Goal: Browse casually: Explore the website without a specific task or goal

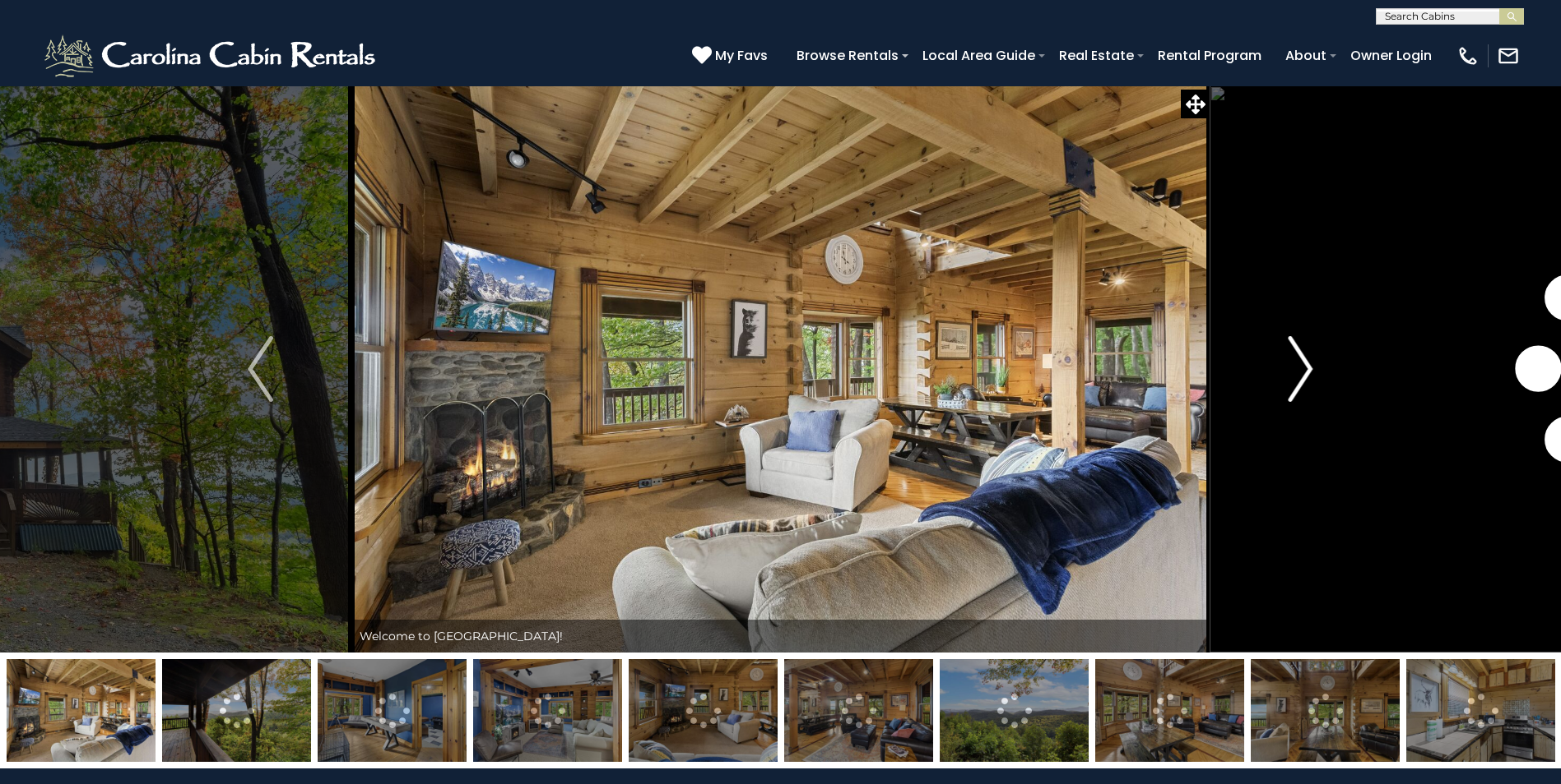
click at [1303, 367] on img "Next" at bounding box center [1300, 369] width 25 height 66
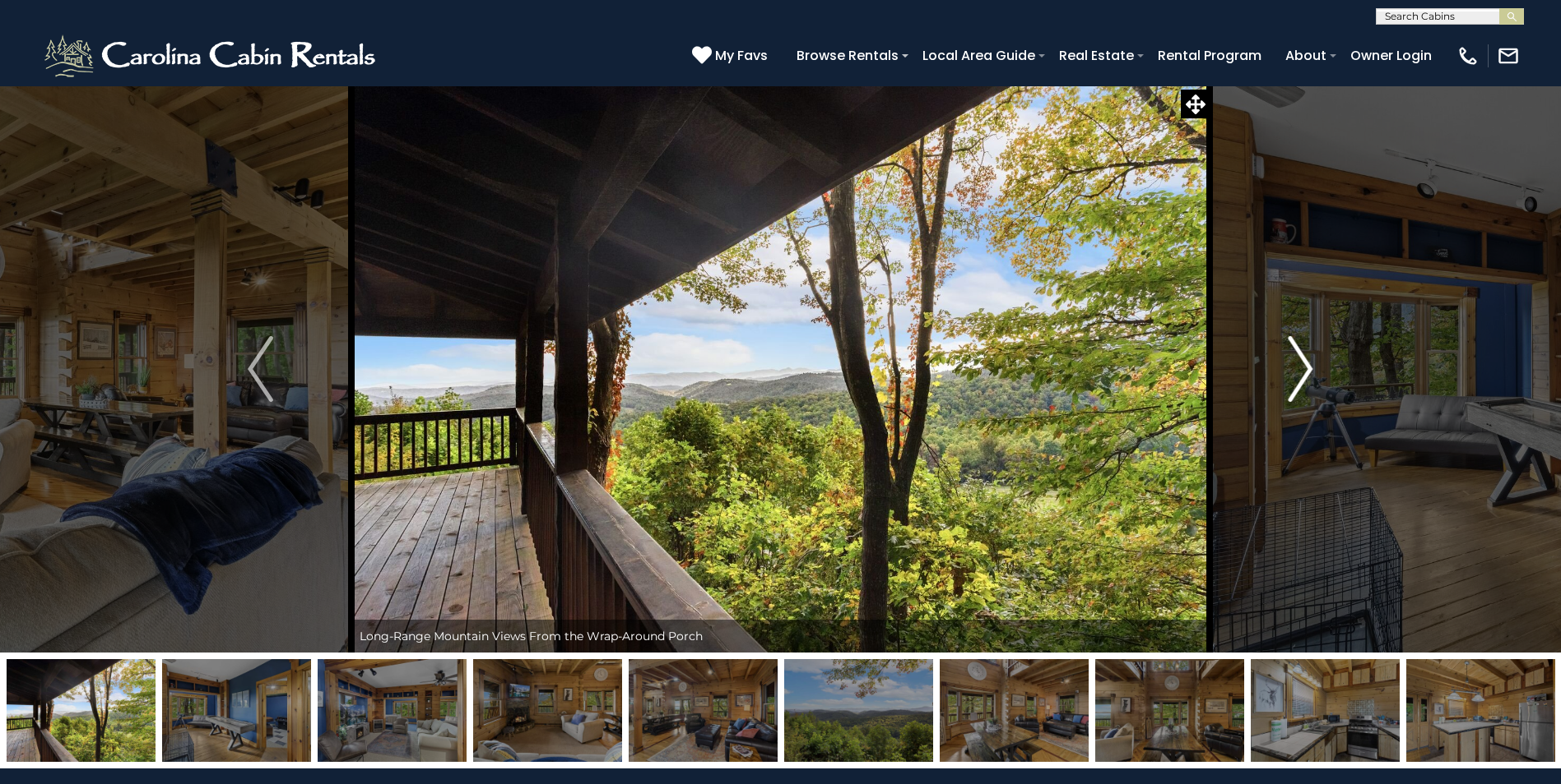
click at [1303, 367] on img "Next" at bounding box center [1300, 369] width 25 height 66
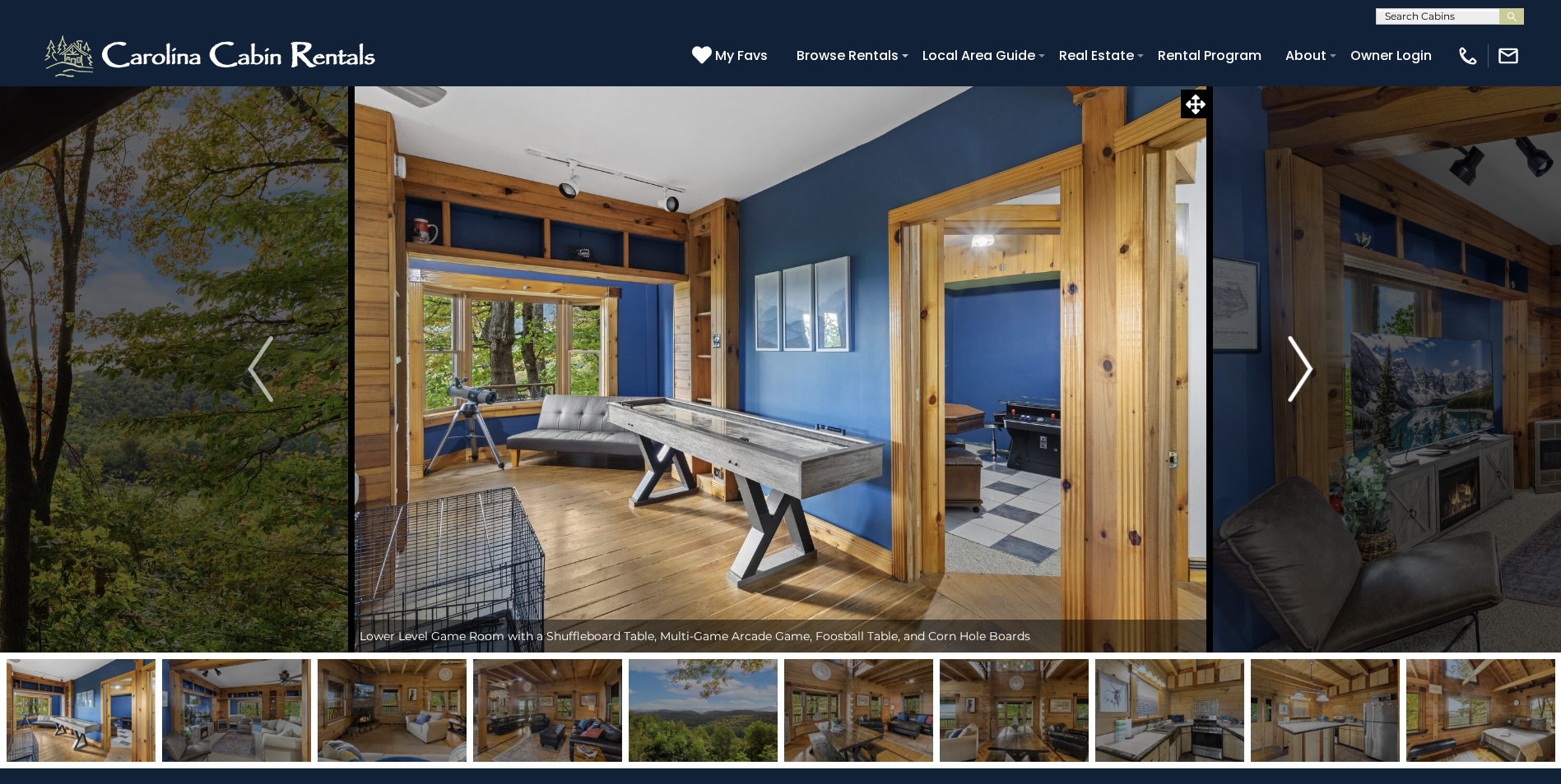
click at [1303, 367] on img "Next" at bounding box center [1300, 369] width 25 height 66
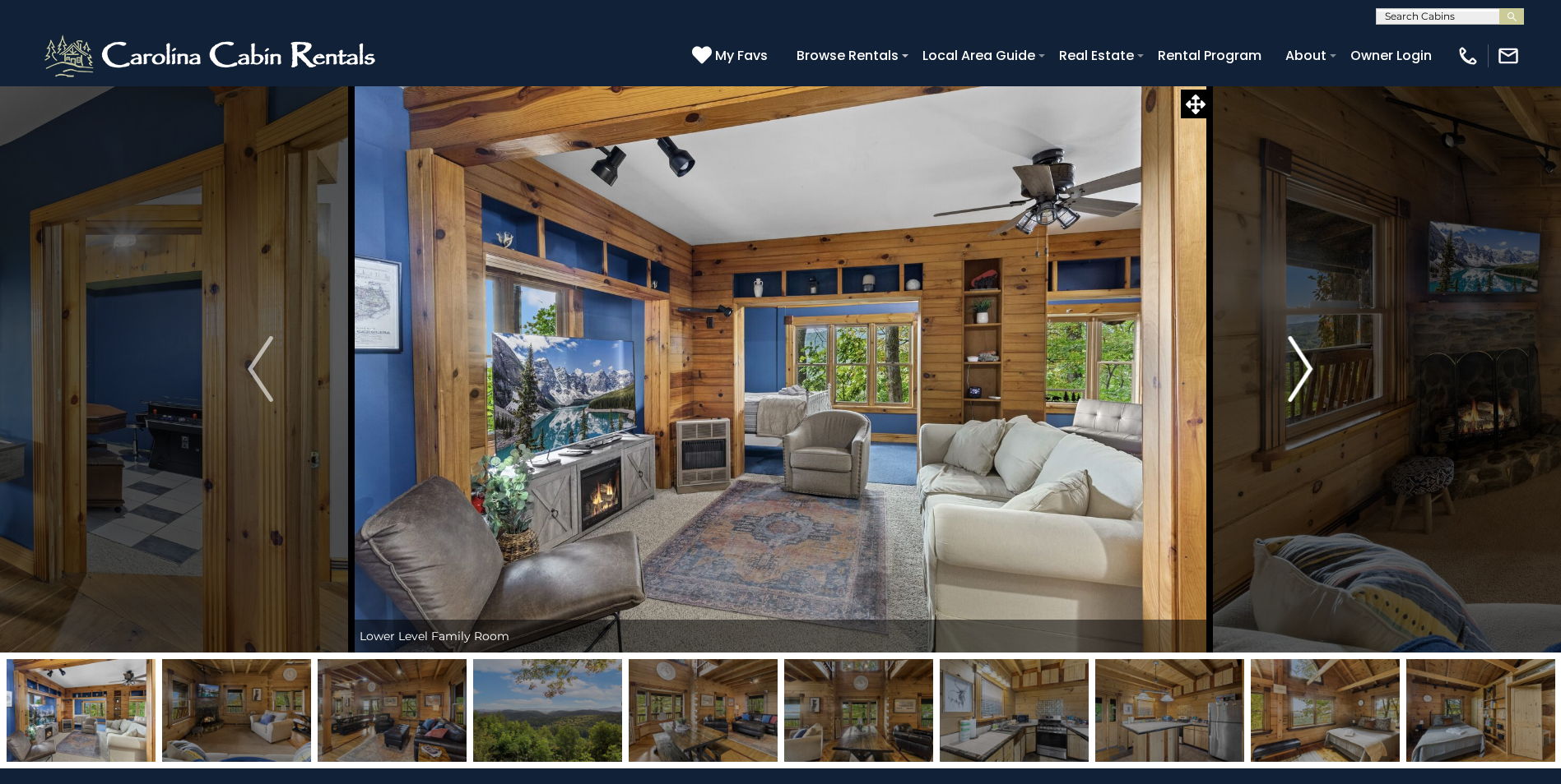
click at [1303, 367] on img "Next" at bounding box center [1300, 369] width 25 height 66
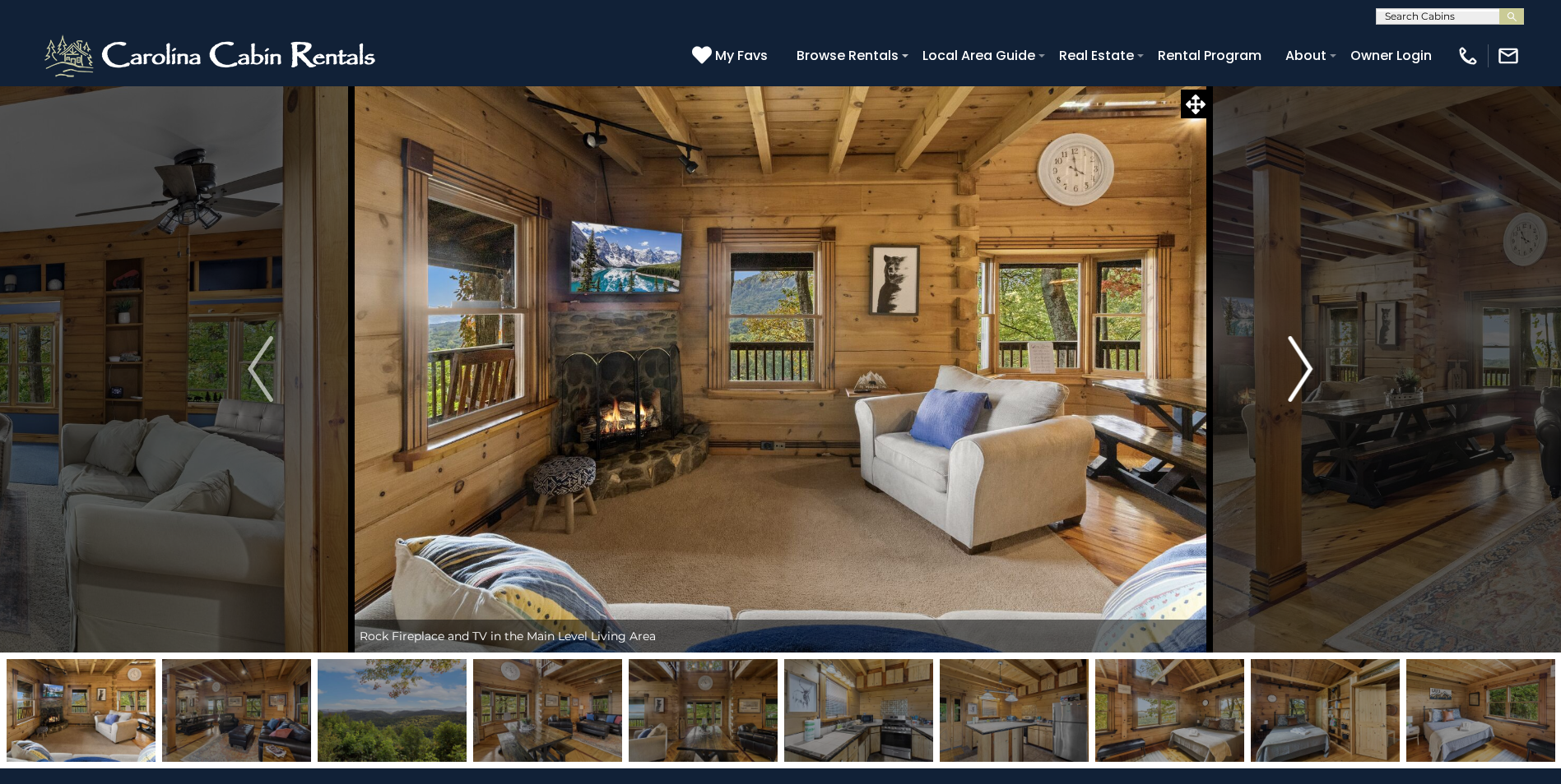
click at [1303, 367] on img "Next" at bounding box center [1300, 369] width 25 height 66
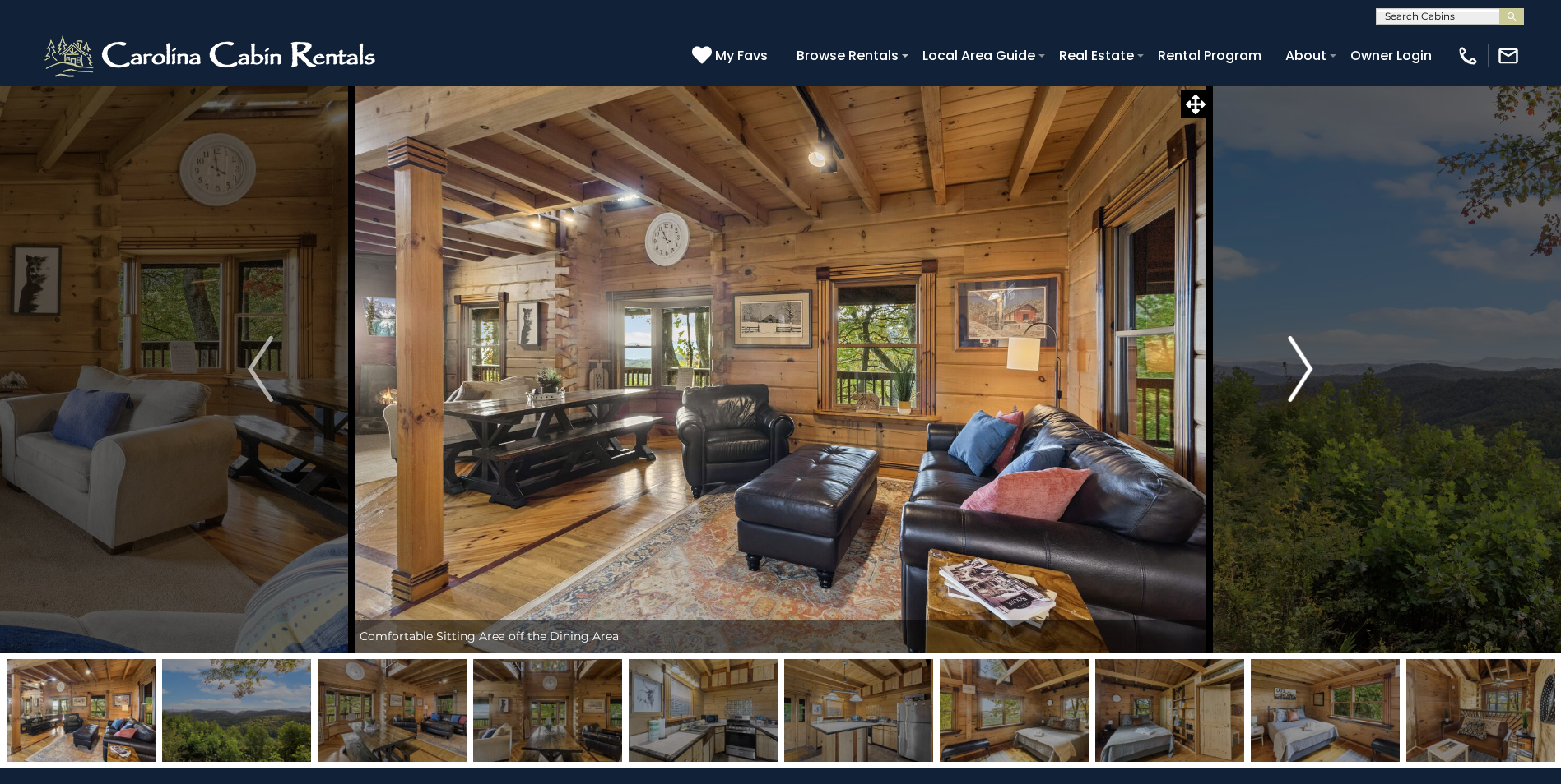
click at [1303, 367] on img "Next" at bounding box center [1300, 369] width 25 height 66
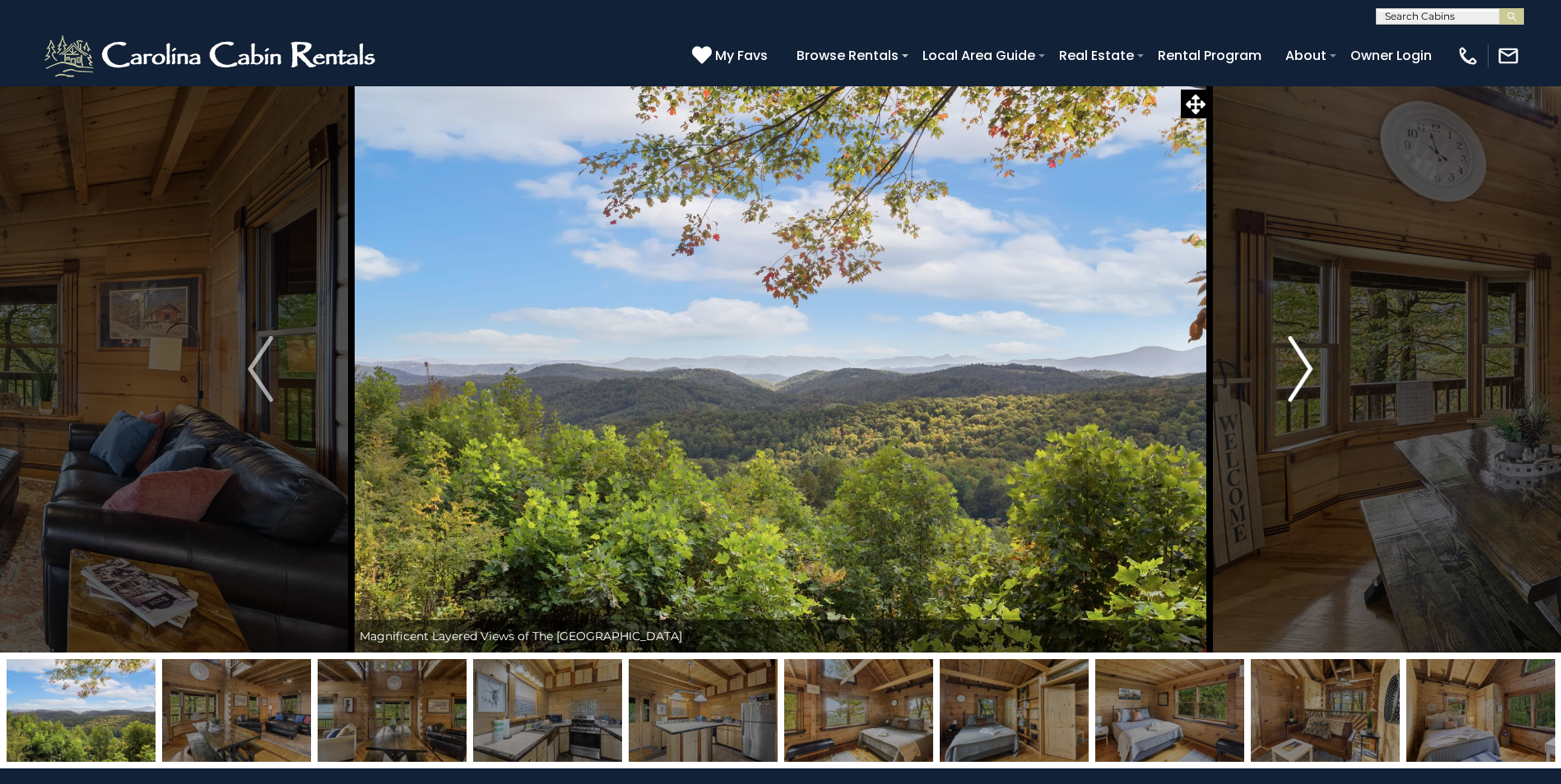
click at [1303, 367] on img "Next" at bounding box center [1300, 369] width 25 height 66
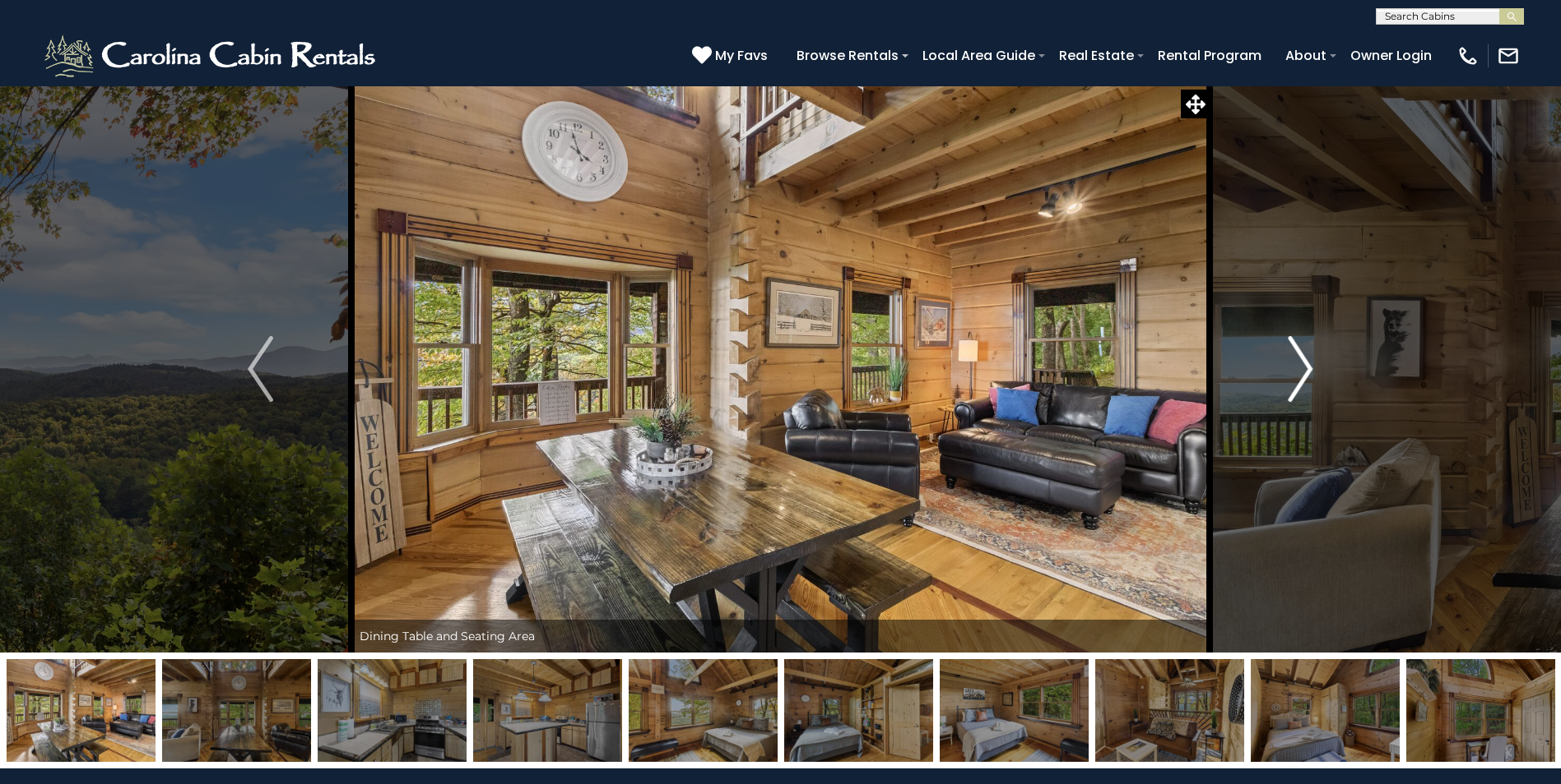
click at [1303, 367] on img "Next" at bounding box center [1300, 369] width 25 height 66
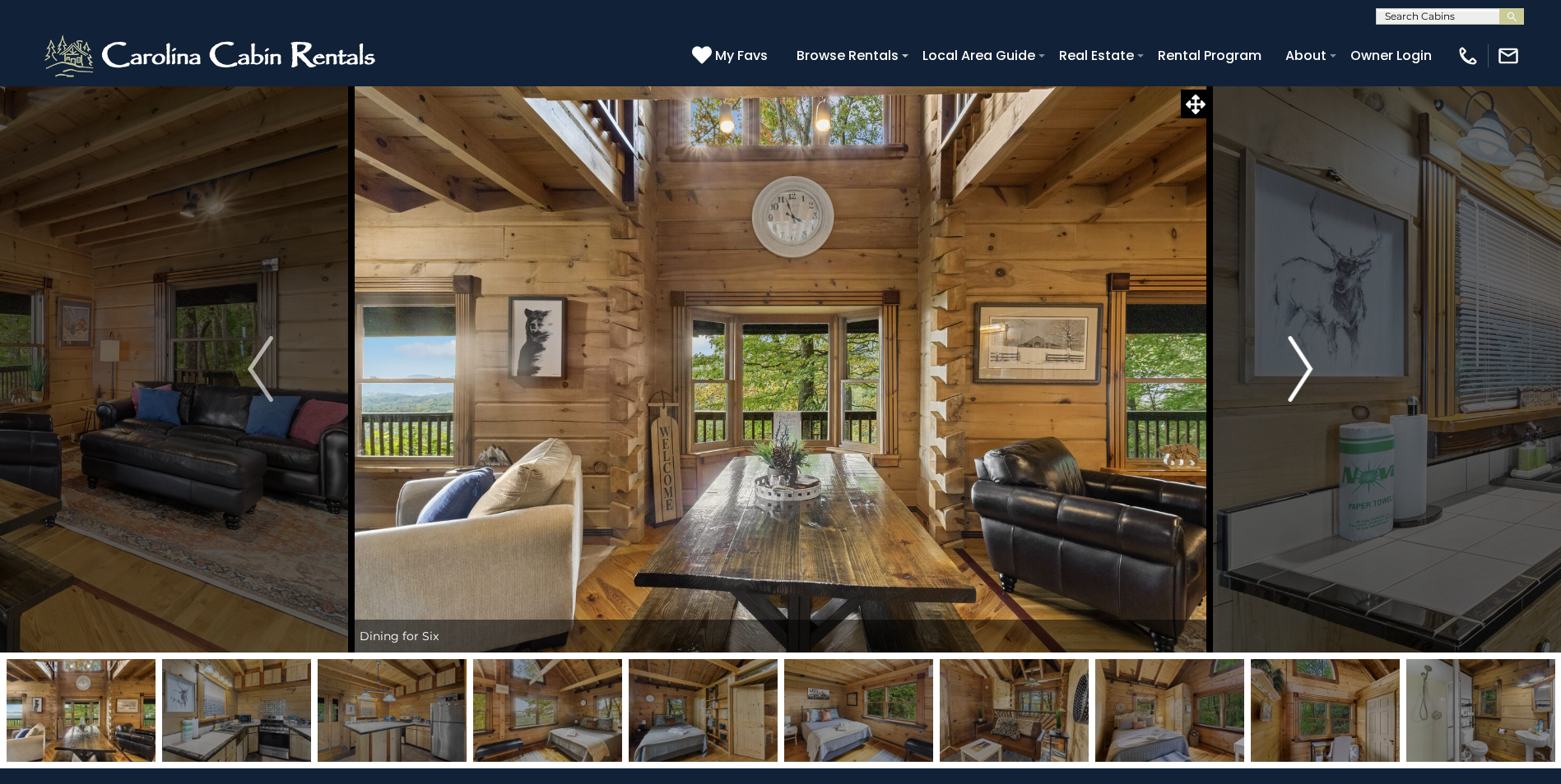
click at [1303, 367] on img "Next" at bounding box center [1300, 369] width 25 height 66
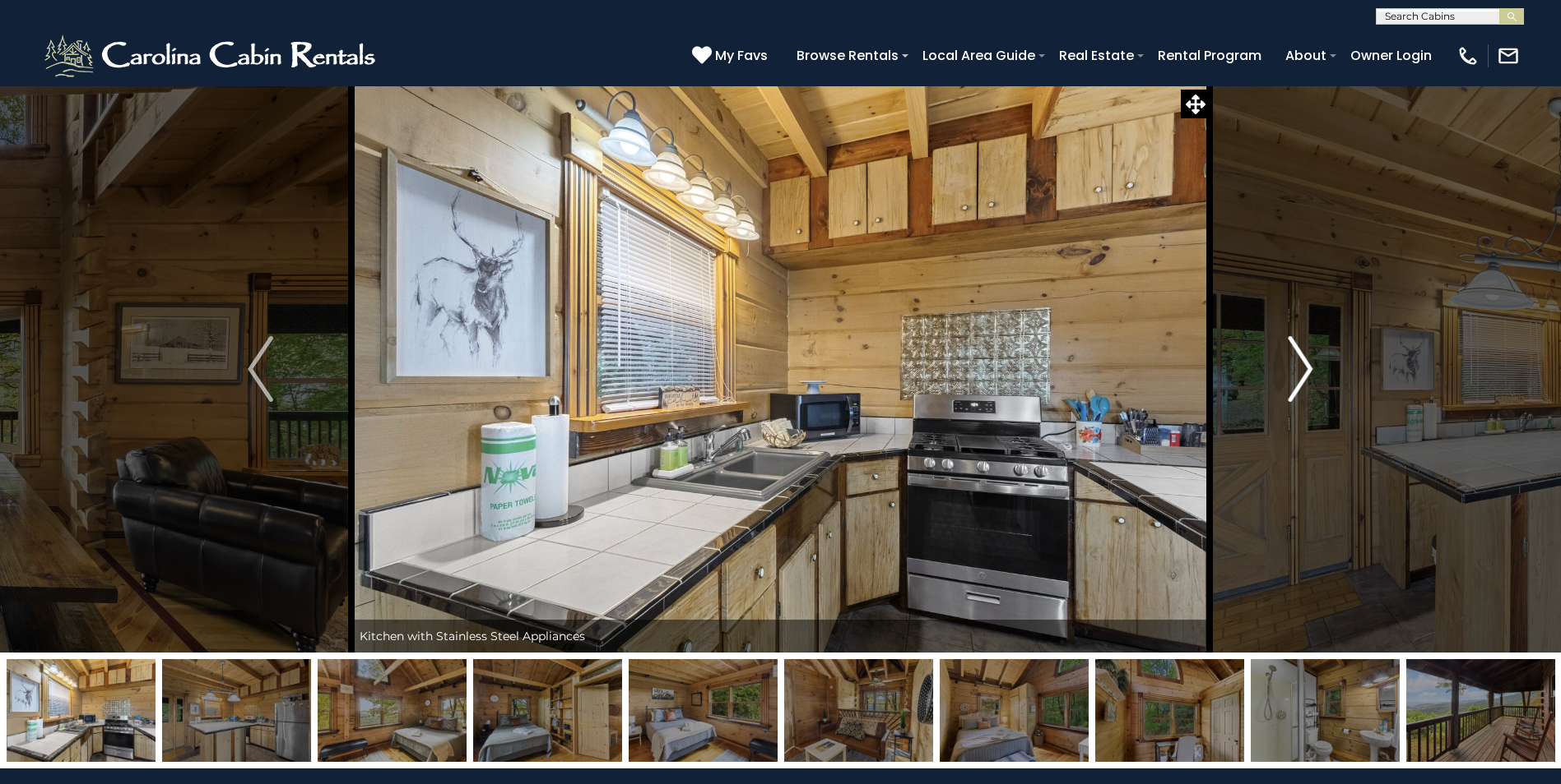
click at [1303, 367] on img "Next" at bounding box center [1300, 369] width 25 height 66
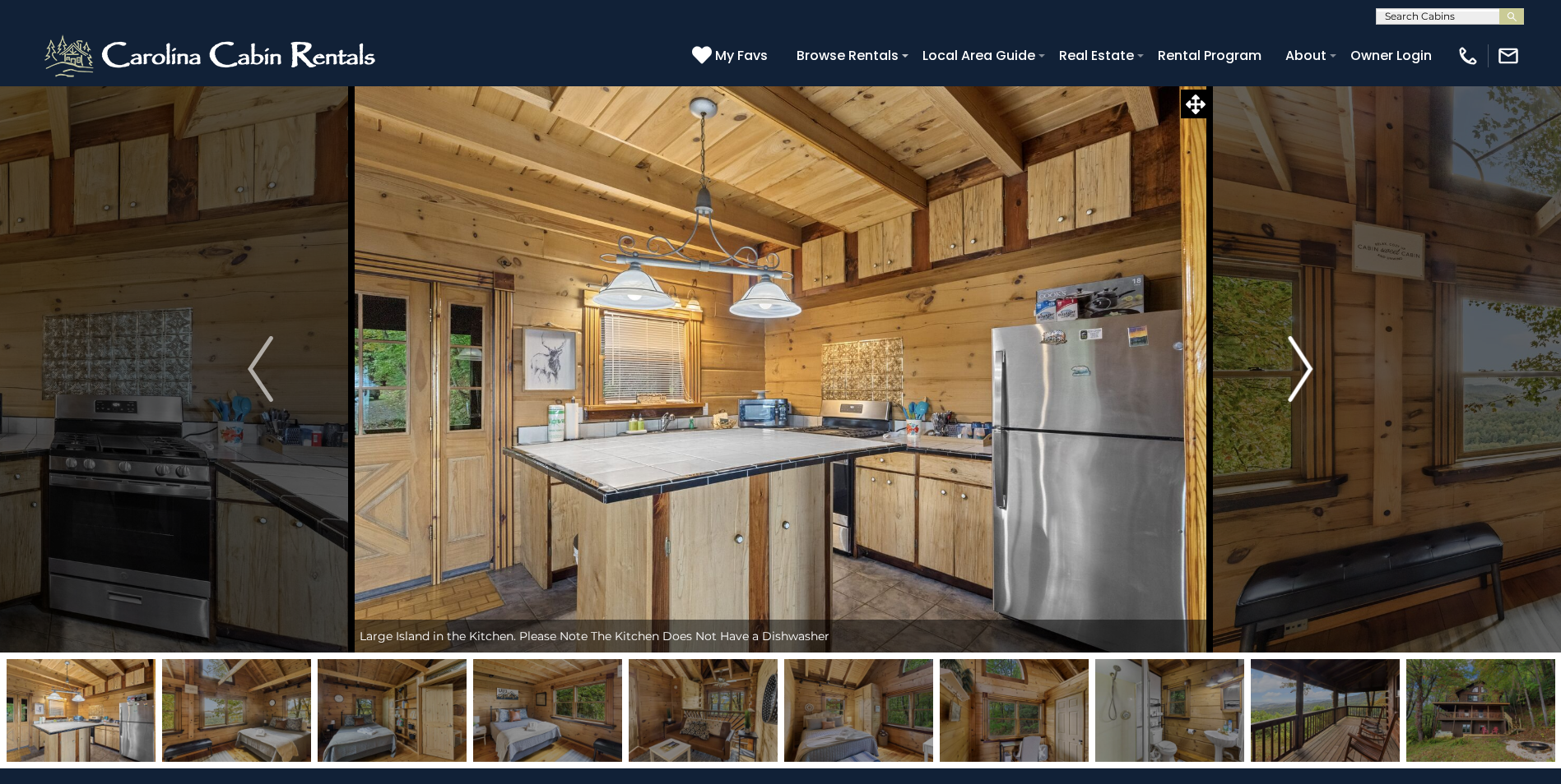
click at [1303, 367] on img "Next" at bounding box center [1300, 369] width 25 height 66
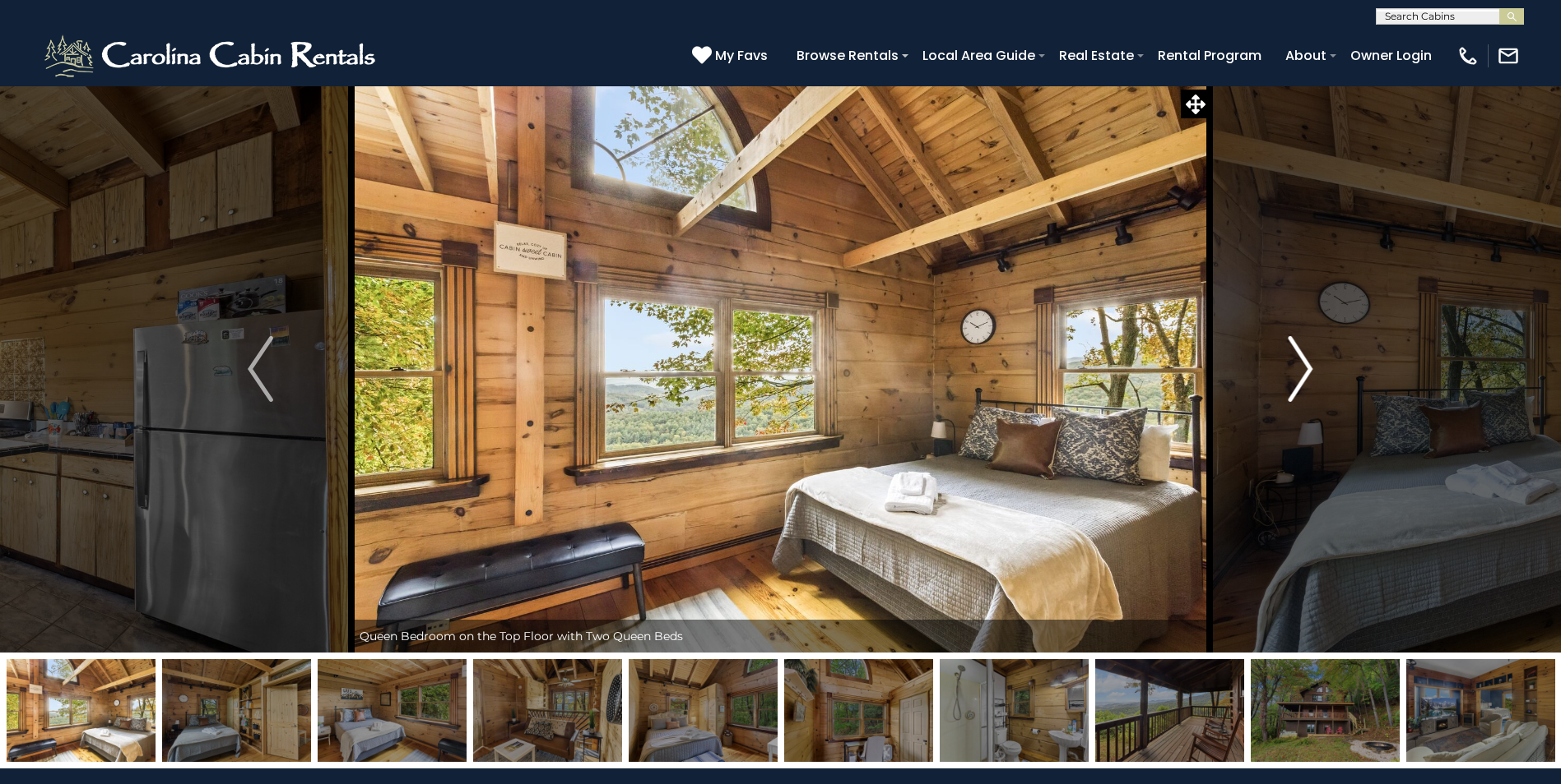
click at [1303, 367] on img "Next" at bounding box center [1300, 369] width 25 height 66
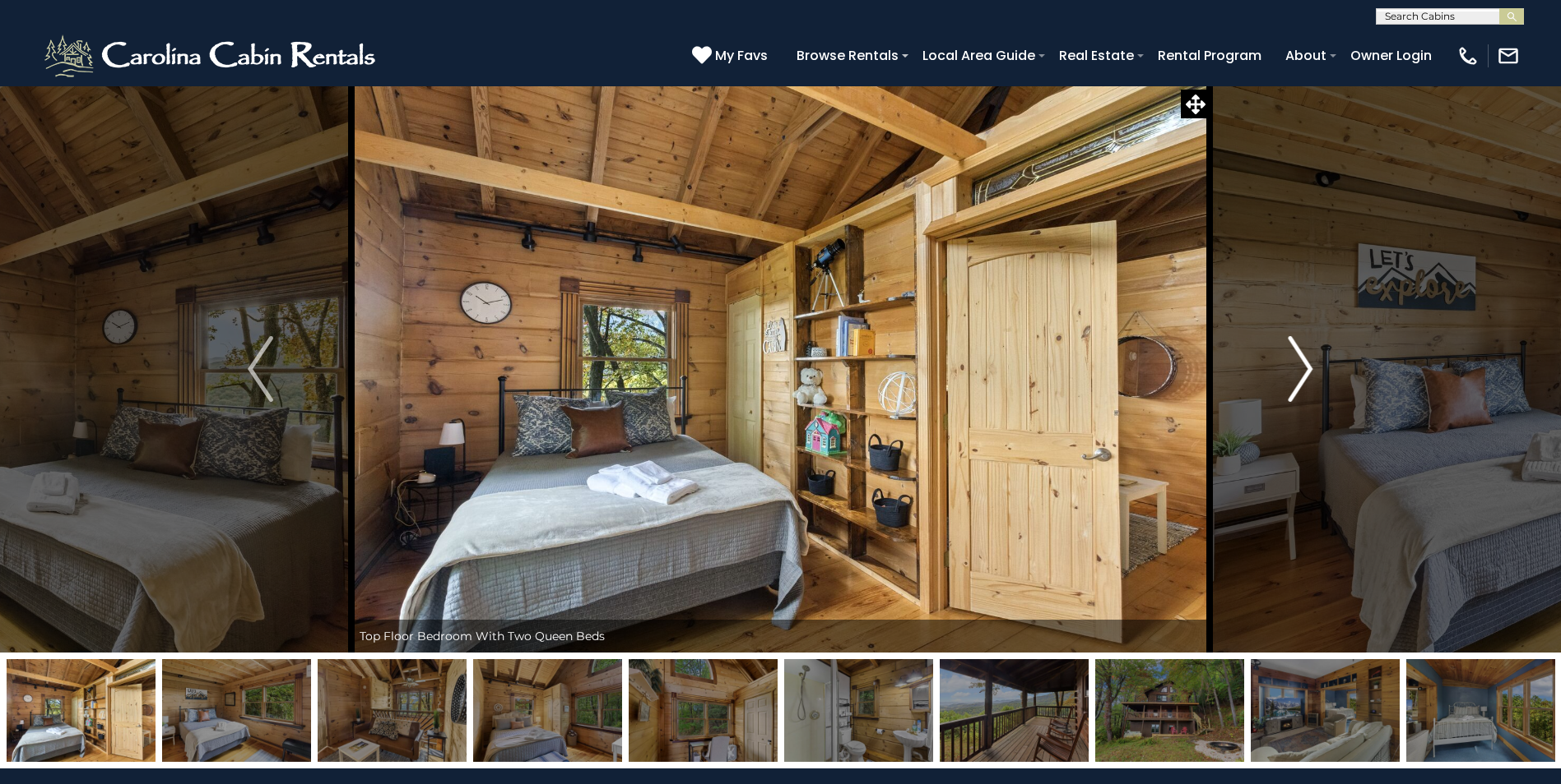
click at [1303, 367] on img "Next" at bounding box center [1300, 369] width 25 height 66
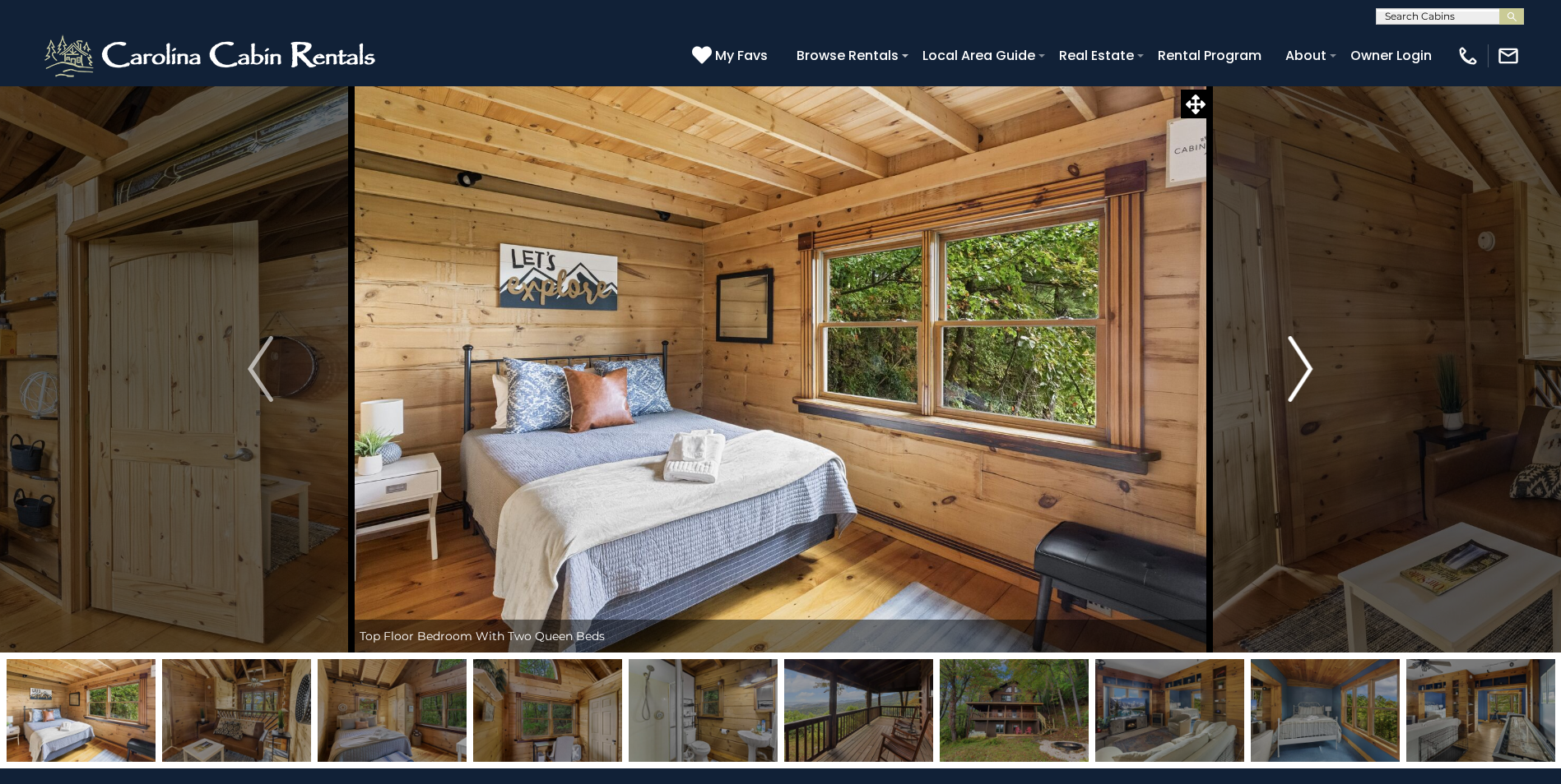
click at [1303, 367] on img "Next" at bounding box center [1300, 369] width 25 height 66
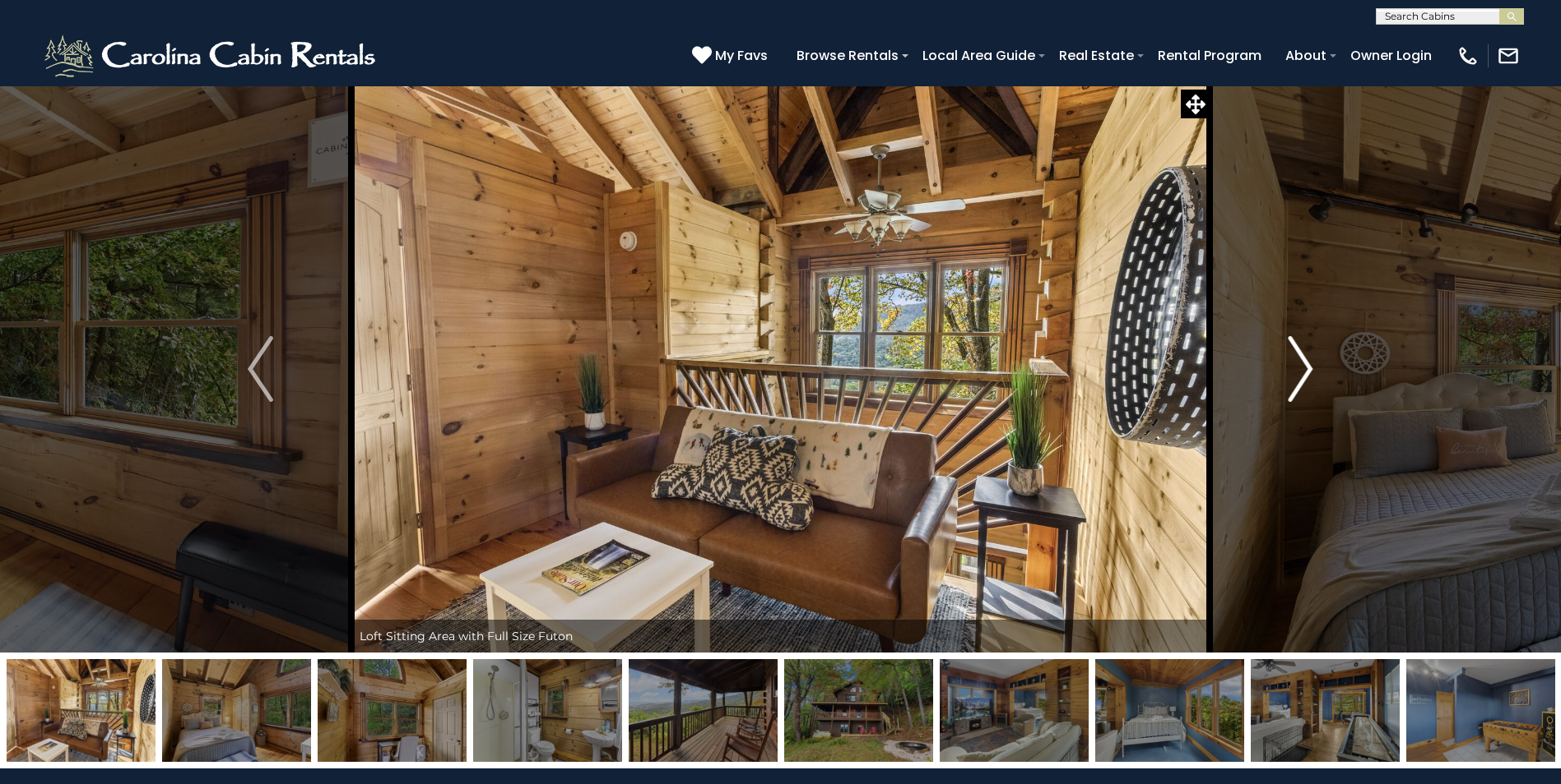
click at [1303, 367] on img "Next" at bounding box center [1300, 369] width 25 height 66
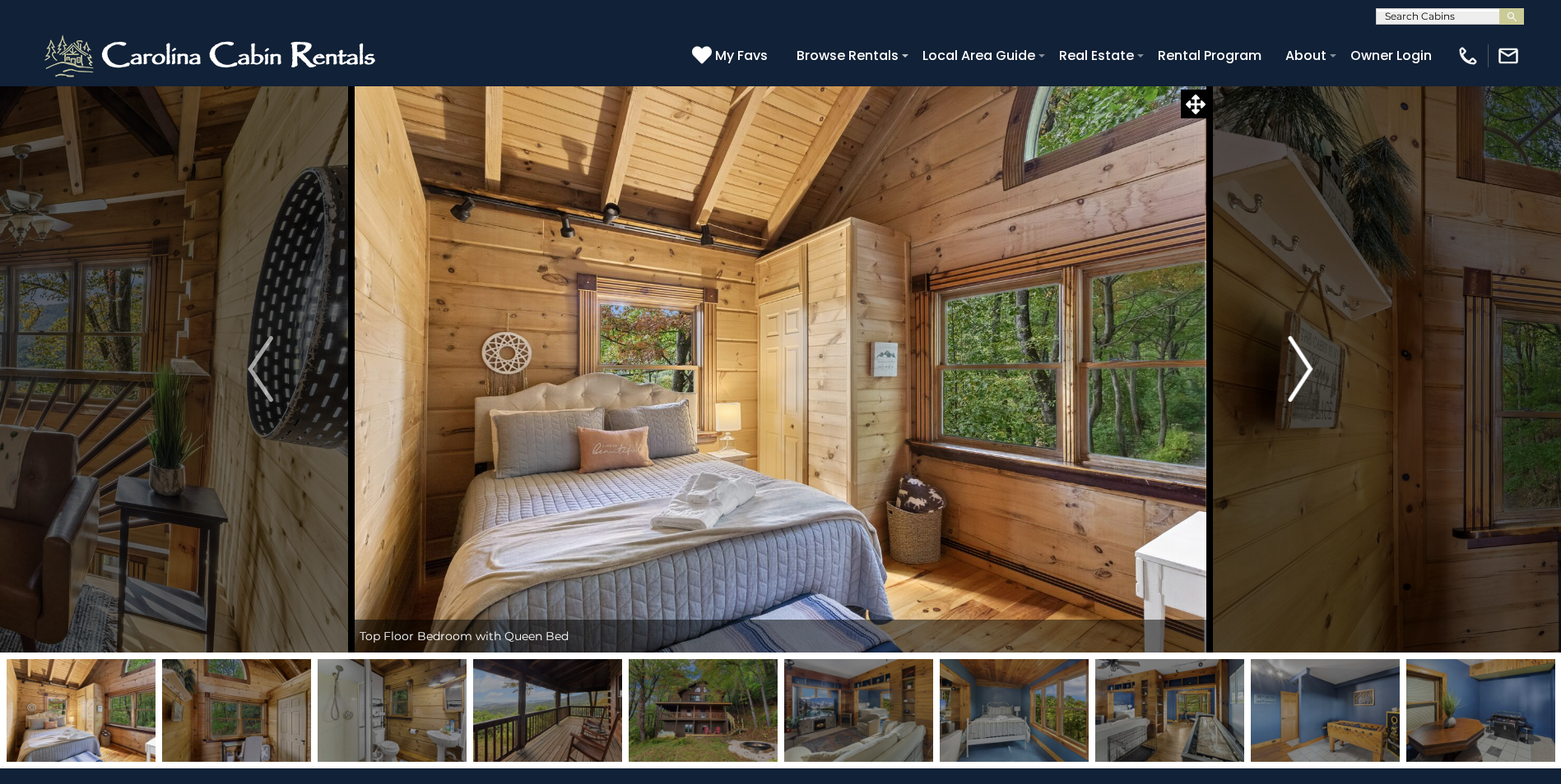
click at [1303, 367] on img "Next" at bounding box center [1300, 369] width 25 height 66
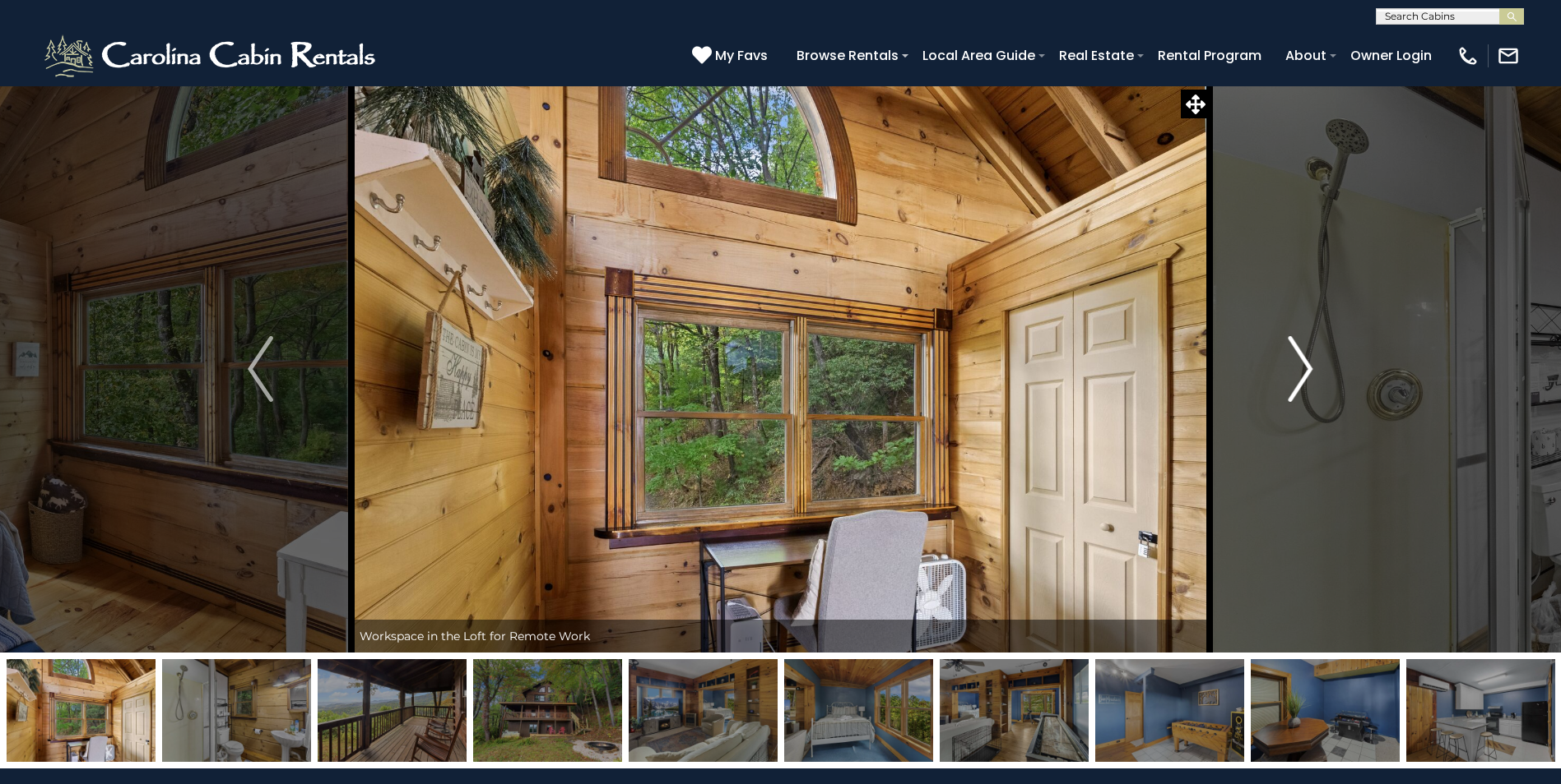
click at [1303, 367] on img "Next" at bounding box center [1300, 369] width 25 height 66
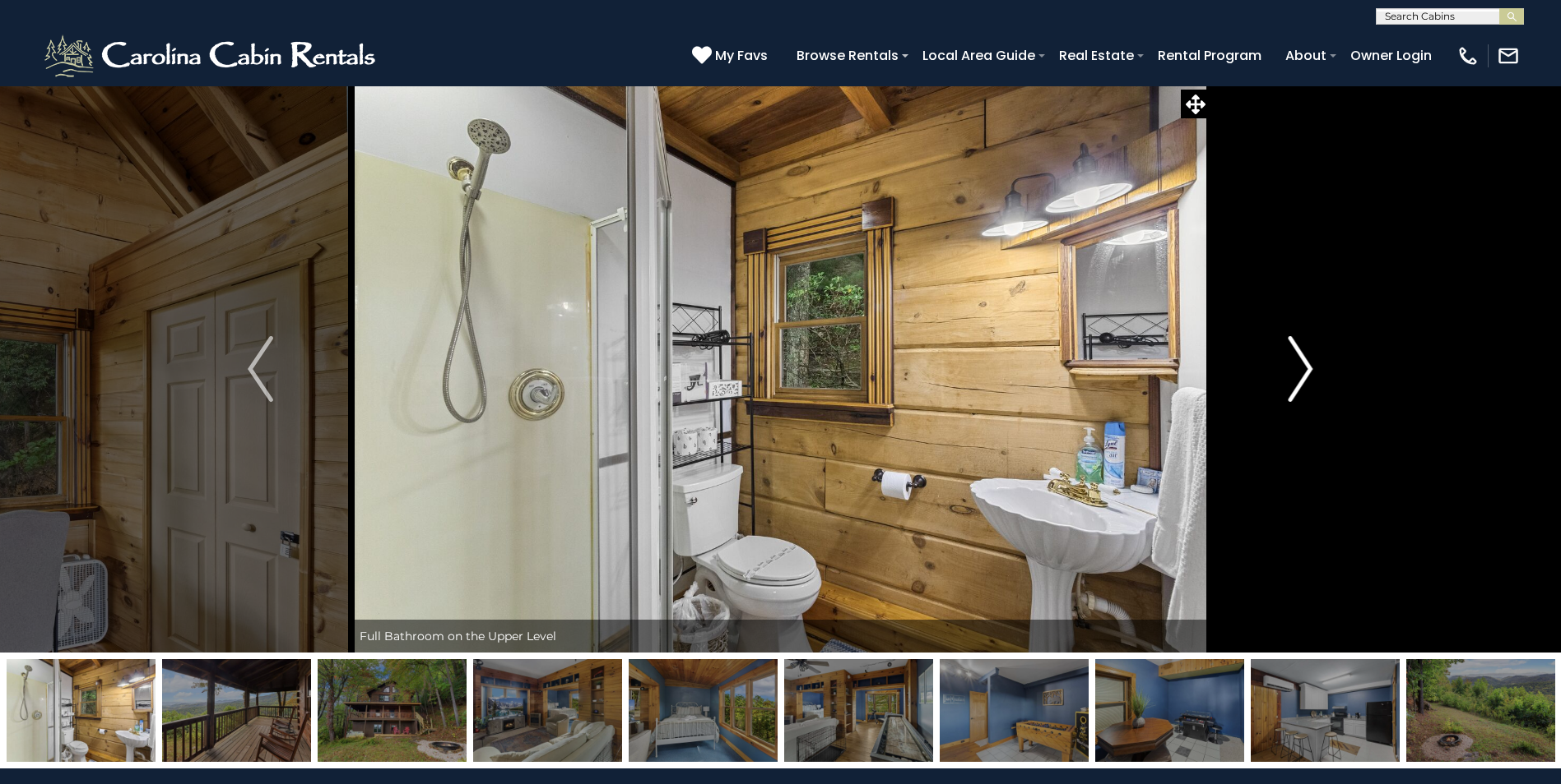
click at [1303, 367] on img "Next" at bounding box center [1300, 369] width 25 height 66
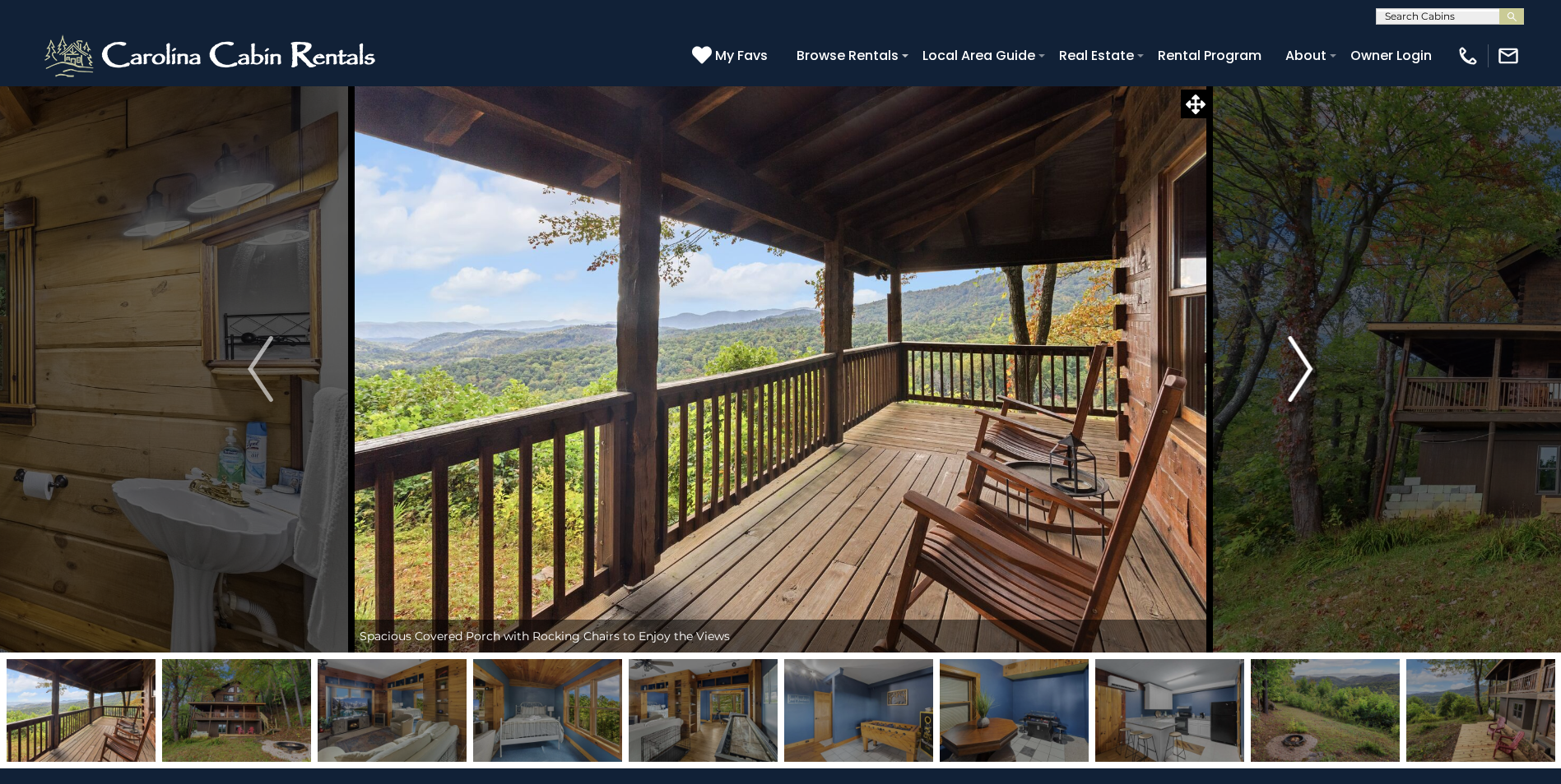
click at [1303, 367] on img "Next" at bounding box center [1300, 369] width 25 height 66
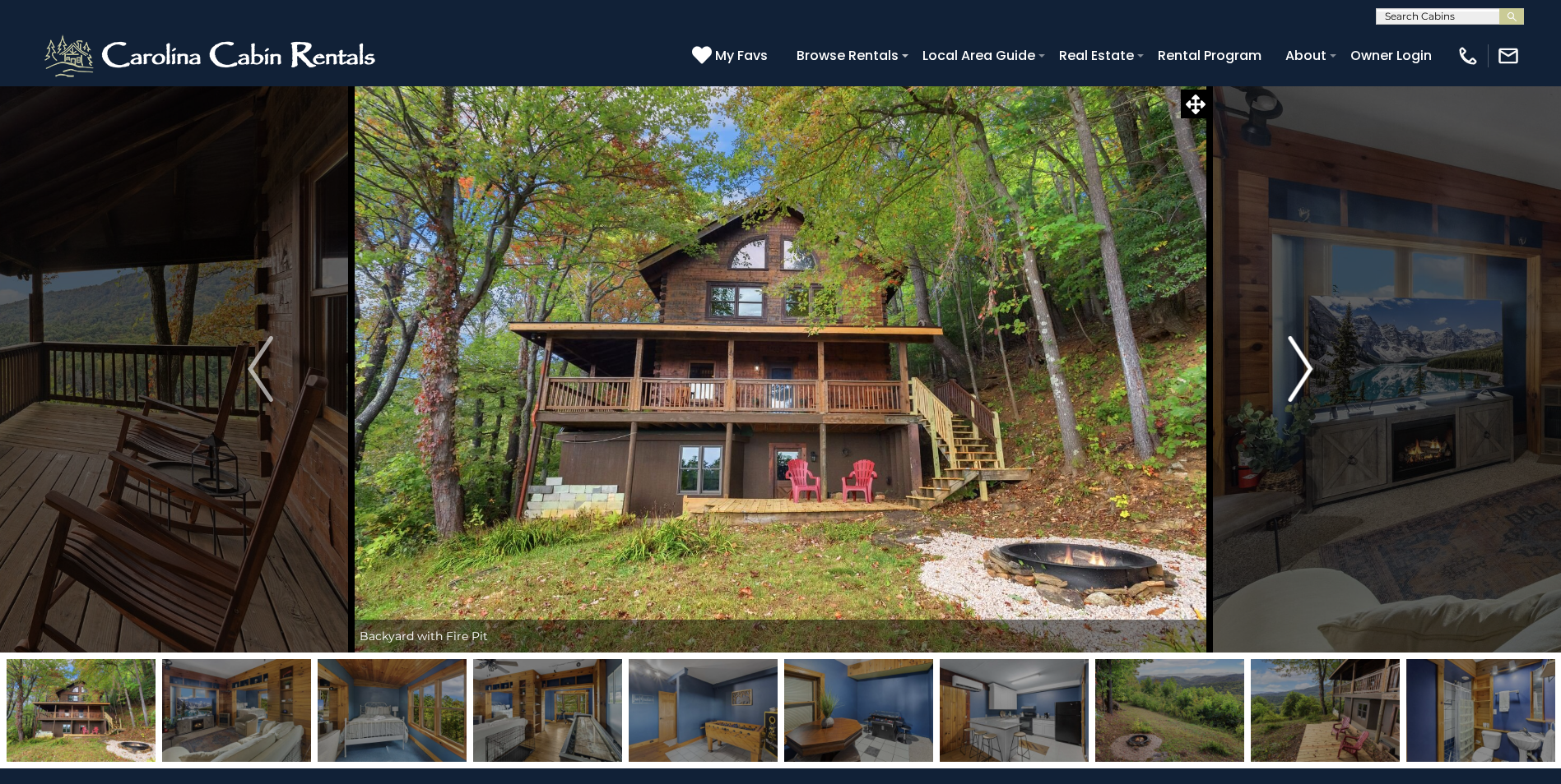
click at [1303, 367] on img "Next" at bounding box center [1300, 369] width 25 height 66
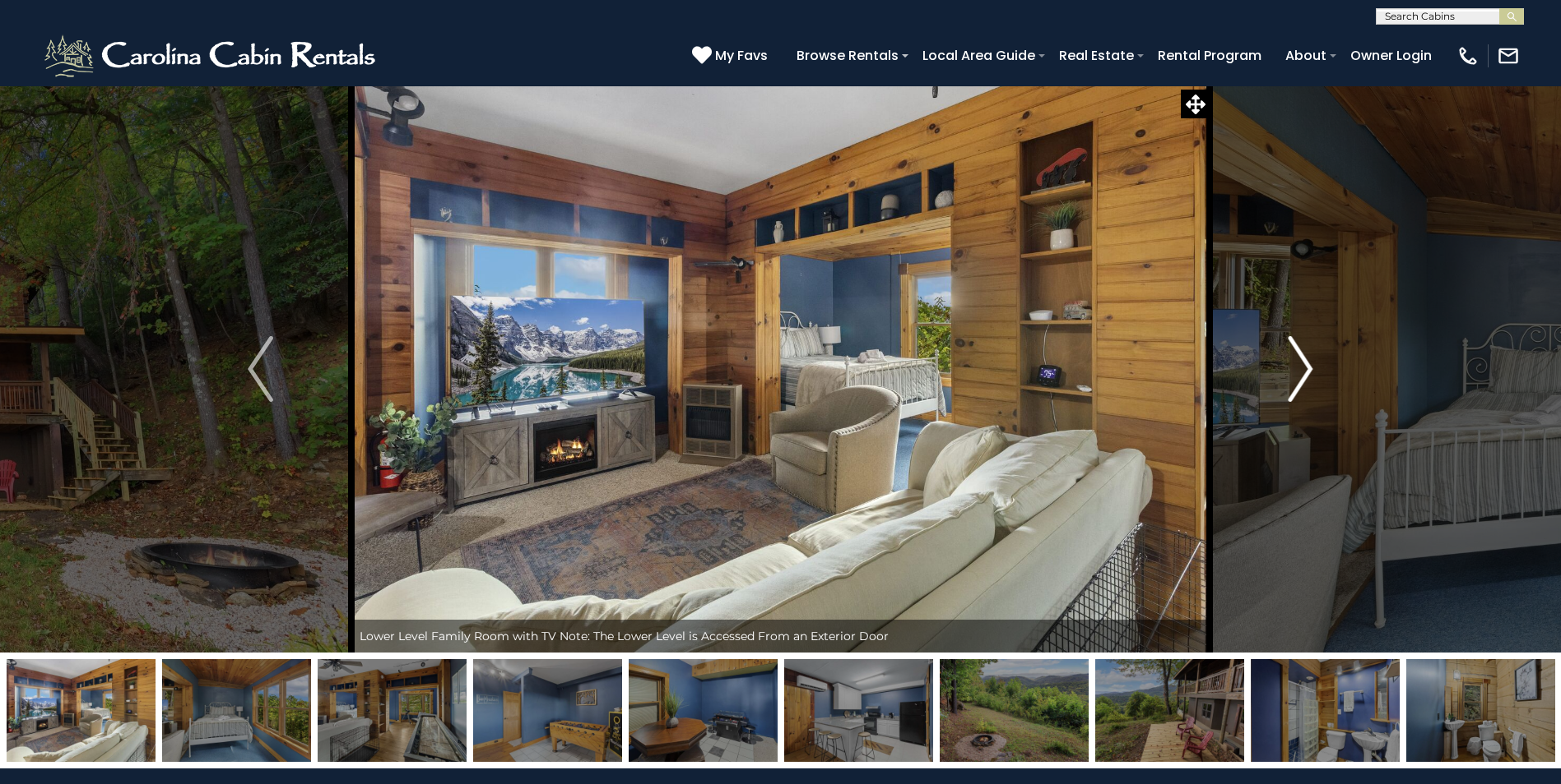
click at [1303, 367] on img "Next" at bounding box center [1300, 369] width 25 height 66
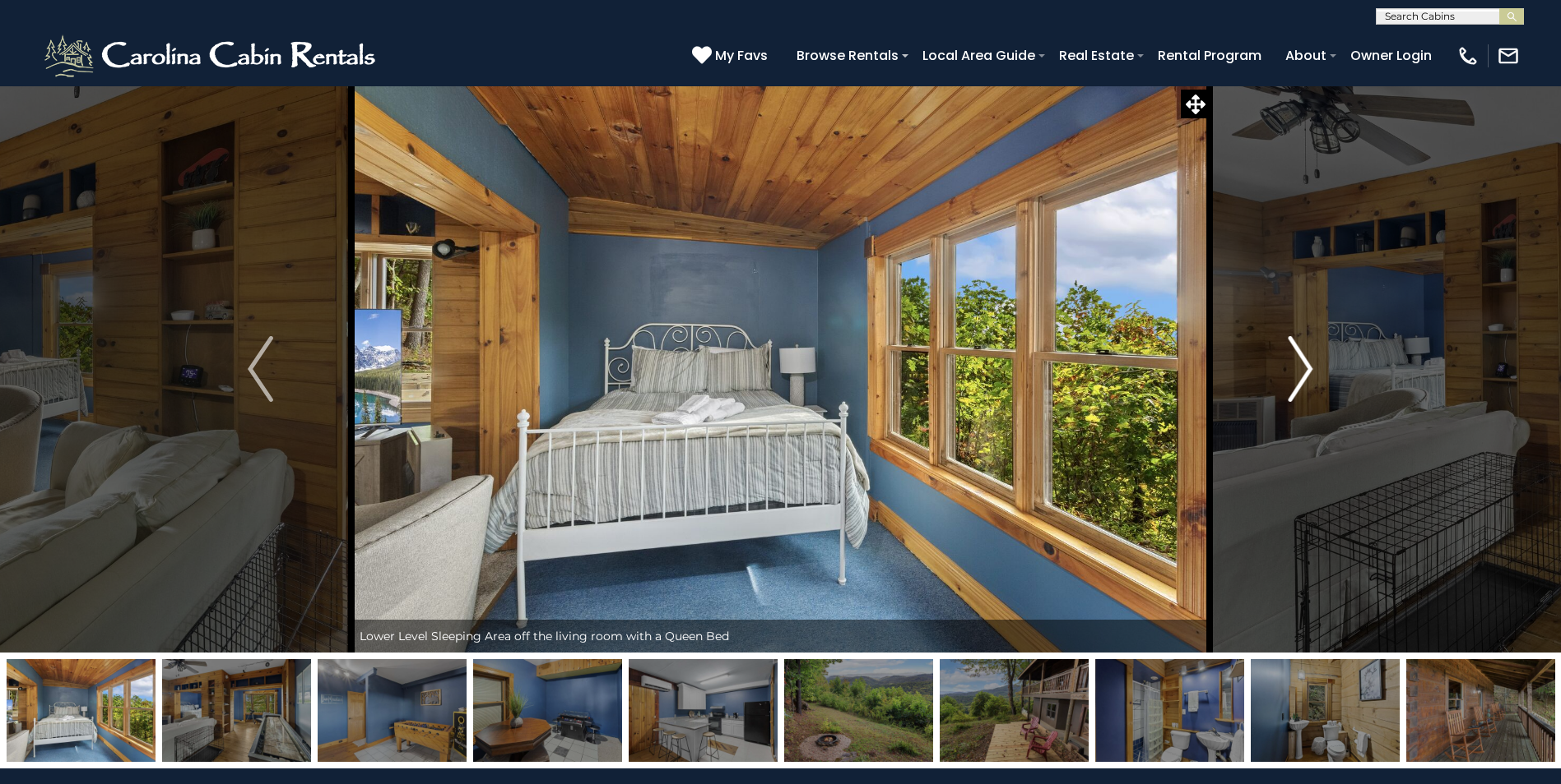
click at [1303, 367] on img "Next" at bounding box center [1300, 369] width 25 height 66
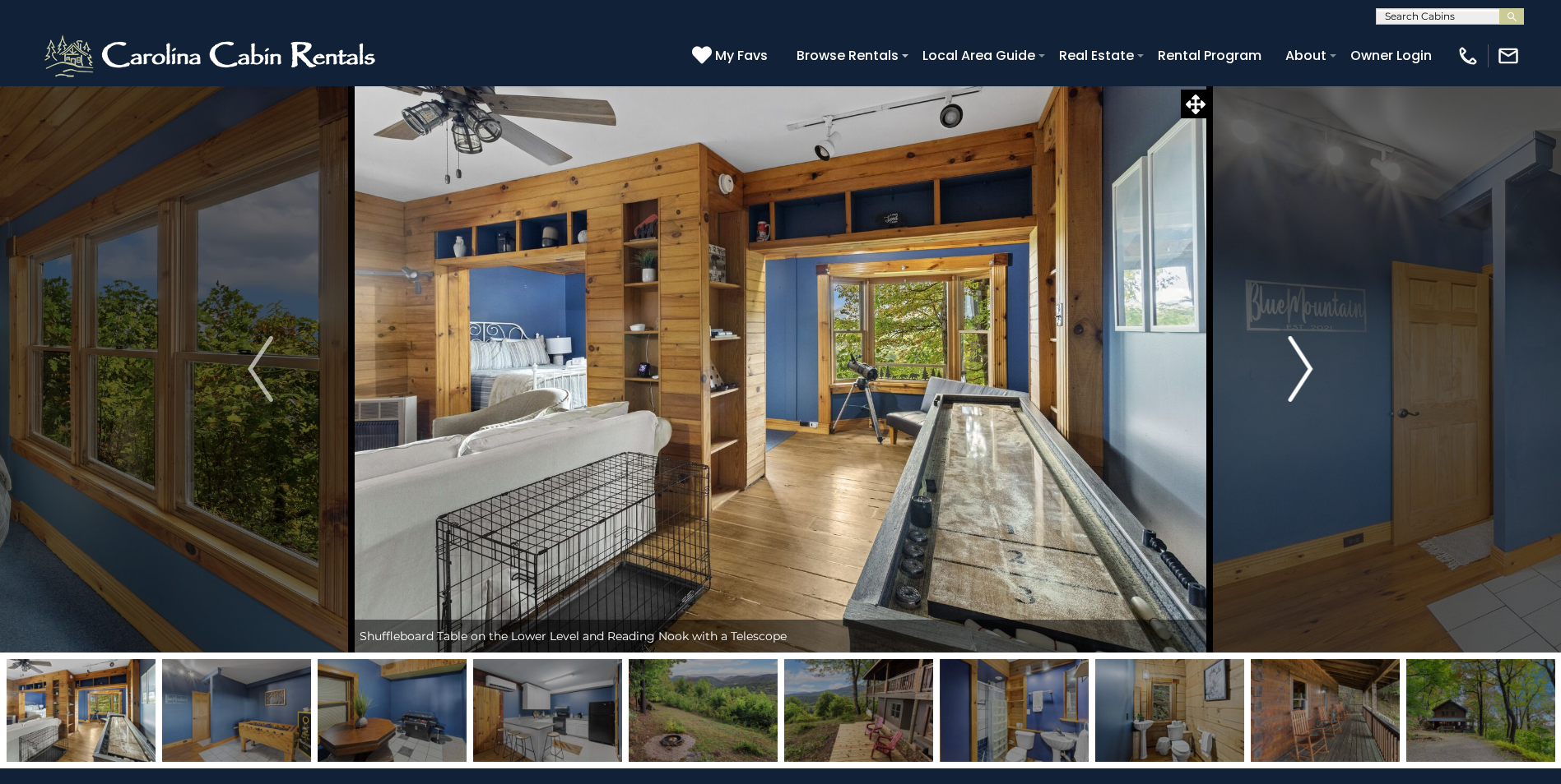
click at [1303, 367] on img "Next" at bounding box center [1300, 369] width 25 height 66
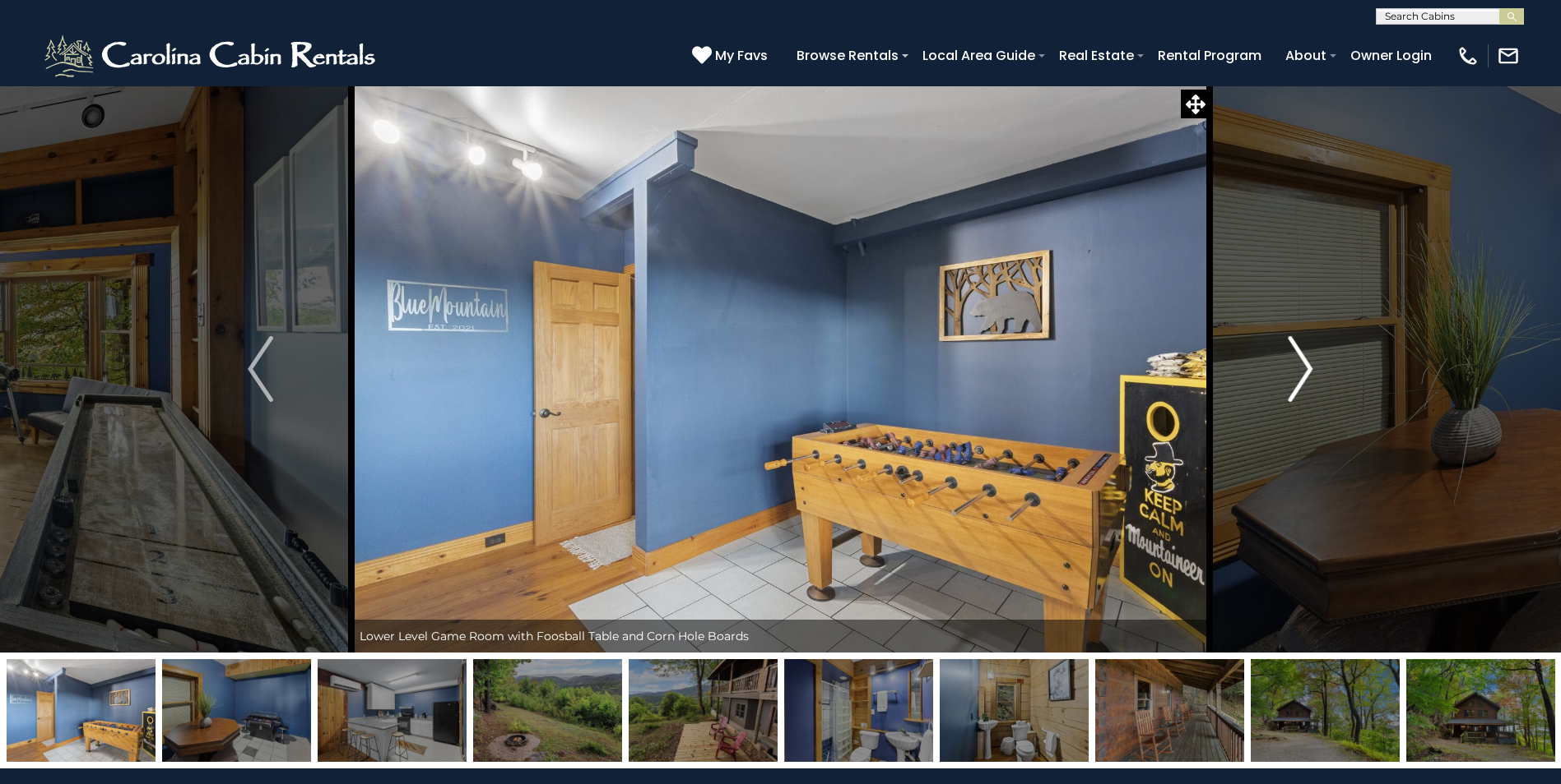
click at [1303, 367] on img "Next" at bounding box center [1300, 369] width 25 height 66
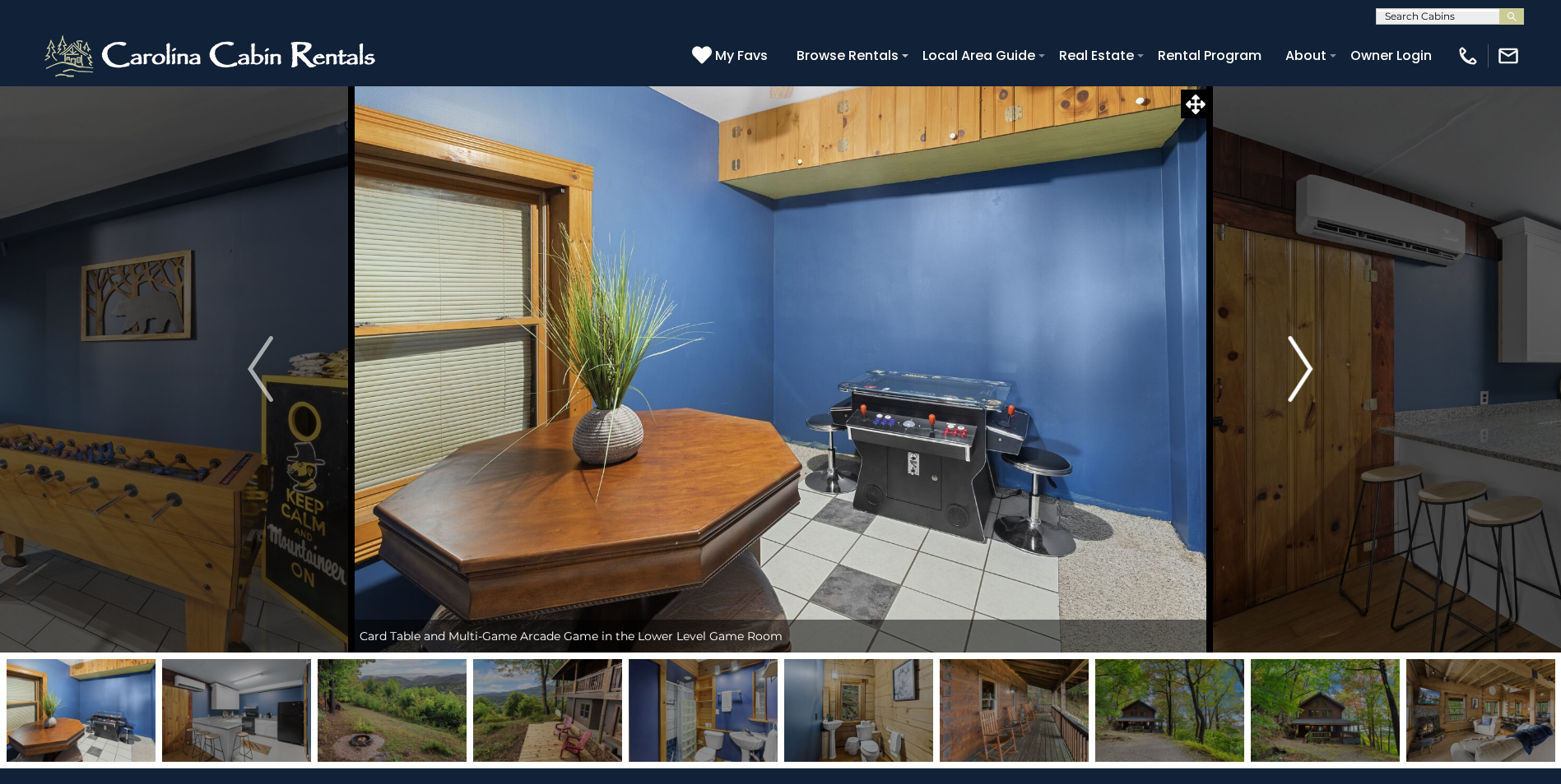
click at [1303, 367] on img "Next" at bounding box center [1300, 369] width 25 height 66
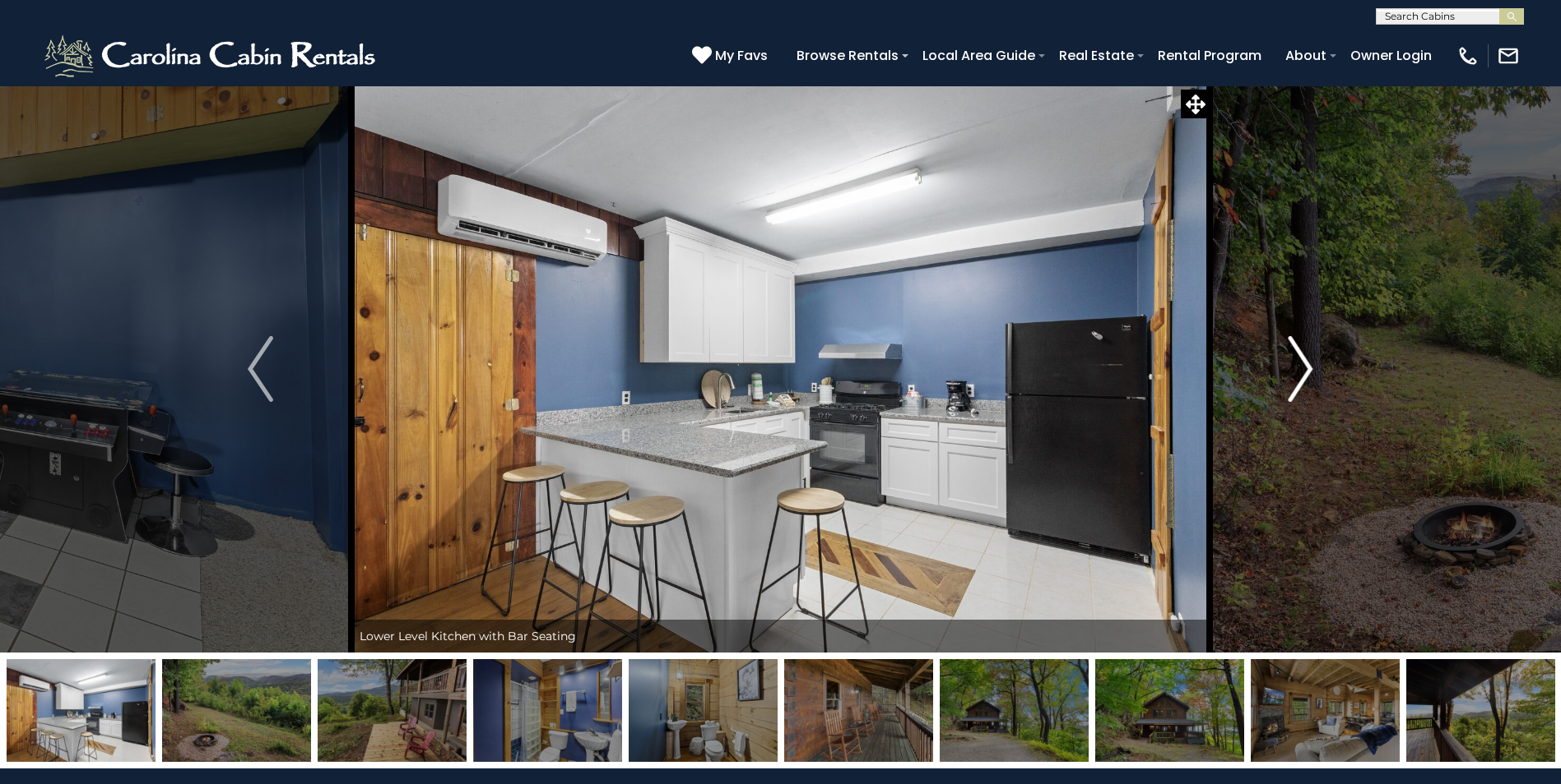
click at [1303, 367] on img "Next" at bounding box center [1300, 369] width 25 height 66
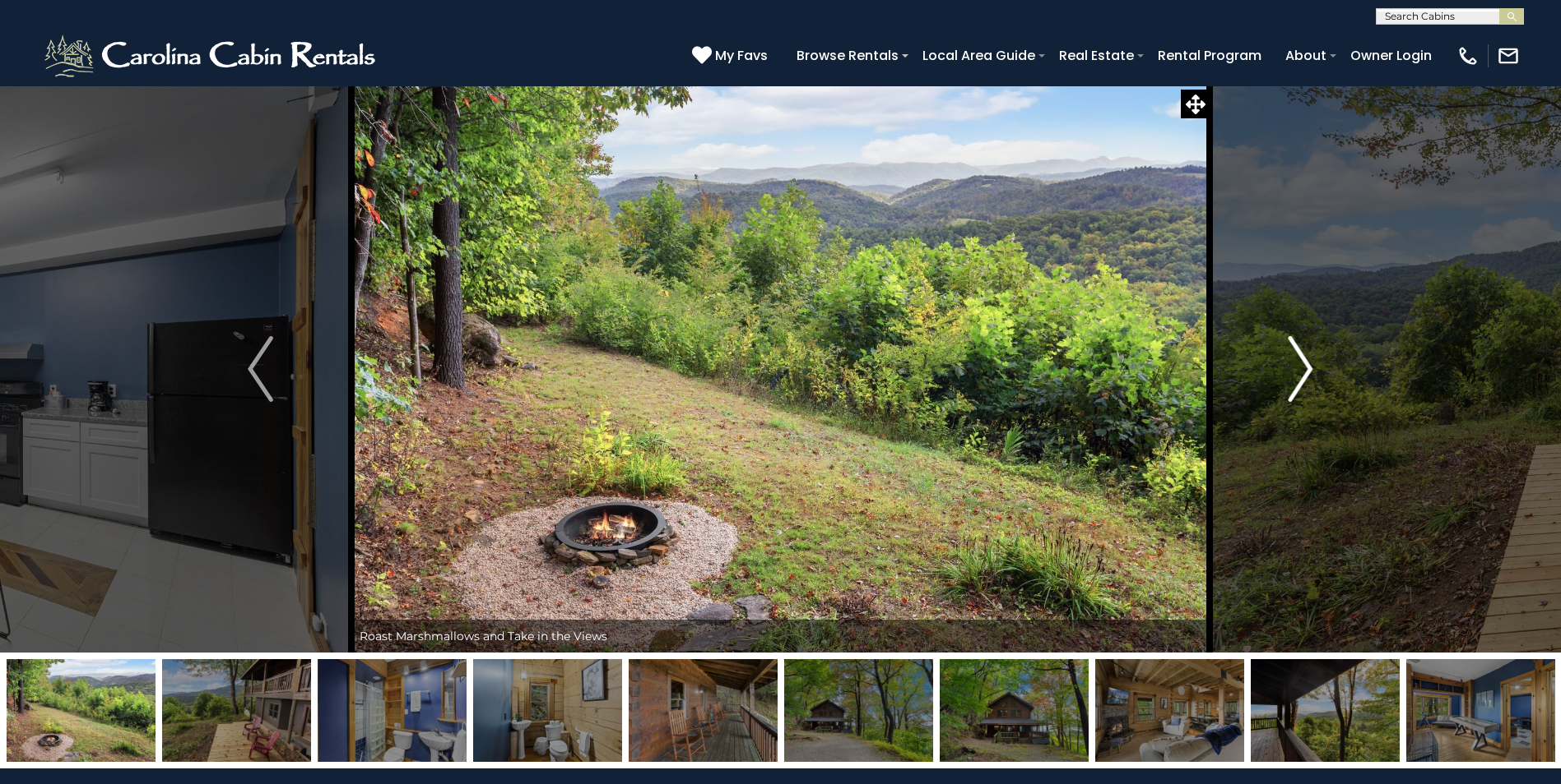
click at [1303, 367] on img "Next" at bounding box center [1300, 369] width 25 height 66
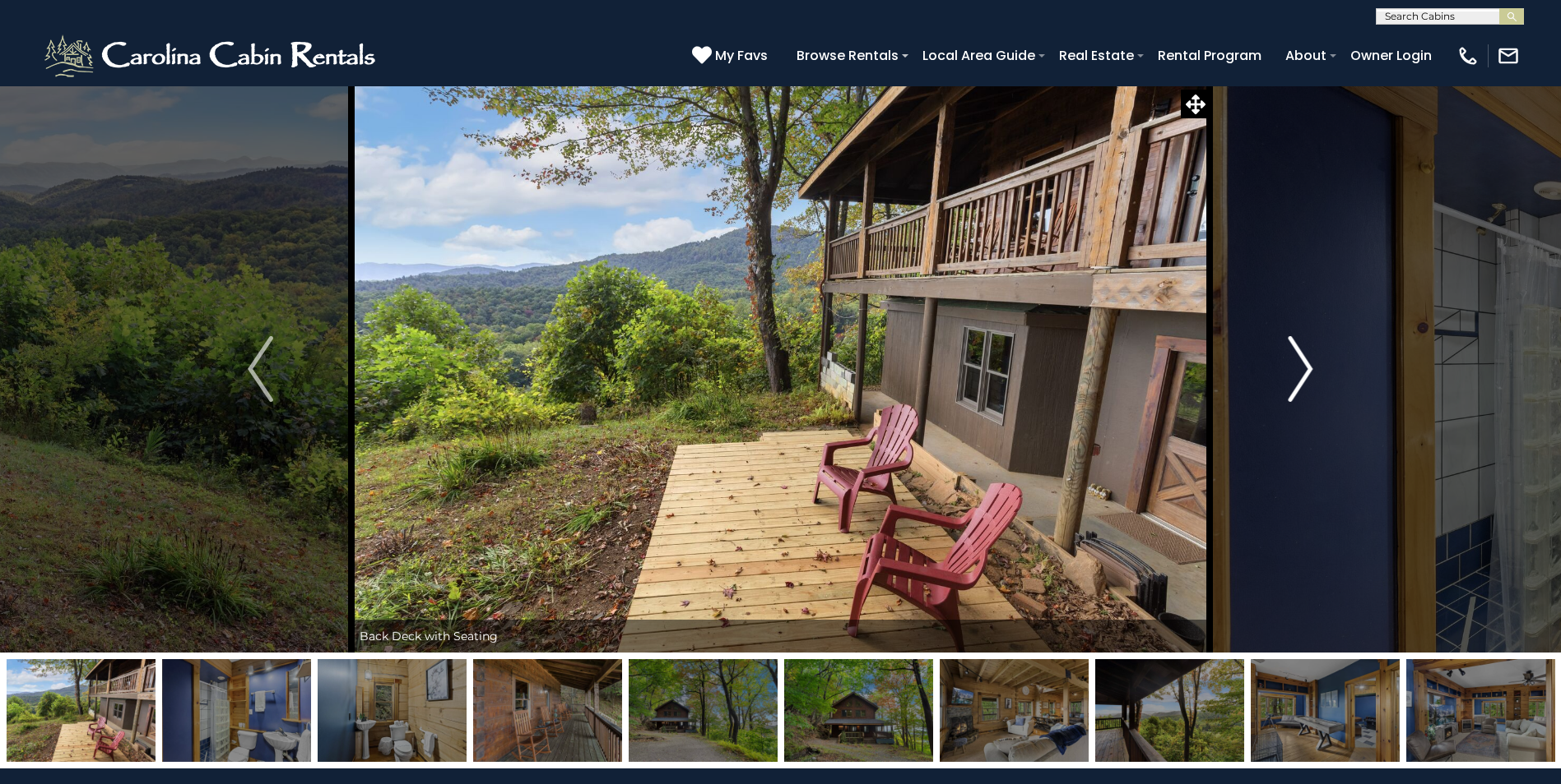
click at [1303, 367] on img "Next" at bounding box center [1300, 369] width 25 height 66
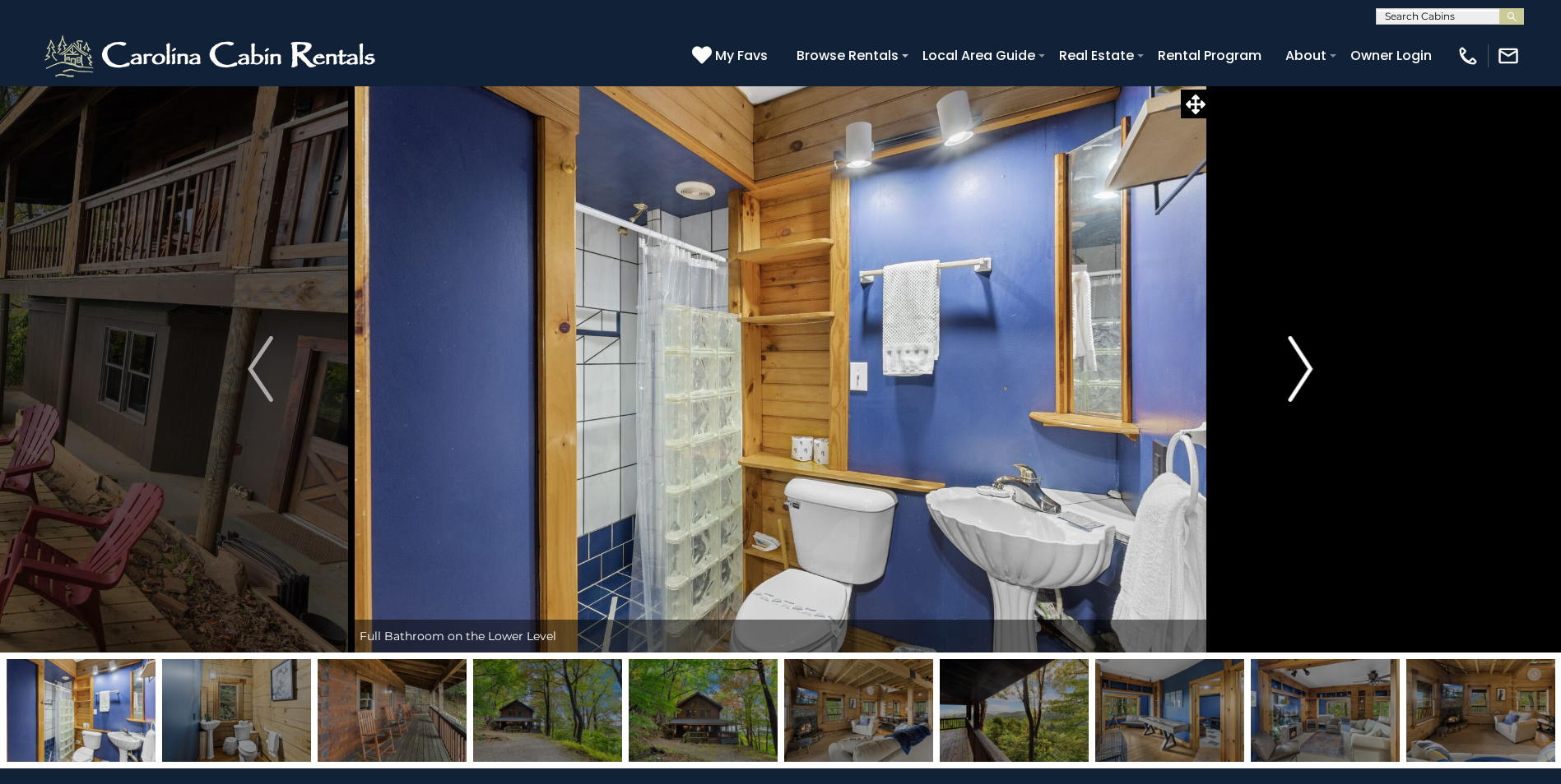
click at [1303, 367] on img "Next" at bounding box center [1300, 369] width 25 height 66
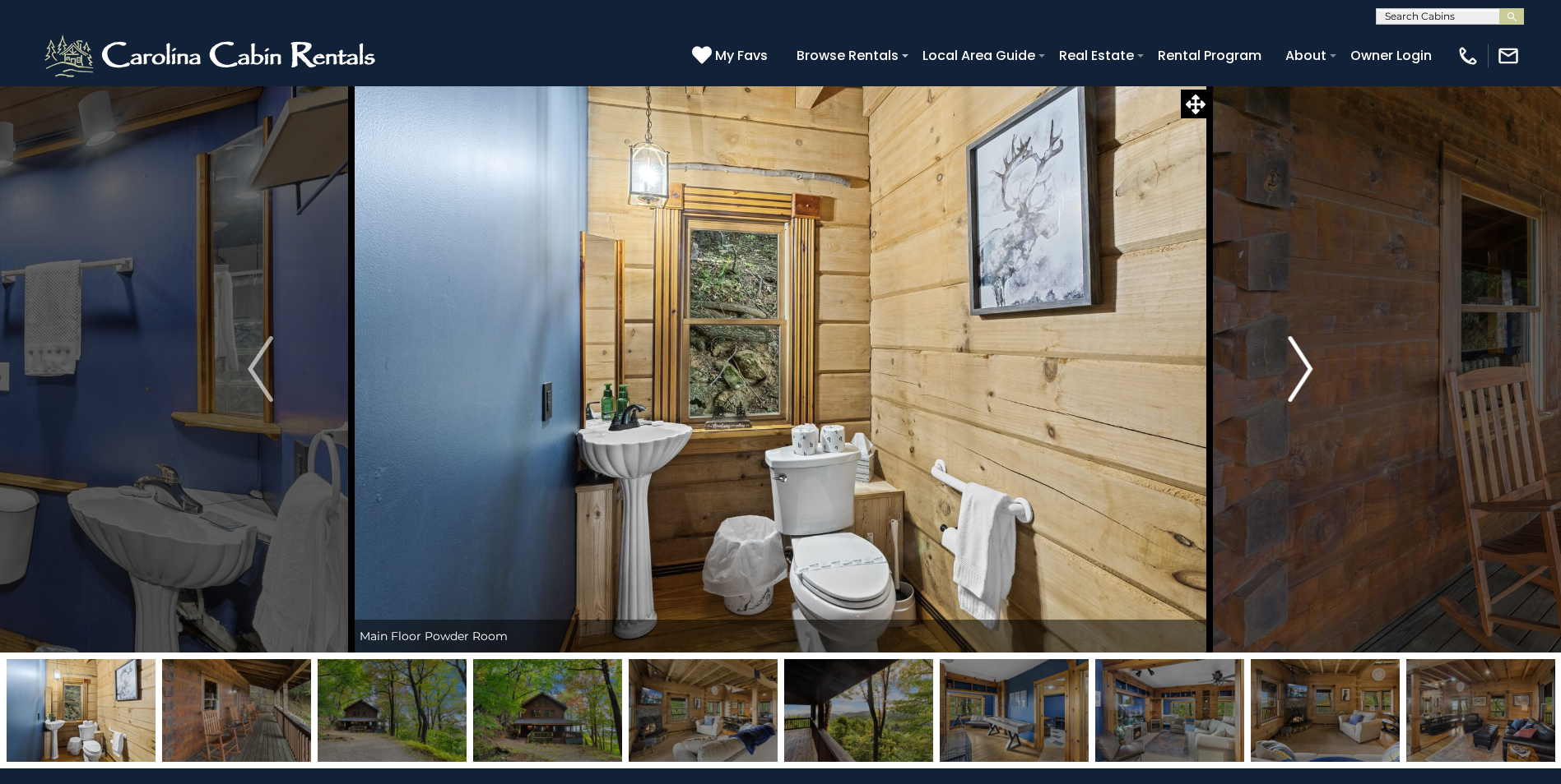
click at [1303, 367] on img "Next" at bounding box center [1300, 369] width 25 height 66
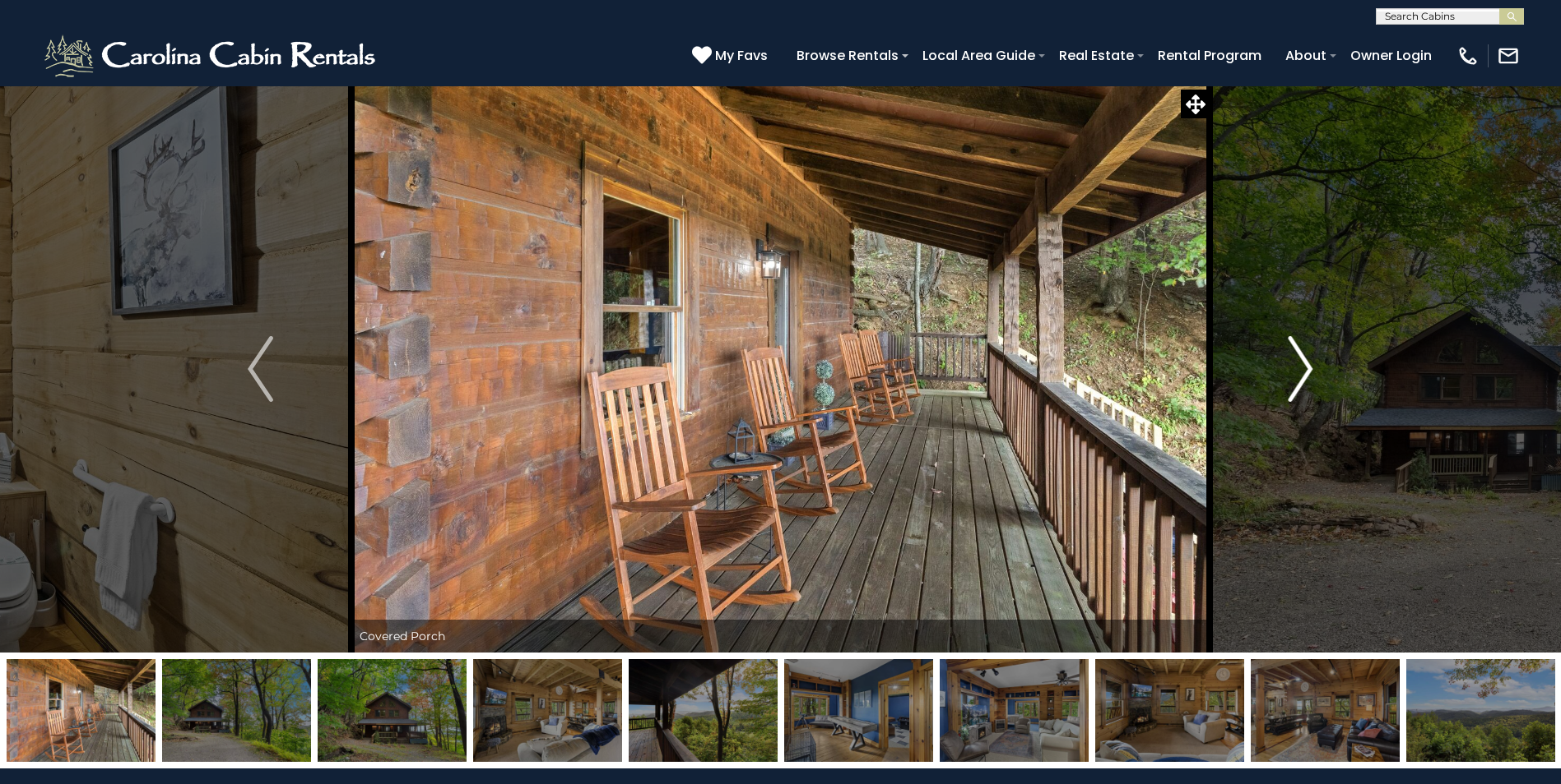
click at [1303, 367] on img "Next" at bounding box center [1300, 369] width 25 height 66
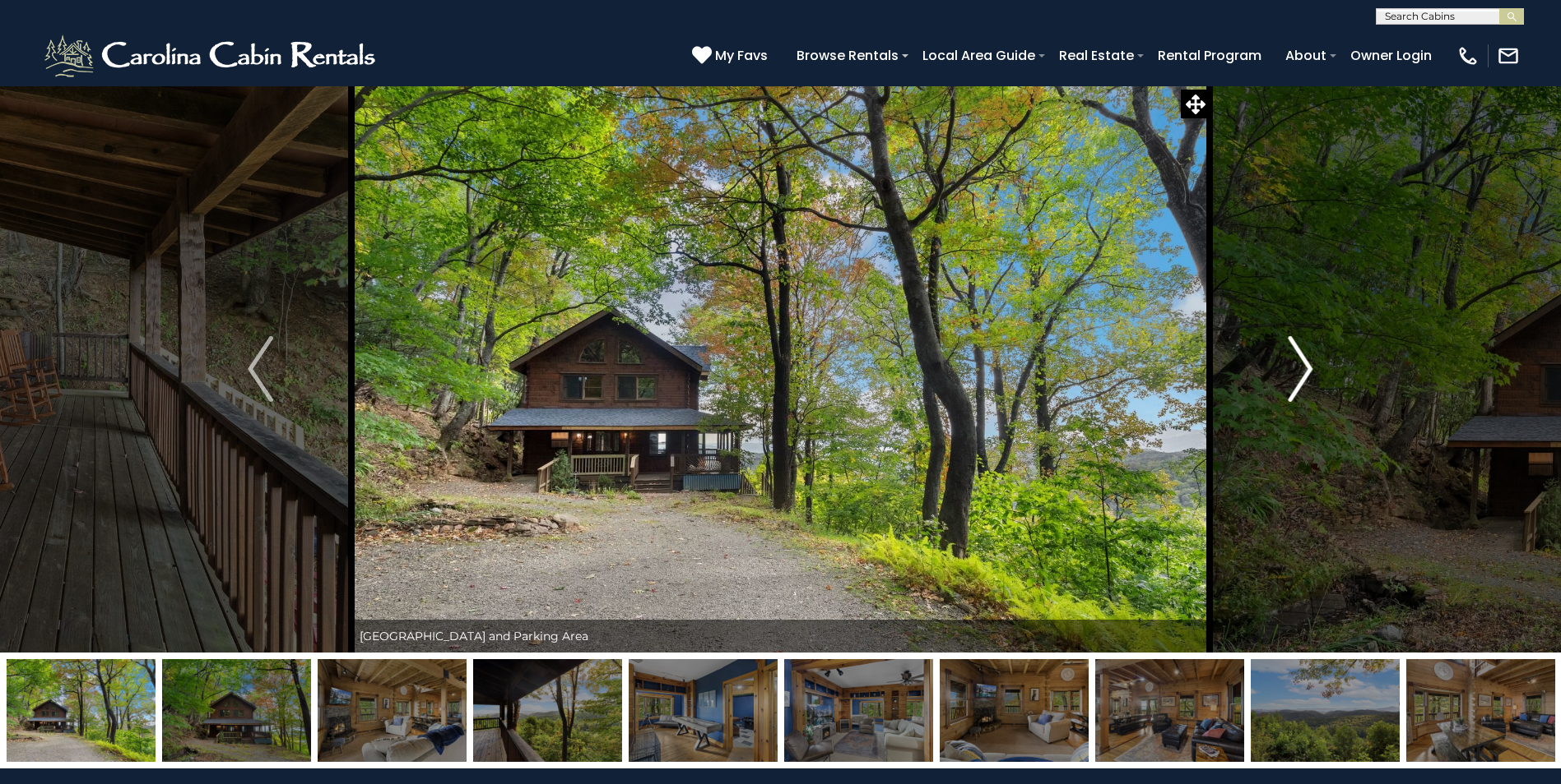
click at [1303, 367] on img "Next" at bounding box center [1300, 369] width 25 height 66
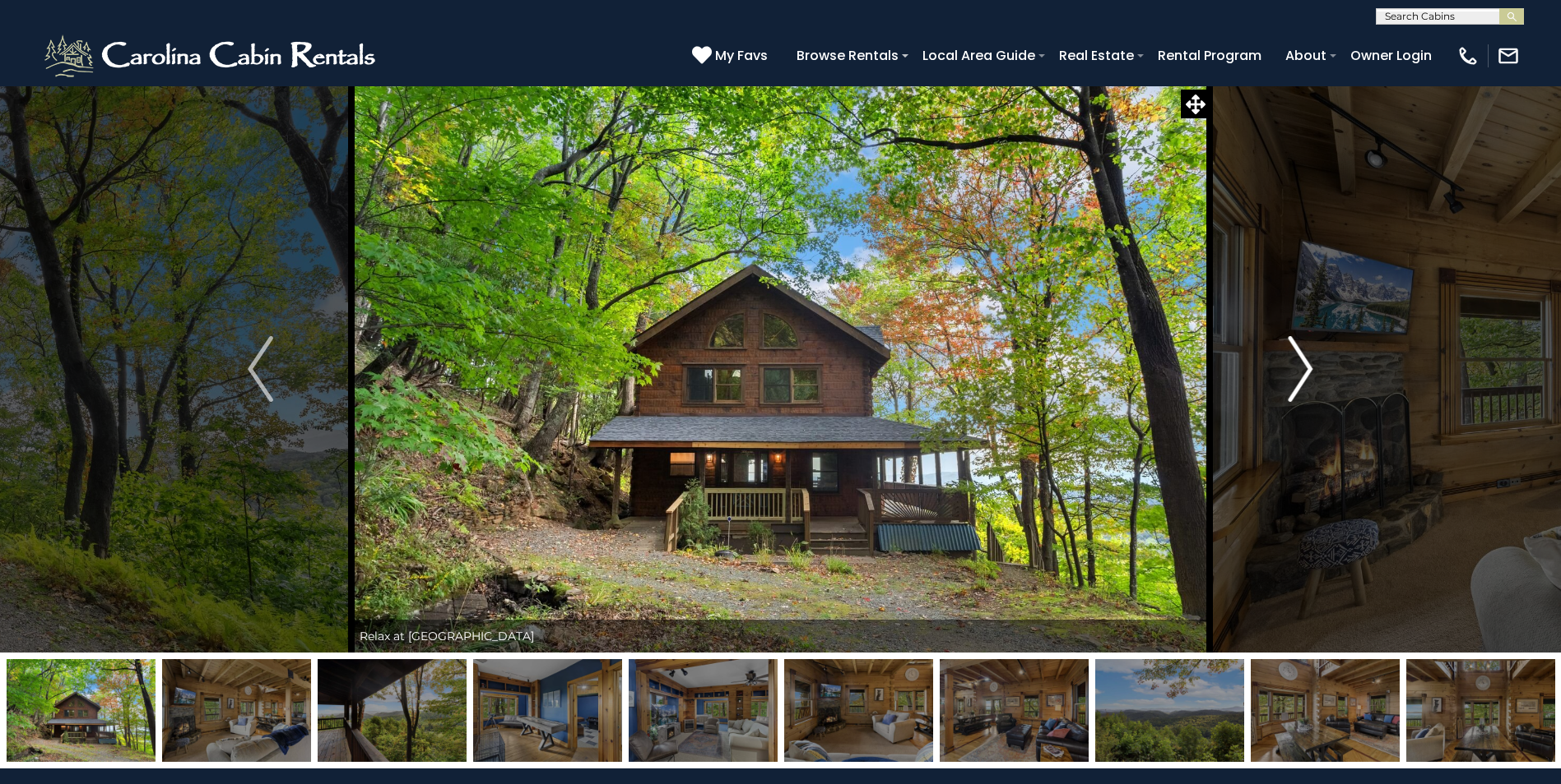
click at [1303, 367] on img "Next" at bounding box center [1300, 369] width 25 height 66
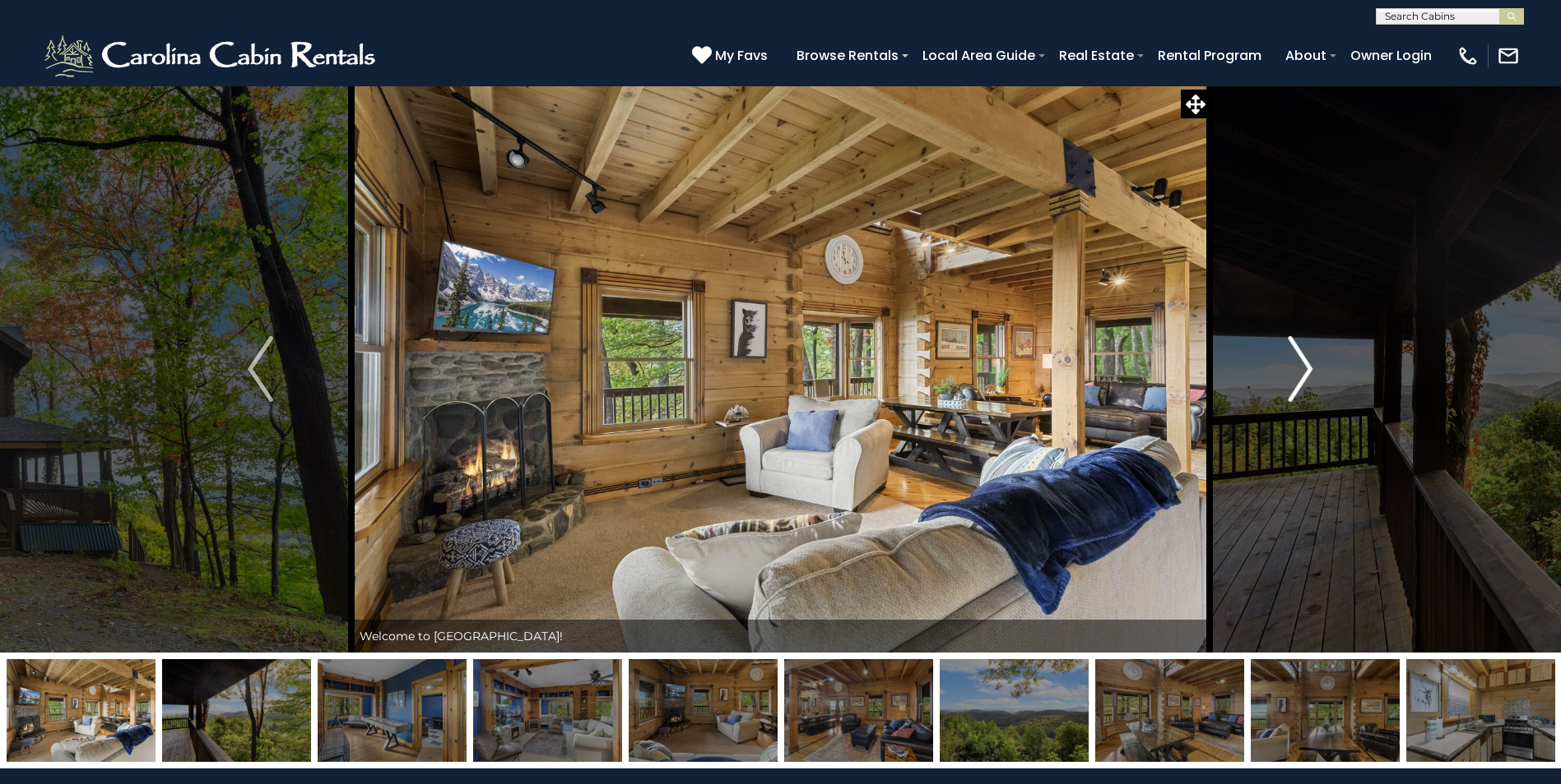
click at [1303, 367] on img "Next" at bounding box center [1300, 369] width 25 height 66
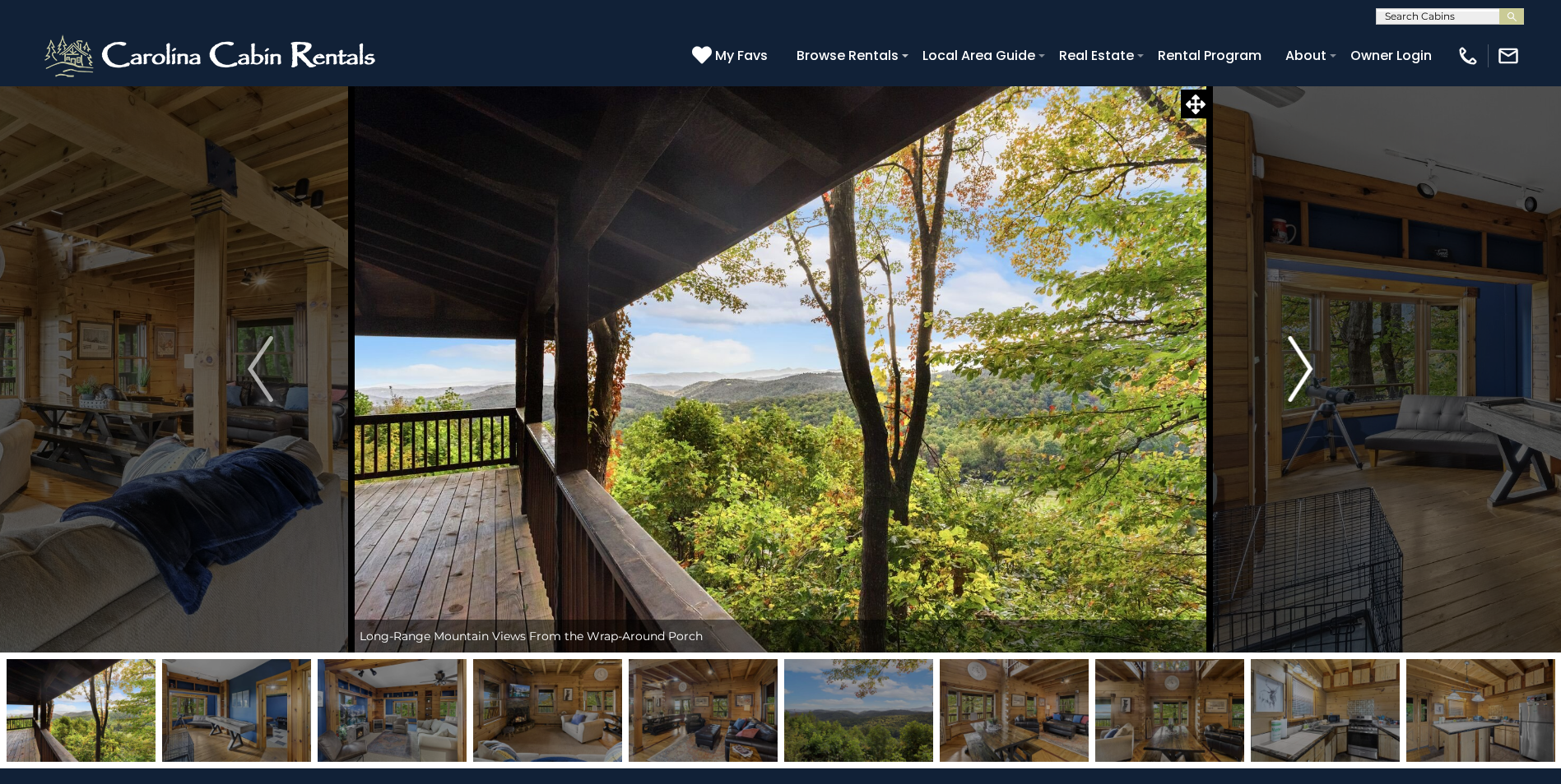
click at [1303, 367] on img "Next" at bounding box center [1300, 369] width 25 height 66
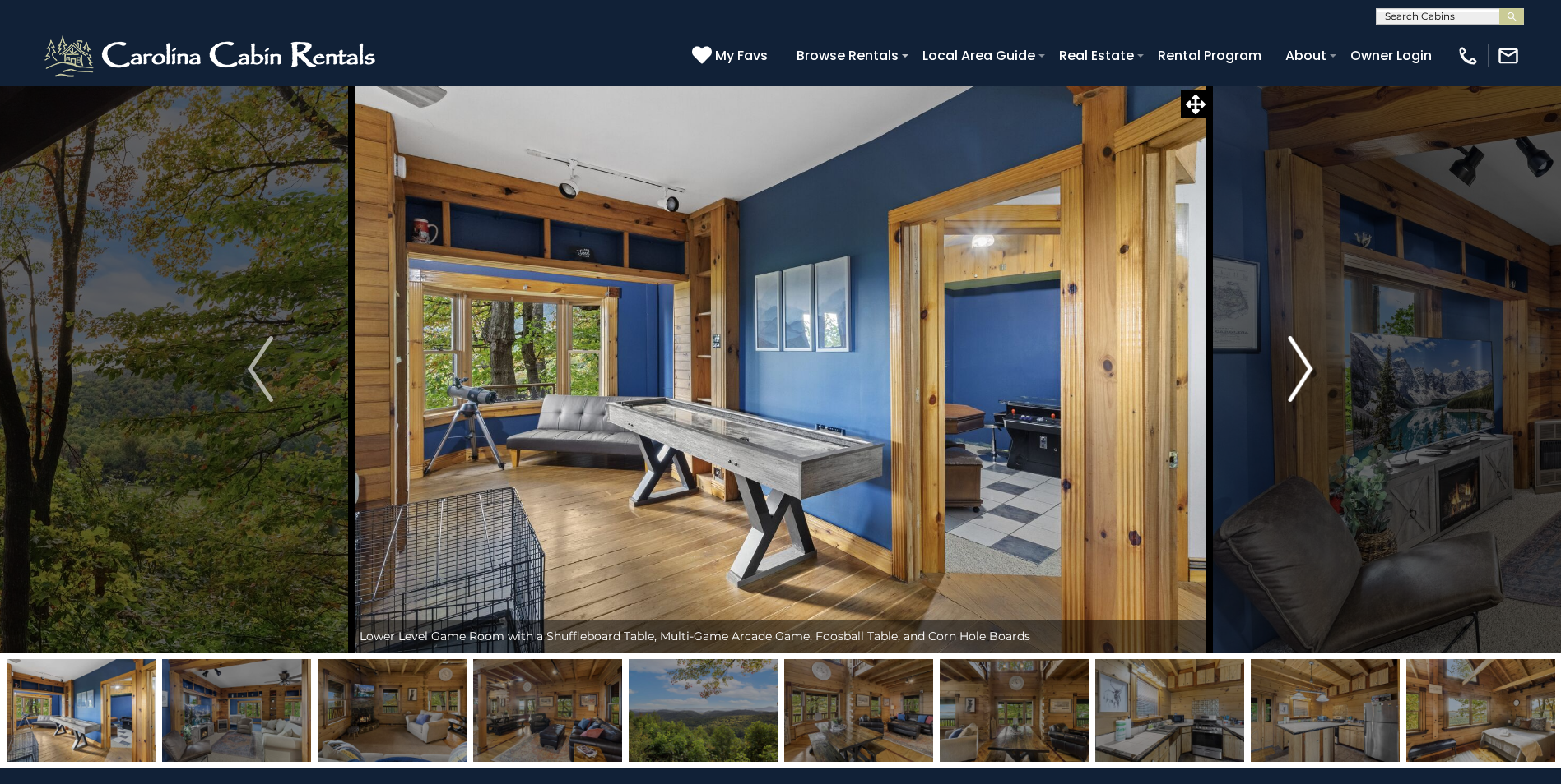
click at [1303, 367] on img "Next" at bounding box center [1300, 369] width 25 height 66
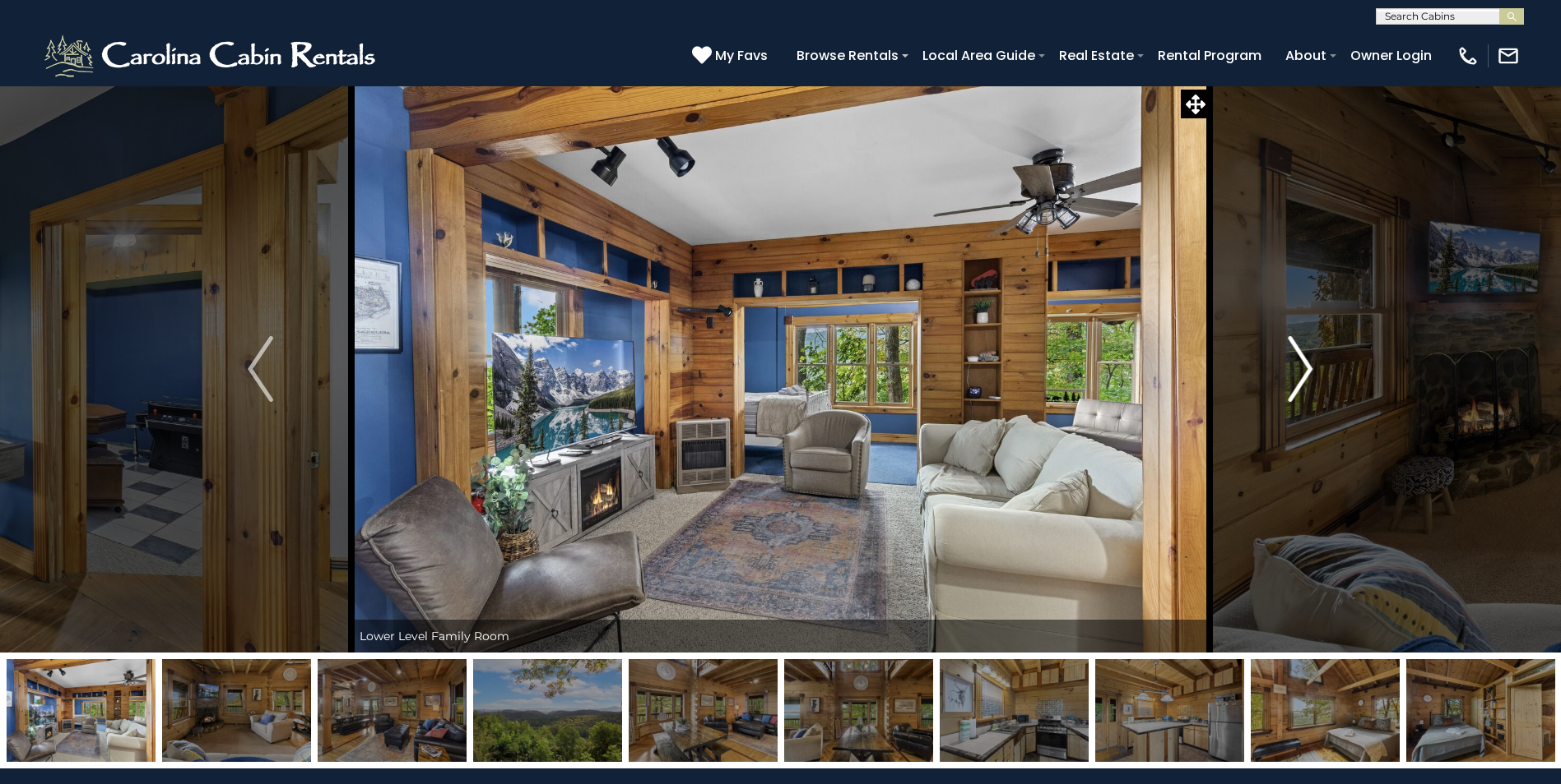
click at [1303, 367] on img "Next" at bounding box center [1300, 369] width 25 height 66
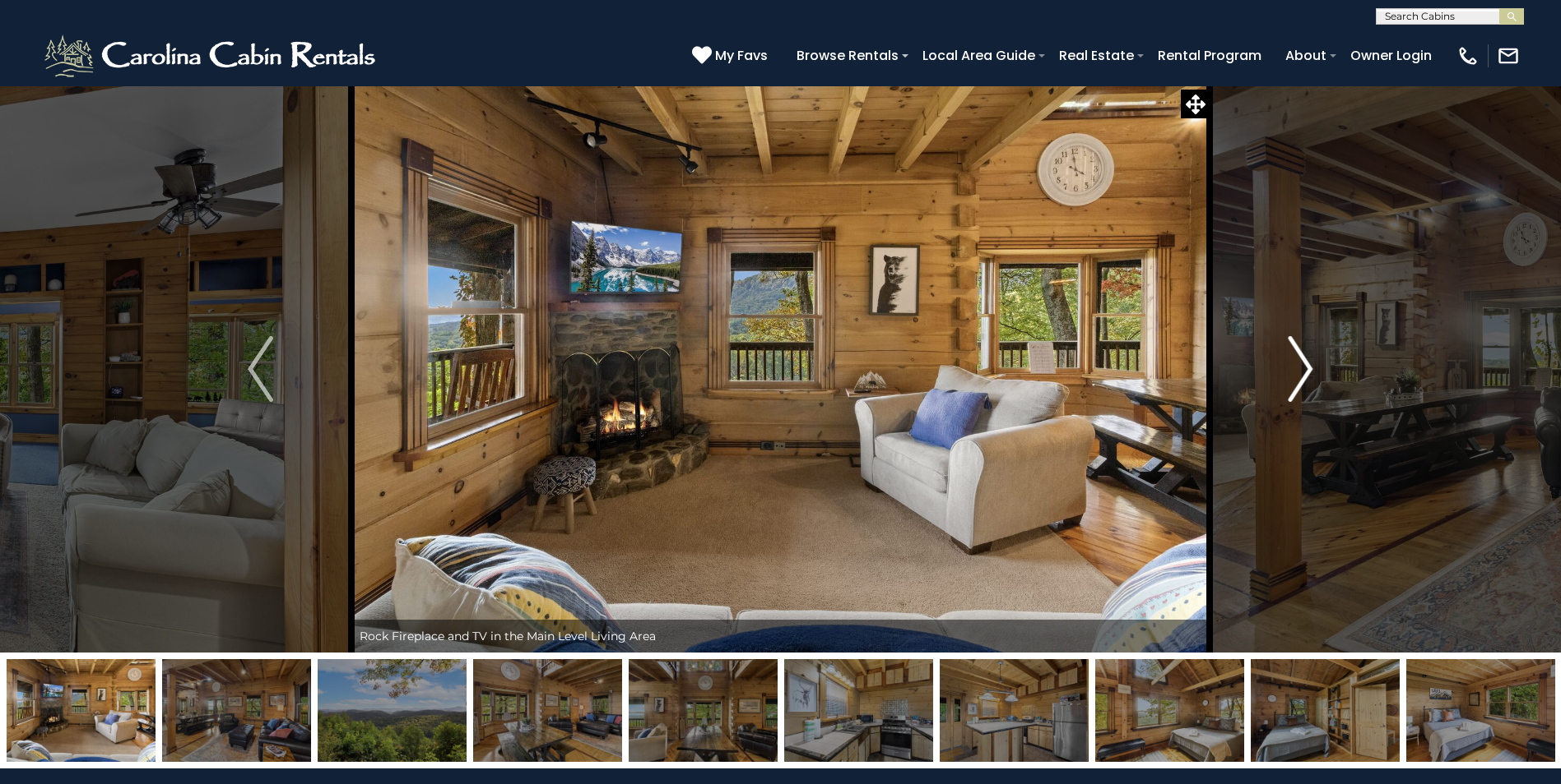
click at [1303, 367] on img "Next" at bounding box center [1300, 369] width 25 height 66
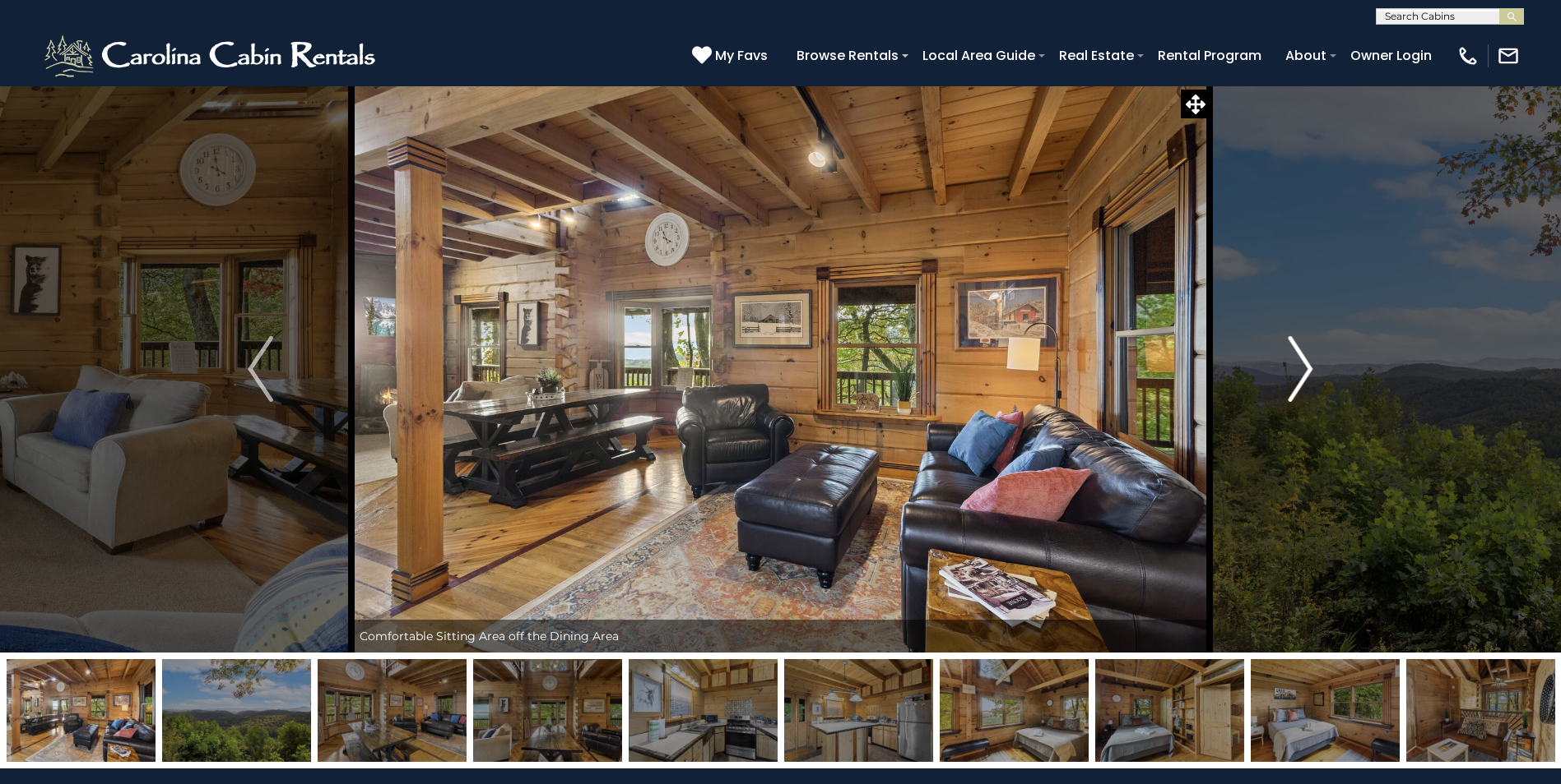
click at [1303, 367] on img "Next" at bounding box center [1300, 369] width 25 height 66
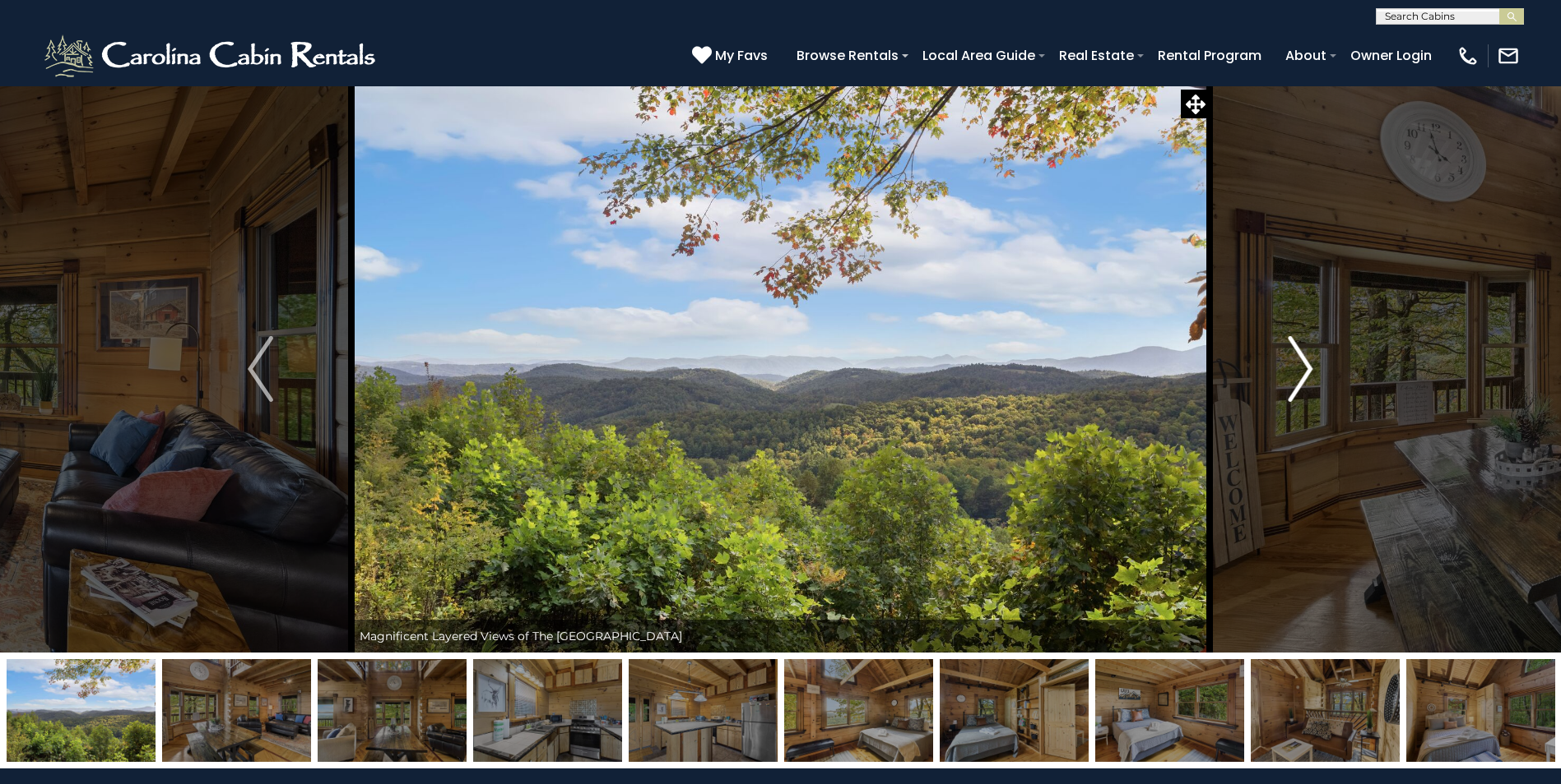
click at [1303, 367] on img "Next" at bounding box center [1300, 369] width 25 height 66
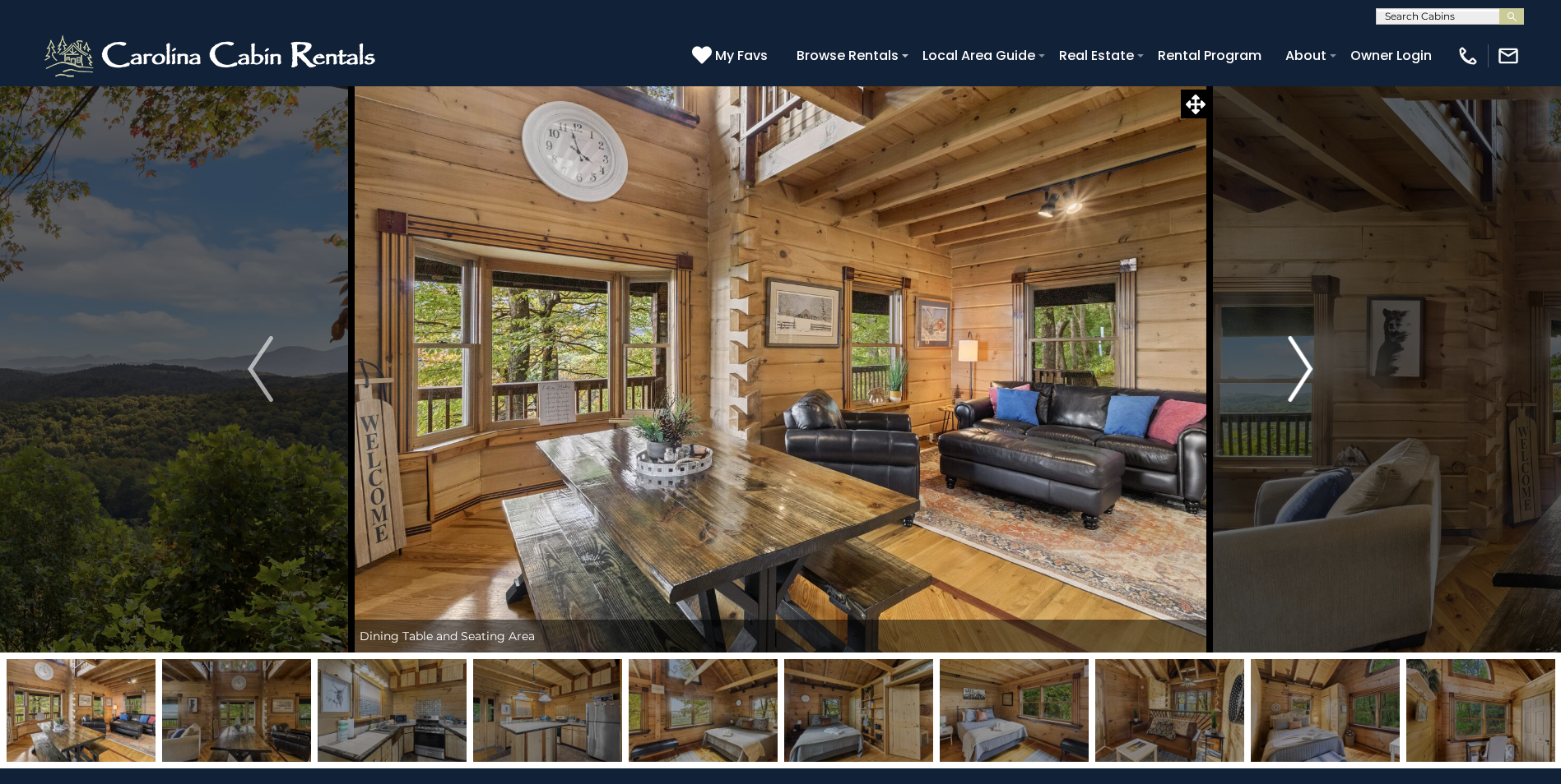
click at [1303, 367] on img "Next" at bounding box center [1300, 369] width 25 height 66
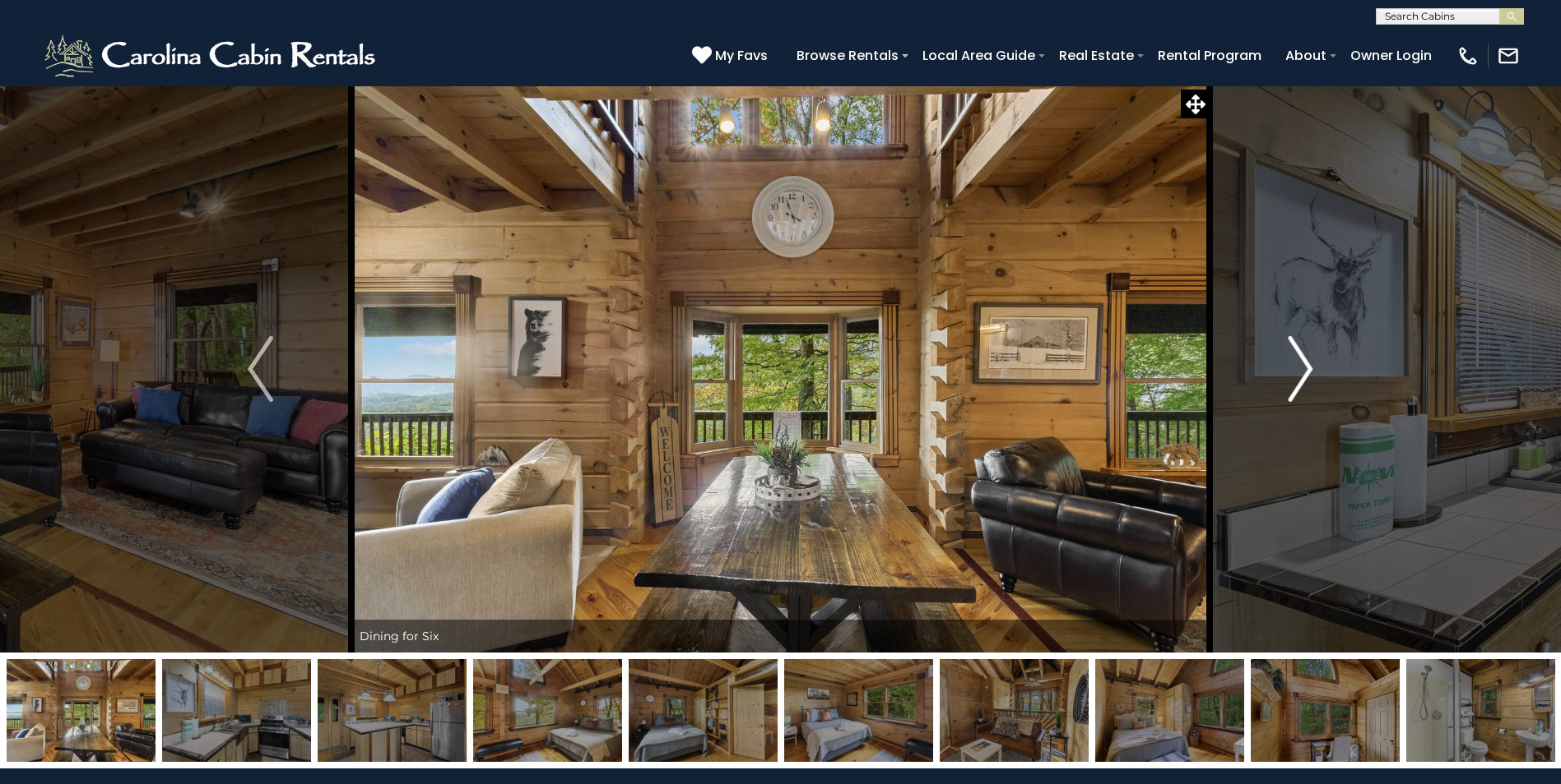
click at [1303, 367] on img "Next" at bounding box center [1300, 369] width 25 height 66
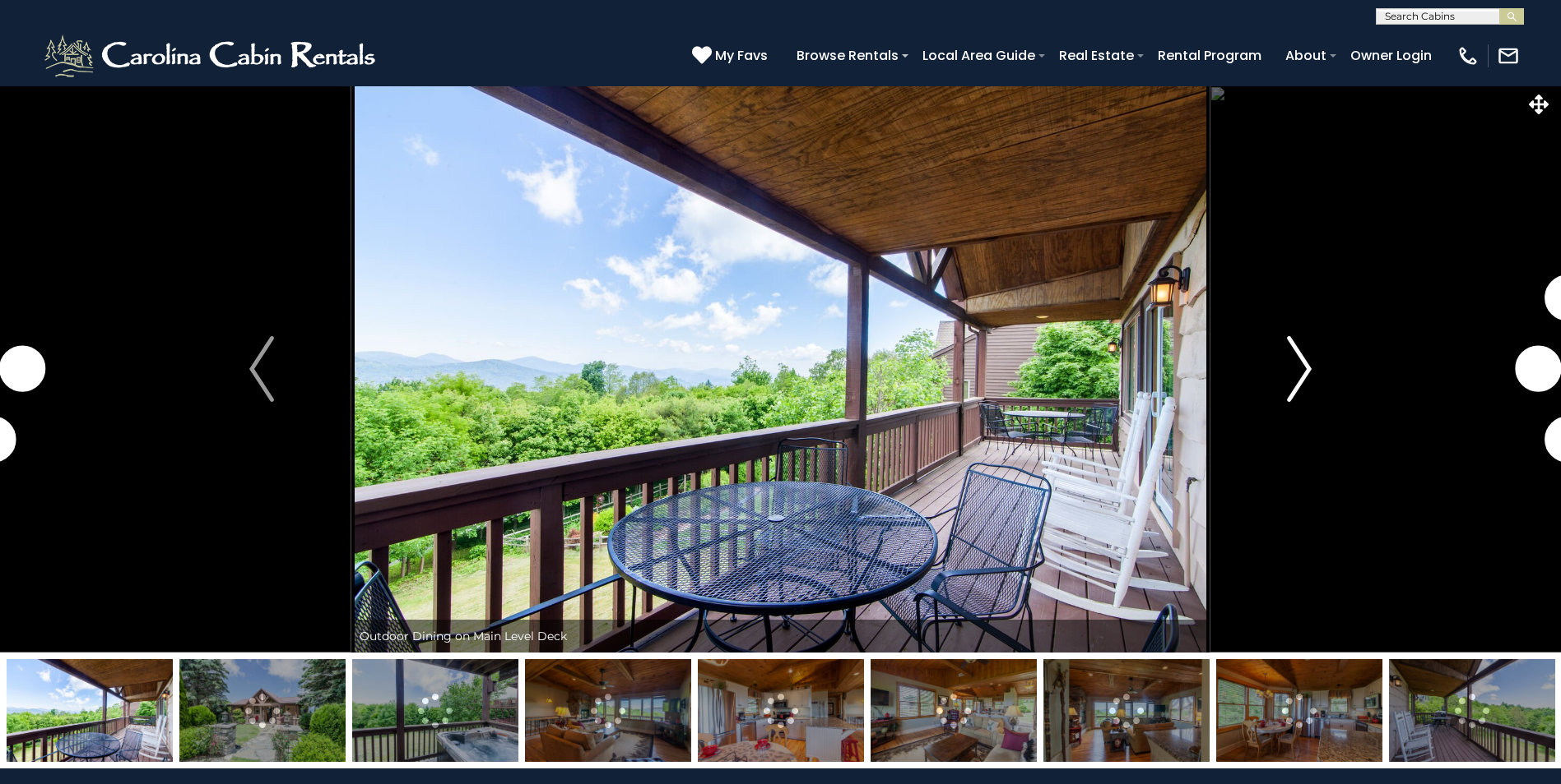
click at [1285, 386] on button "Next" at bounding box center [1300, 369] width 180 height 568
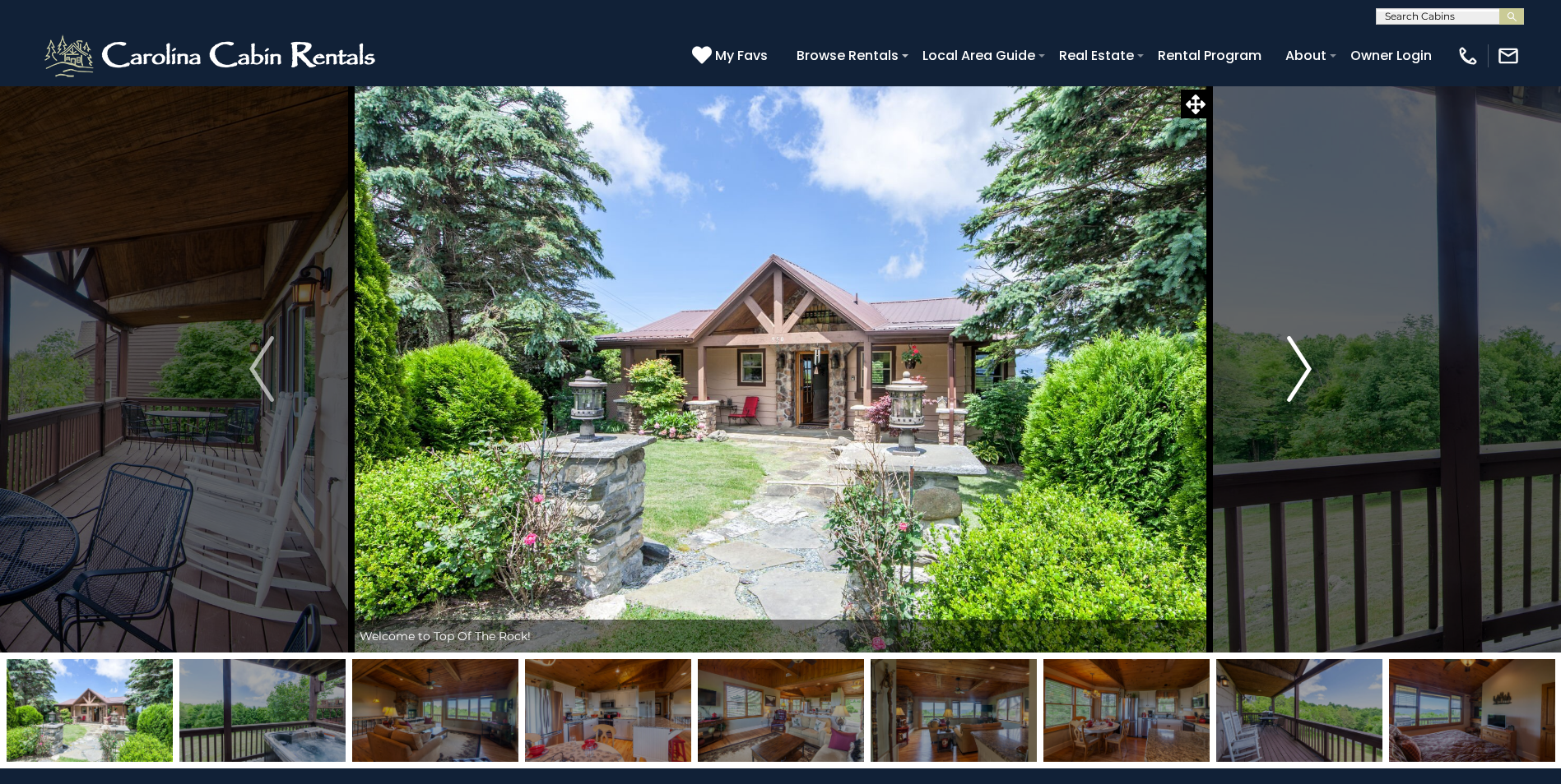
click at [1285, 386] on button "Next" at bounding box center [1300, 369] width 180 height 568
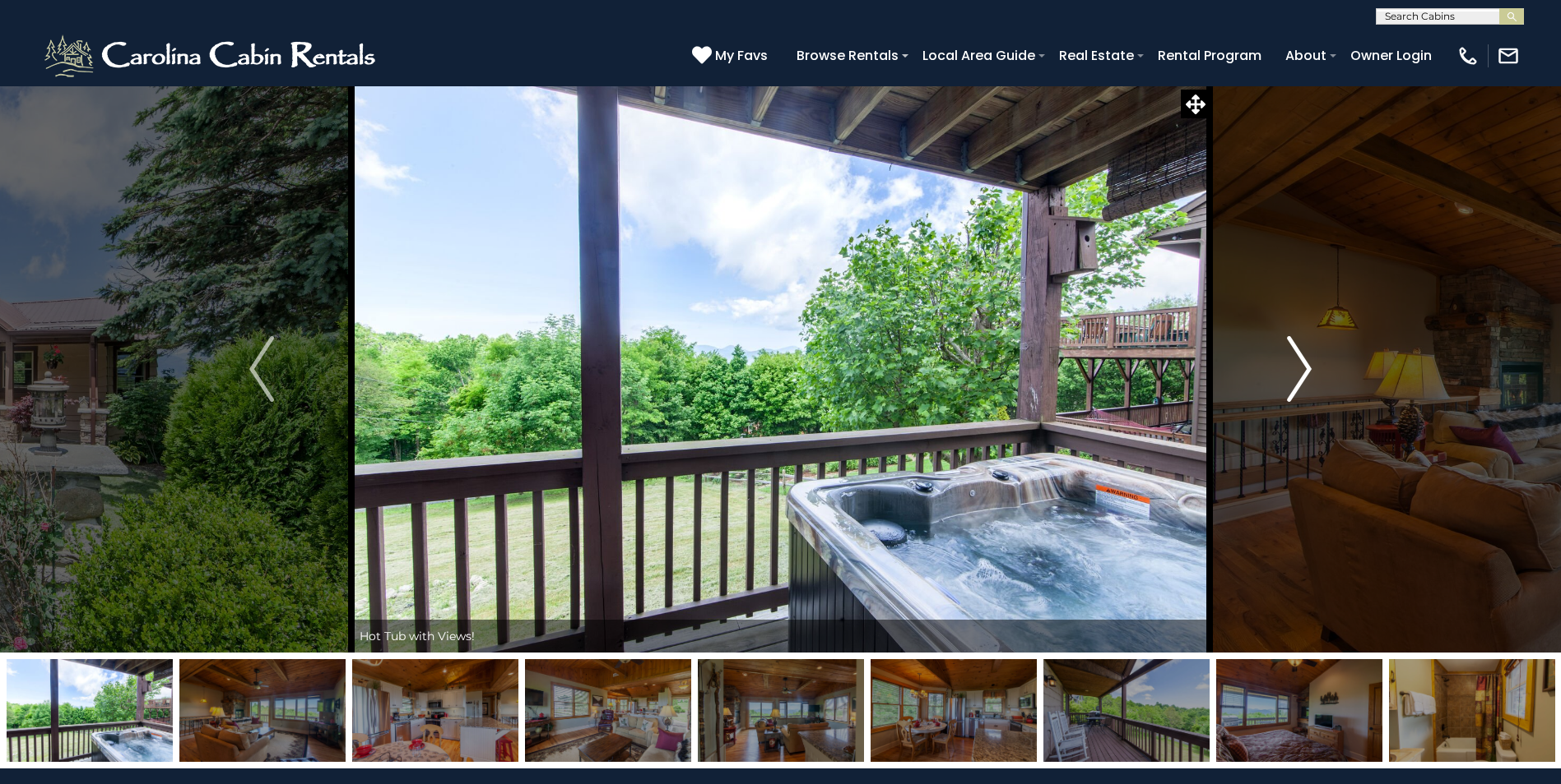
click at [1285, 386] on button "Next" at bounding box center [1300, 369] width 180 height 568
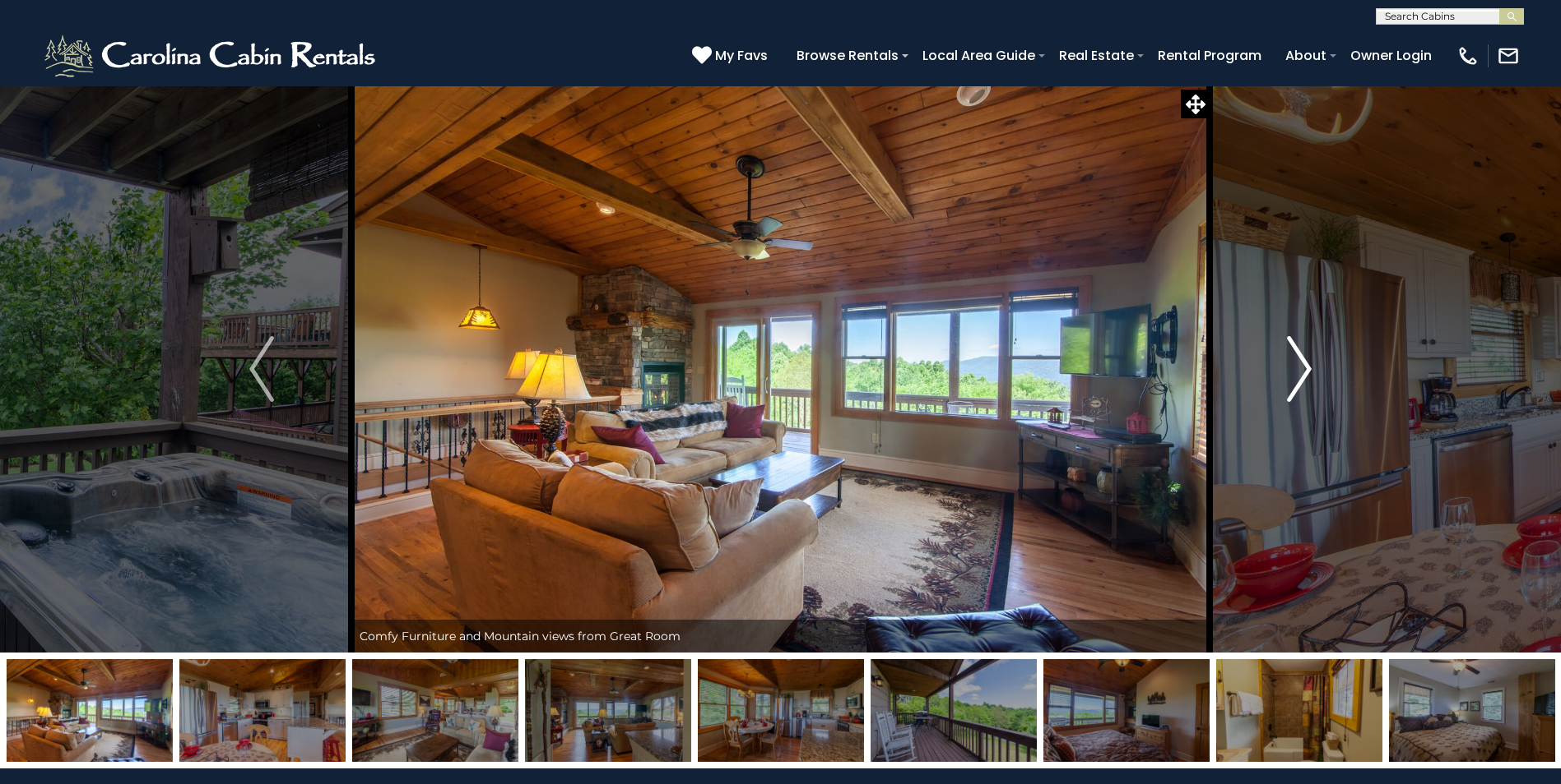
click at [1285, 386] on button "Next" at bounding box center [1300, 369] width 180 height 568
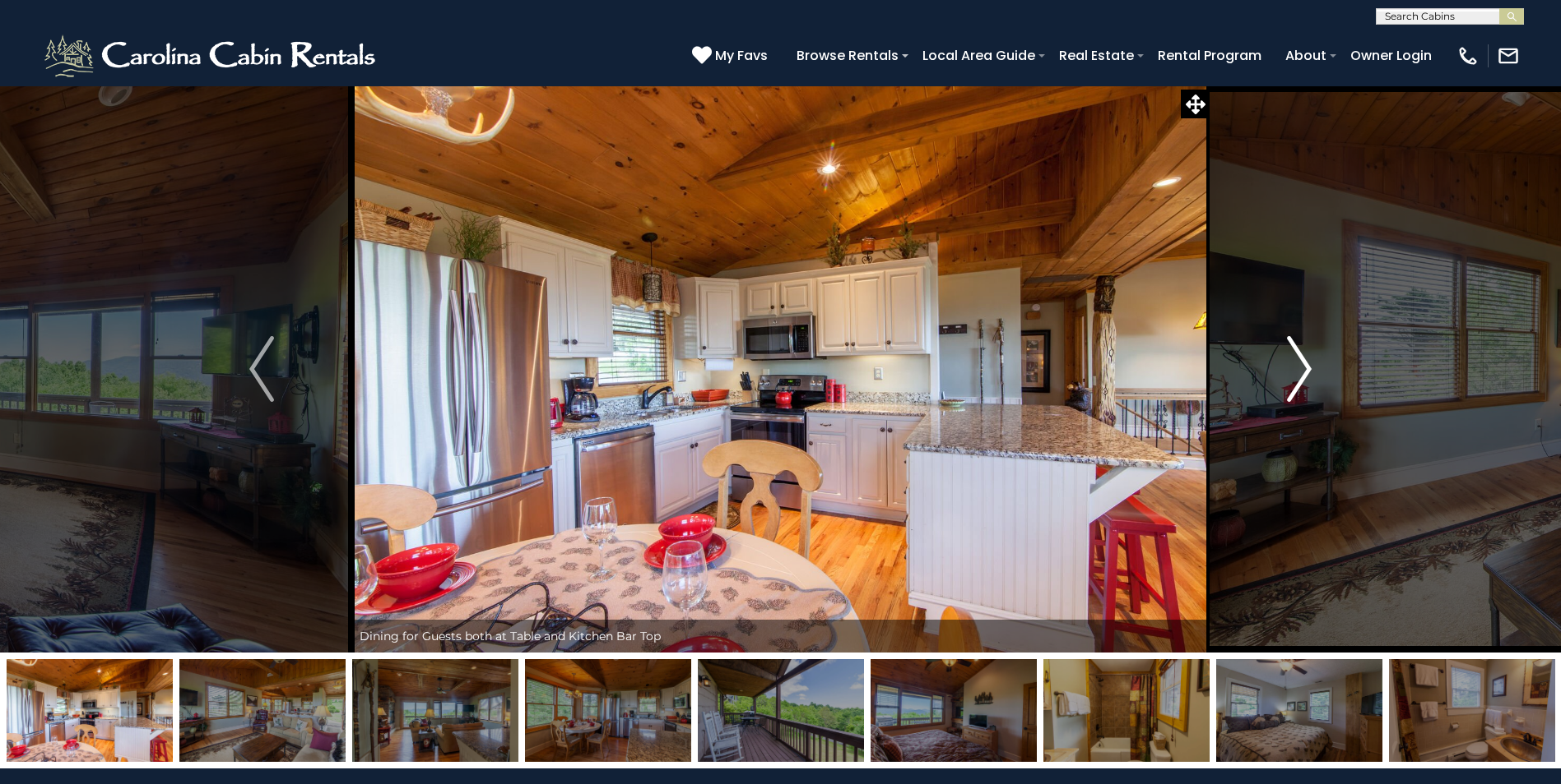
click at [1285, 386] on button "Next" at bounding box center [1300, 369] width 180 height 568
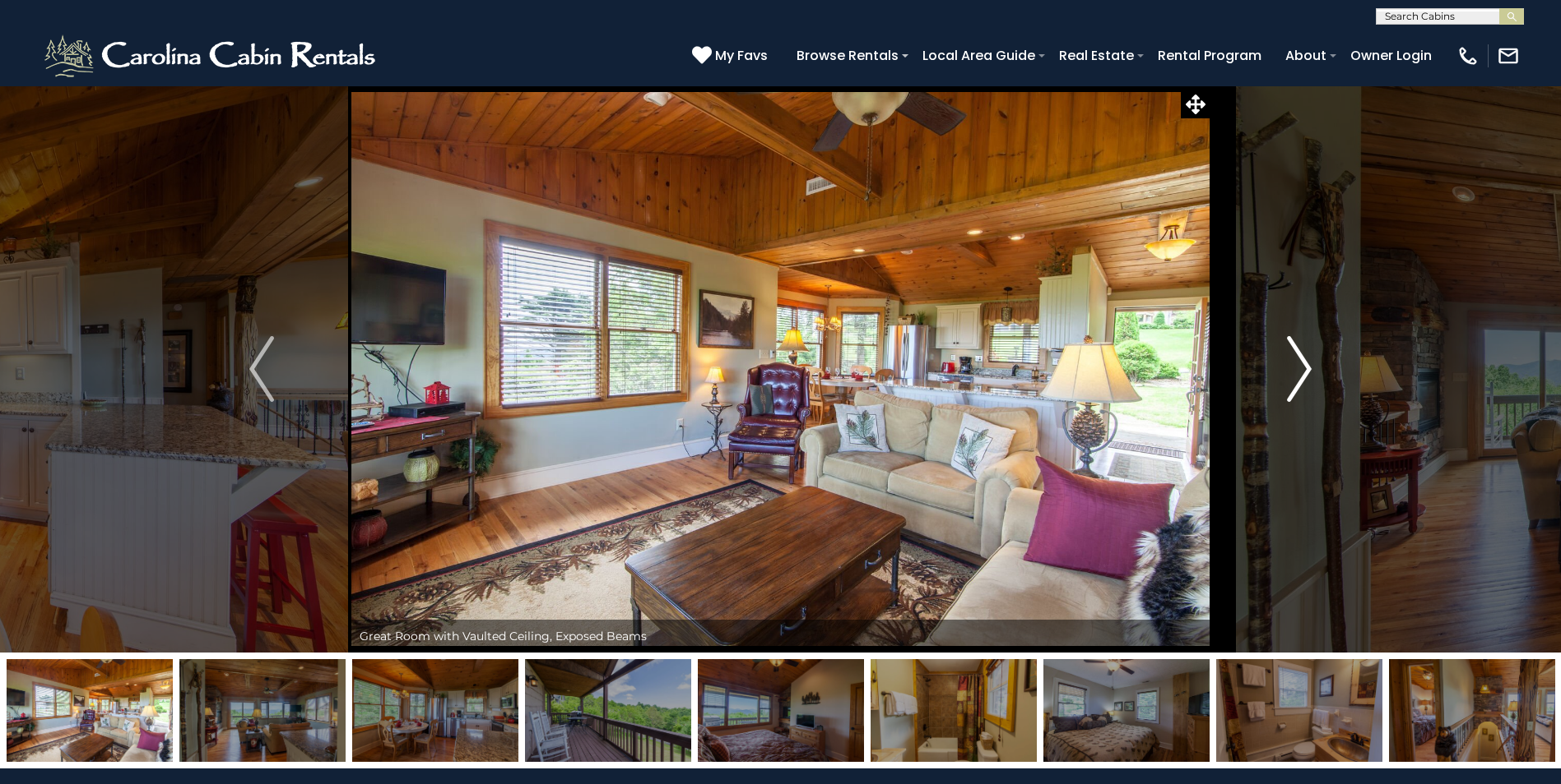
click at [1285, 386] on button "Next" at bounding box center [1300, 369] width 180 height 568
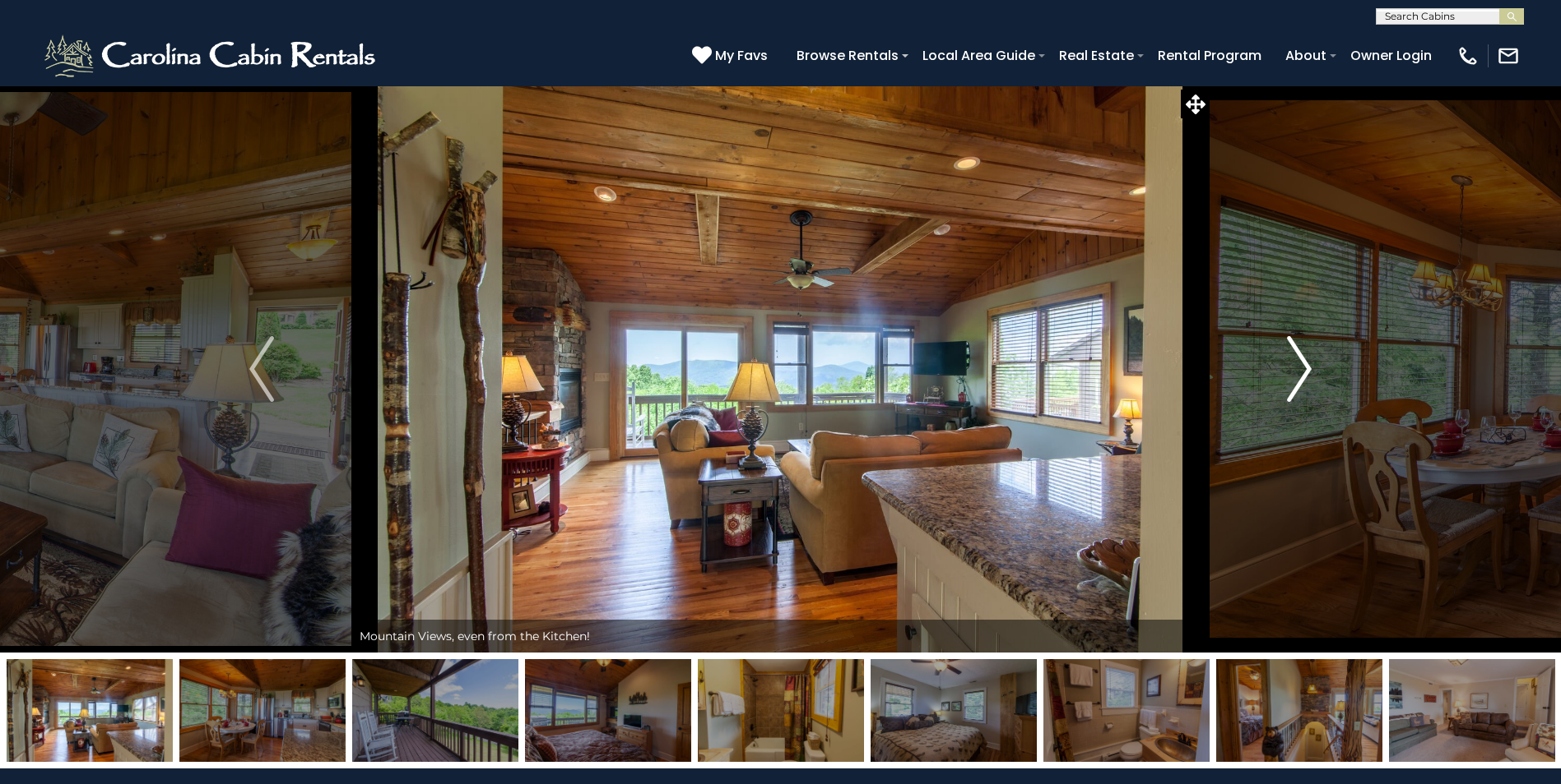
click at [1285, 386] on button "Next" at bounding box center [1300, 369] width 180 height 568
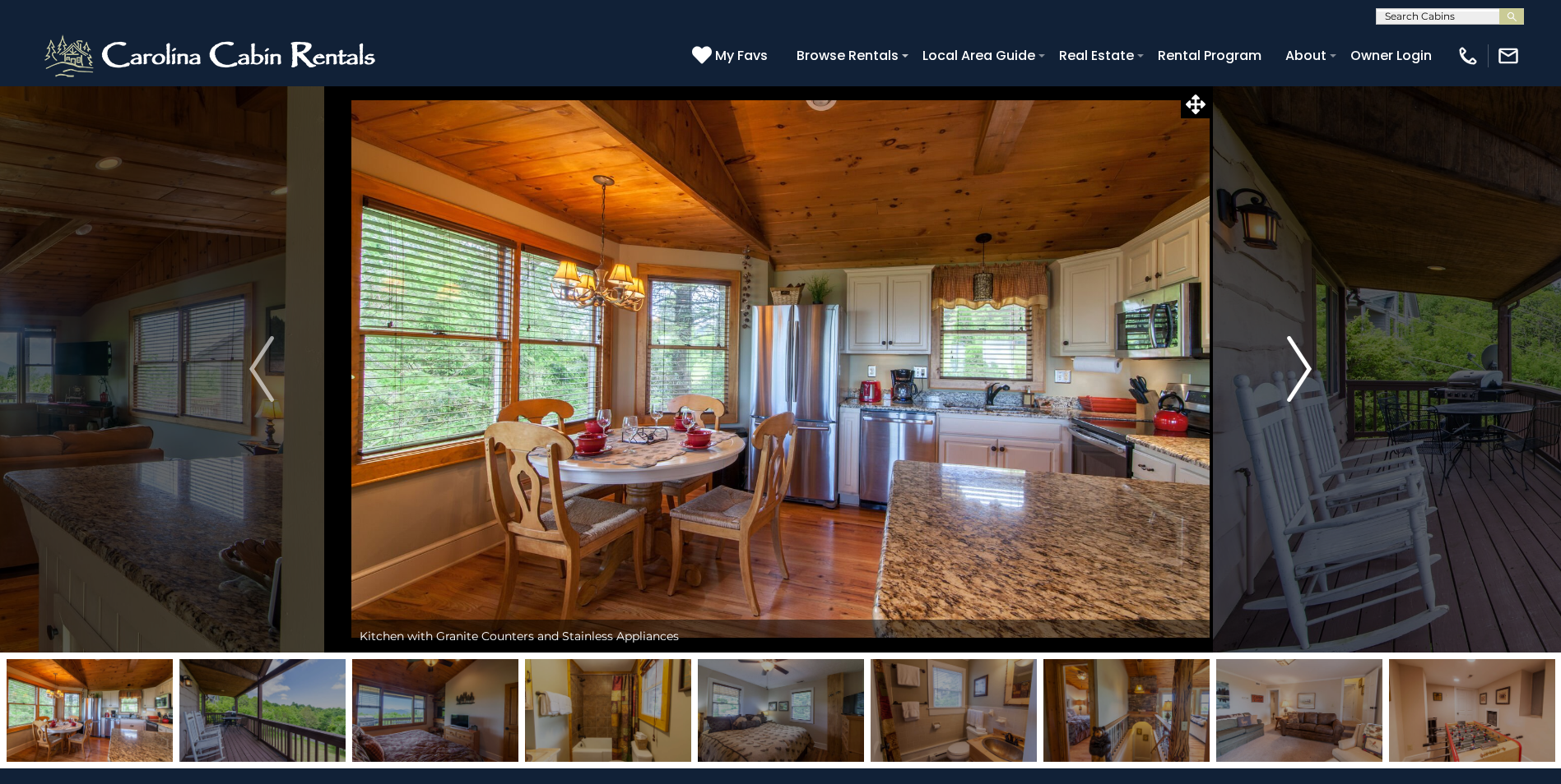
click at [1285, 386] on button "Next" at bounding box center [1300, 369] width 180 height 568
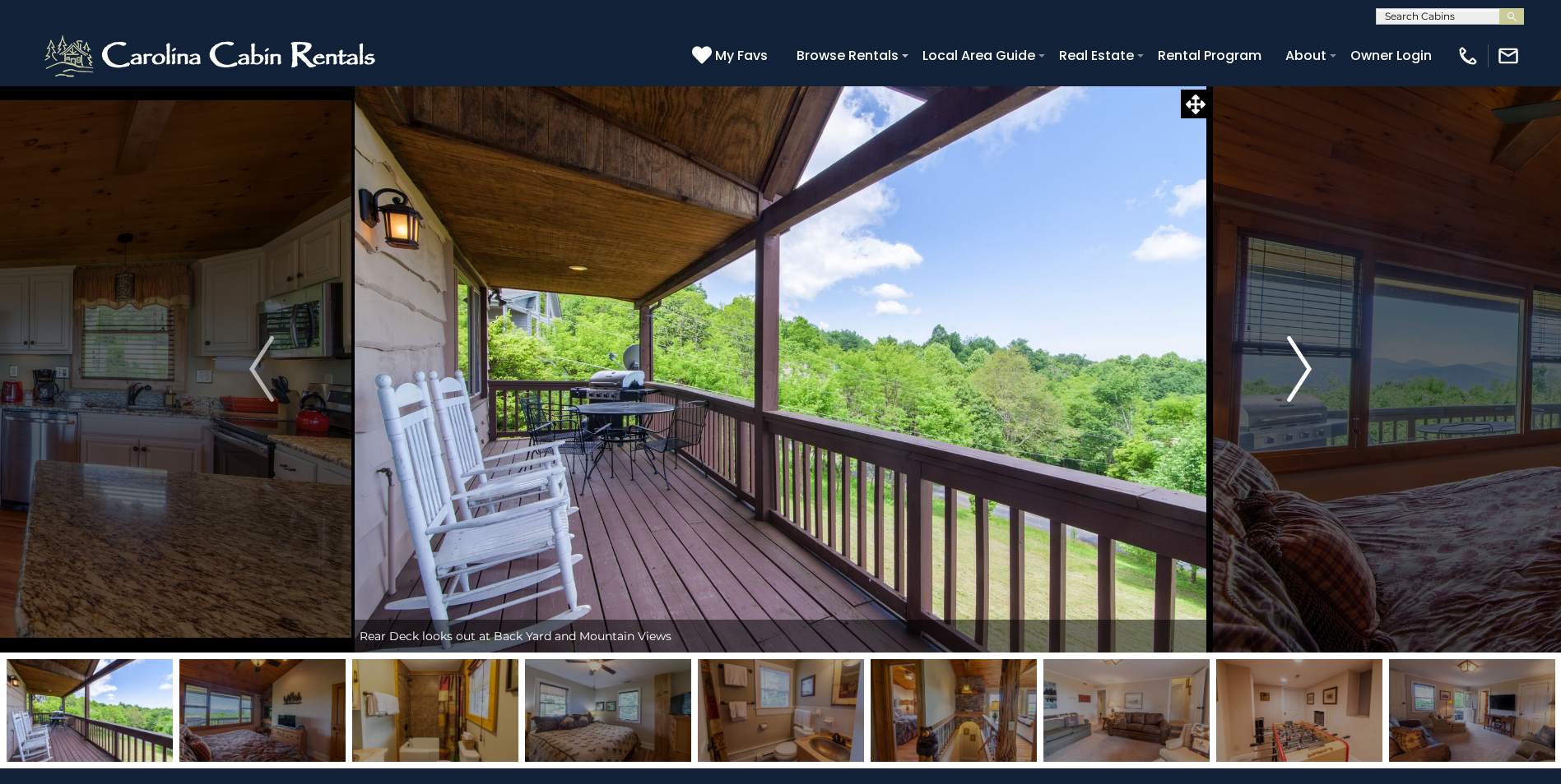
click at [1285, 386] on button "Next" at bounding box center [1300, 369] width 180 height 568
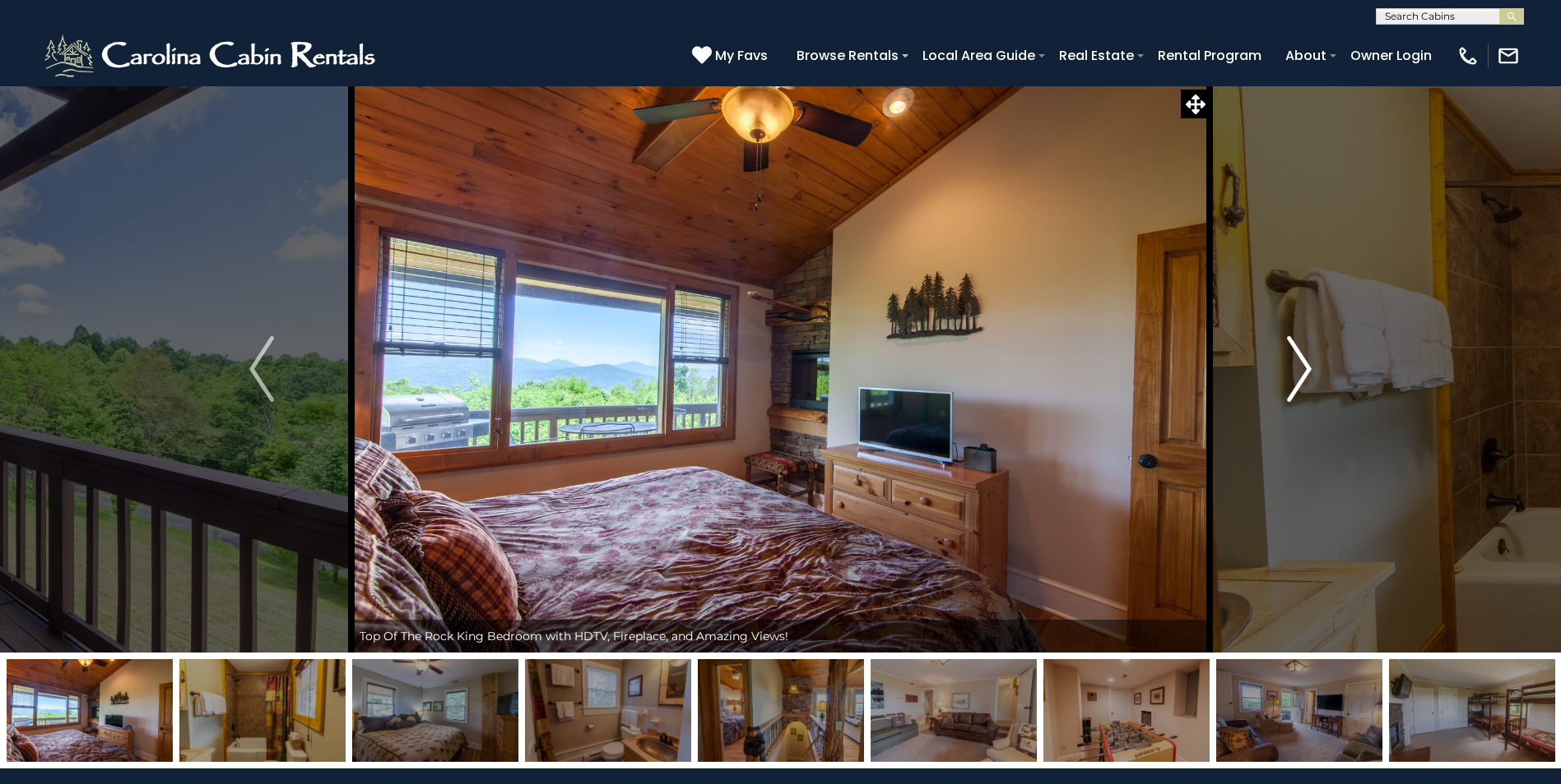
click at [1285, 386] on button "Next" at bounding box center [1300, 369] width 180 height 568
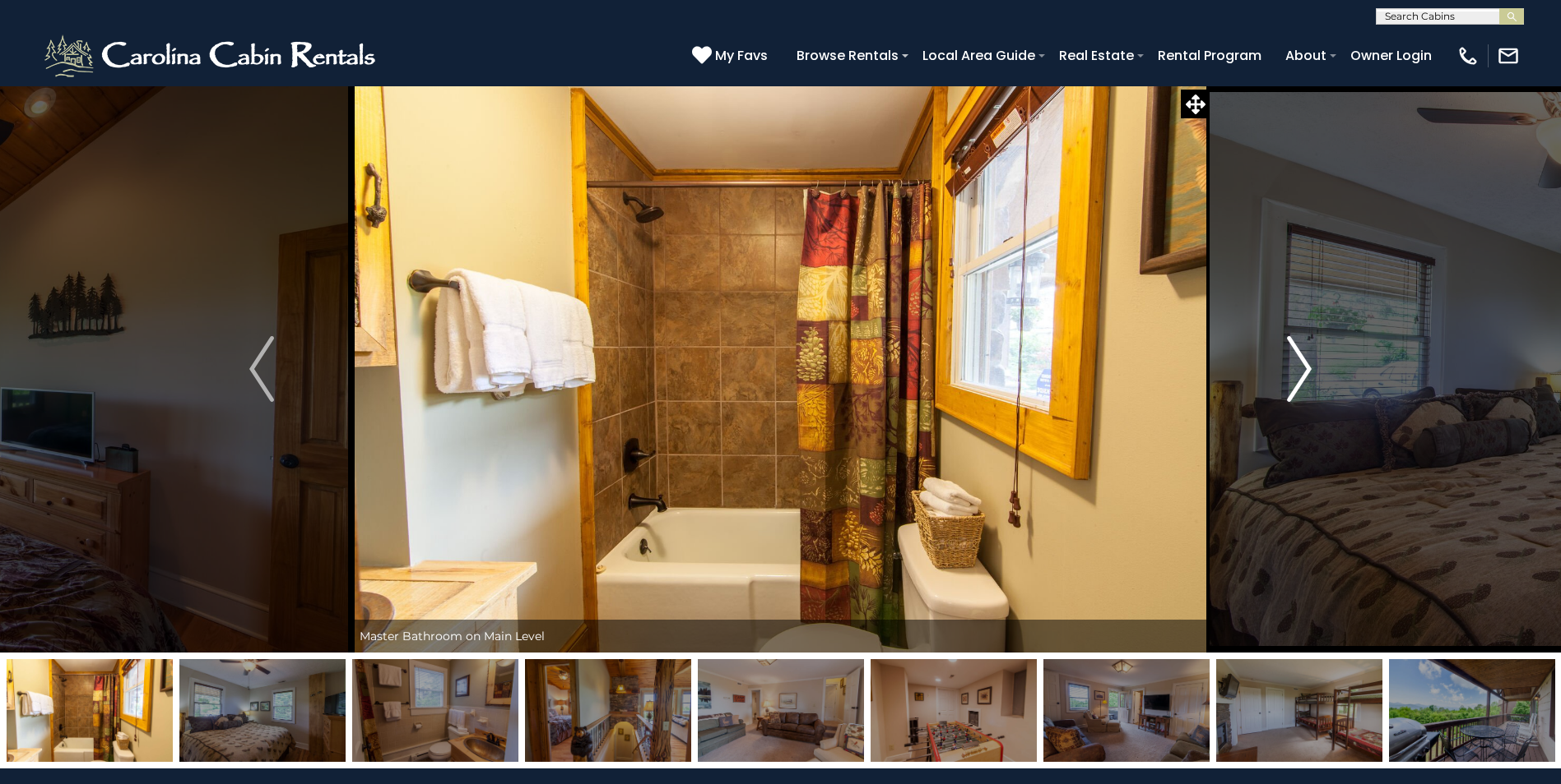
click at [1285, 386] on button "Next" at bounding box center [1300, 369] width 180 height 568
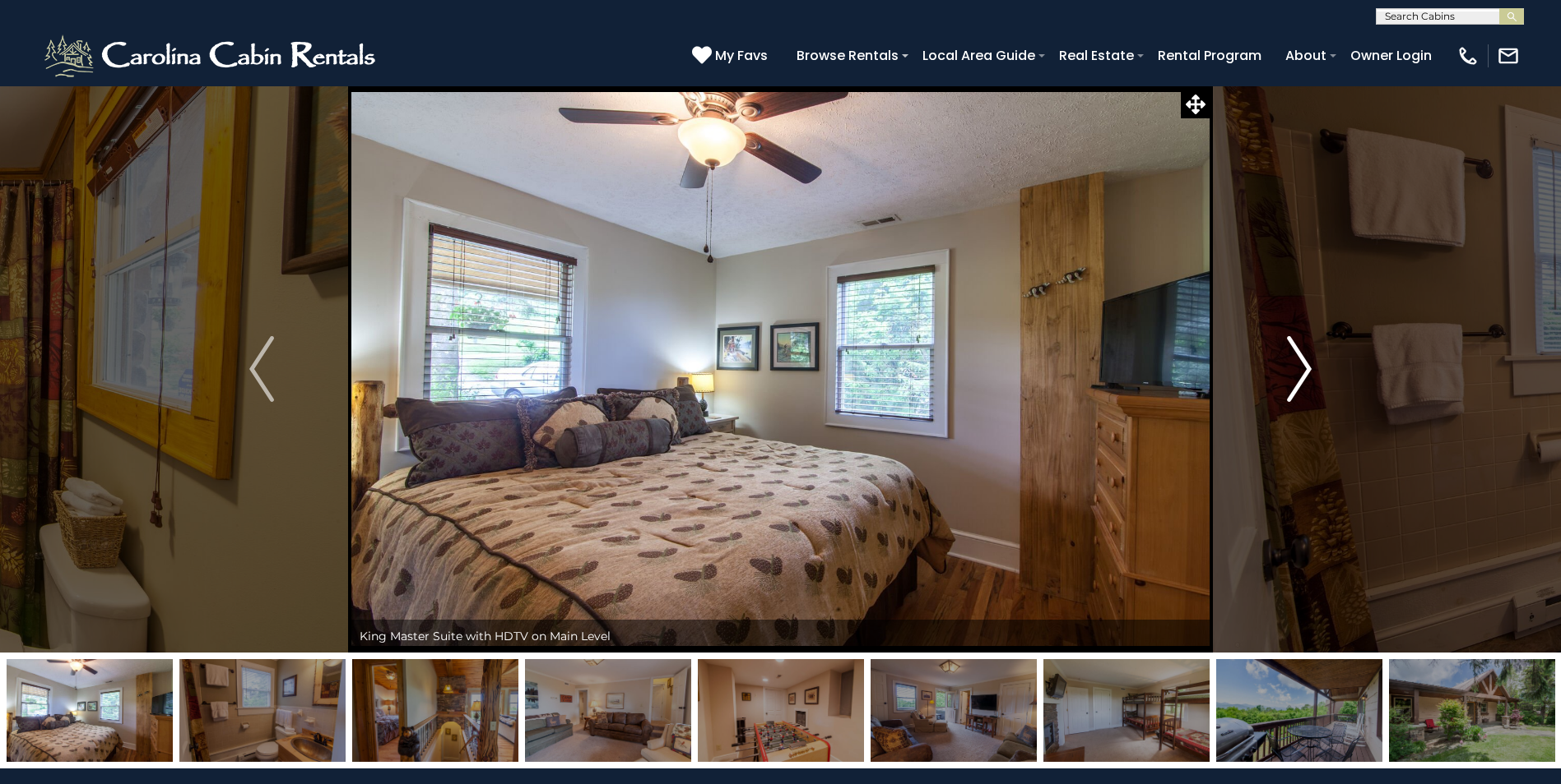
click at [1285, 386] on button "Next" at bounding box center [1300, 369] width 180 height 568
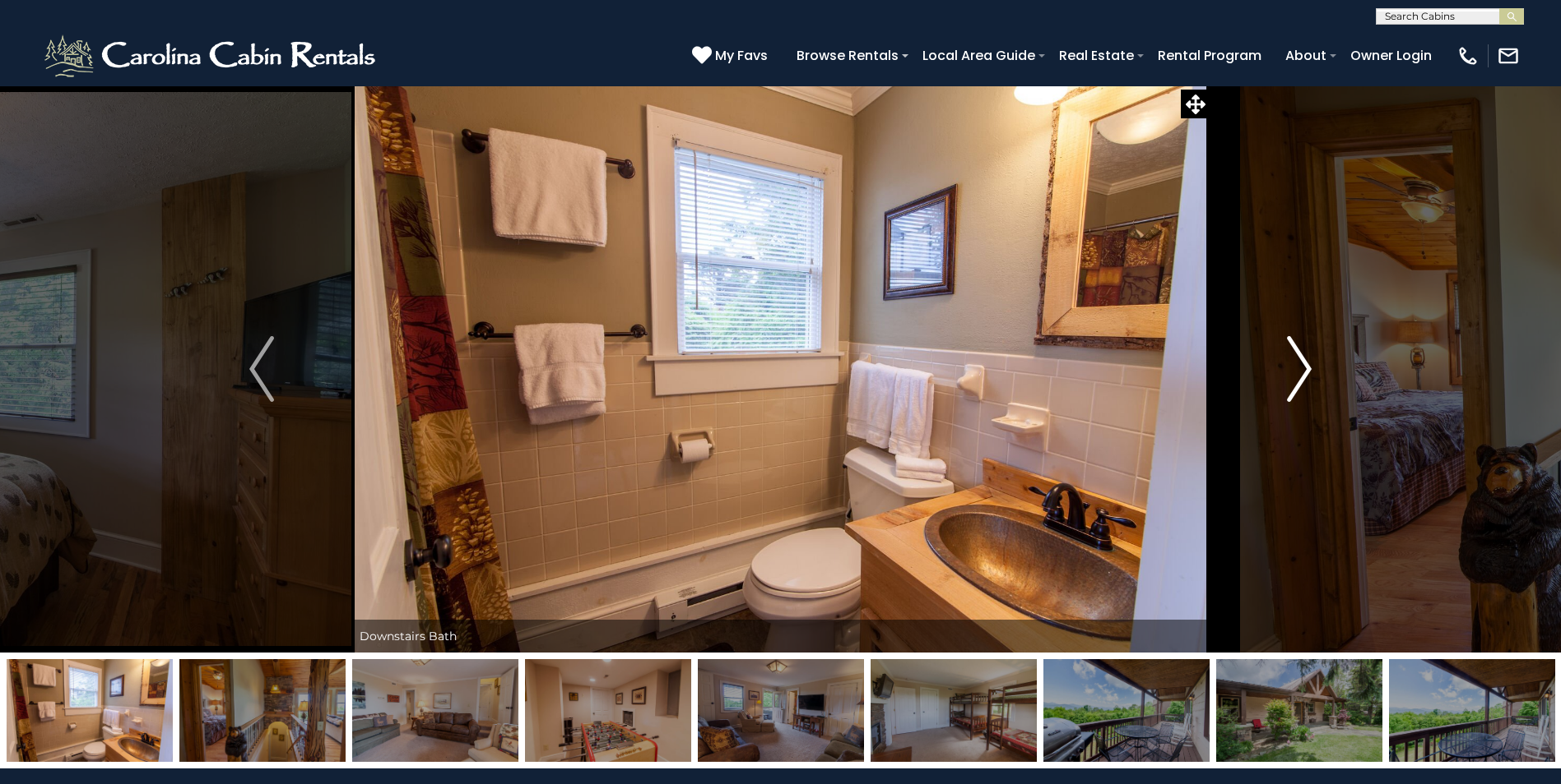
click at [1285, 386] on button "Next" at bounding box center [1300, 369] width 180 height 568
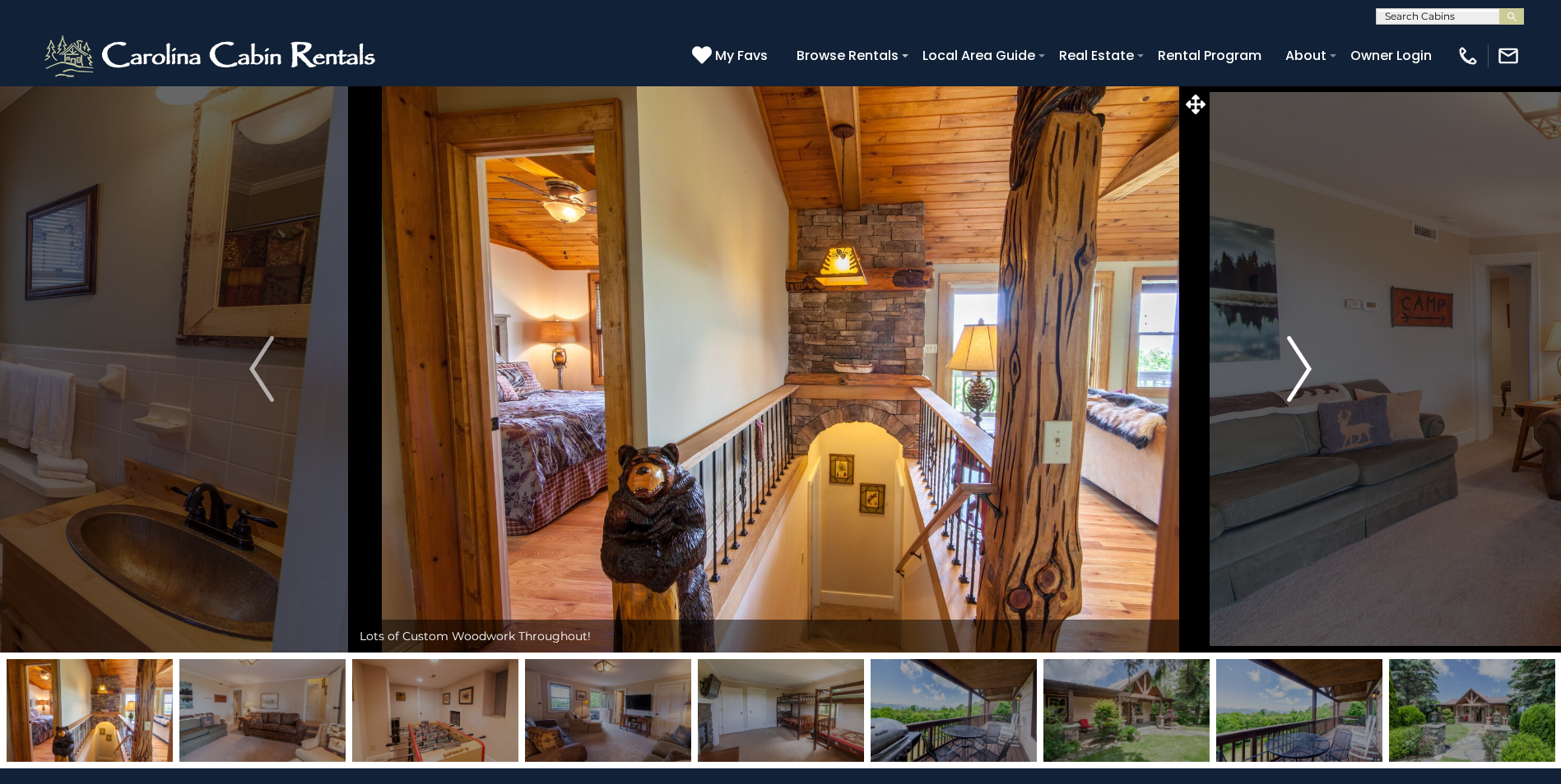
click at [1285, 386] on button "Next" at bounding box center [1300, 369] width 180 height 568
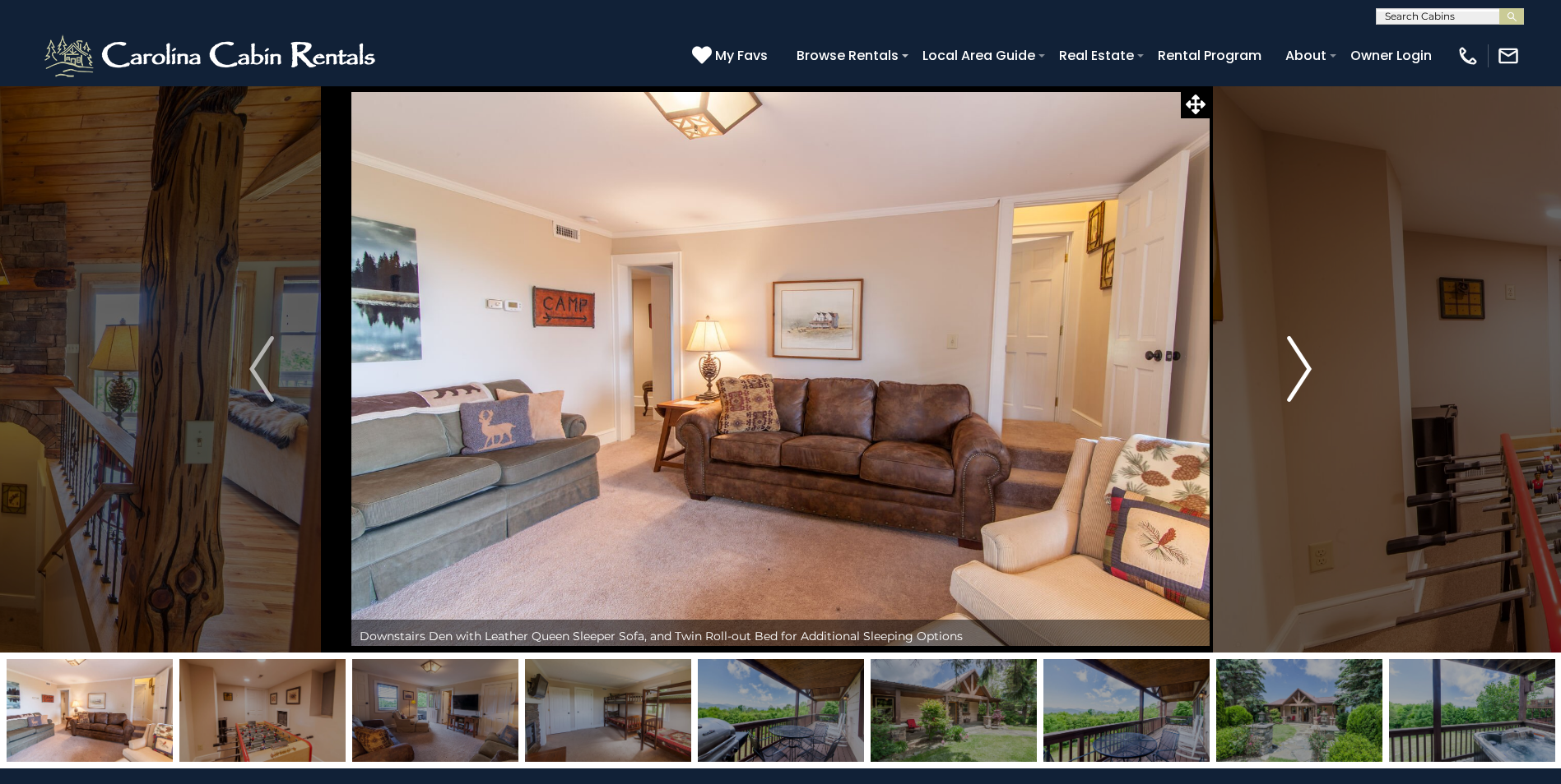
click at [1285, 386] on button "Next" at bounding box center [1300, 369] width 180 height 568
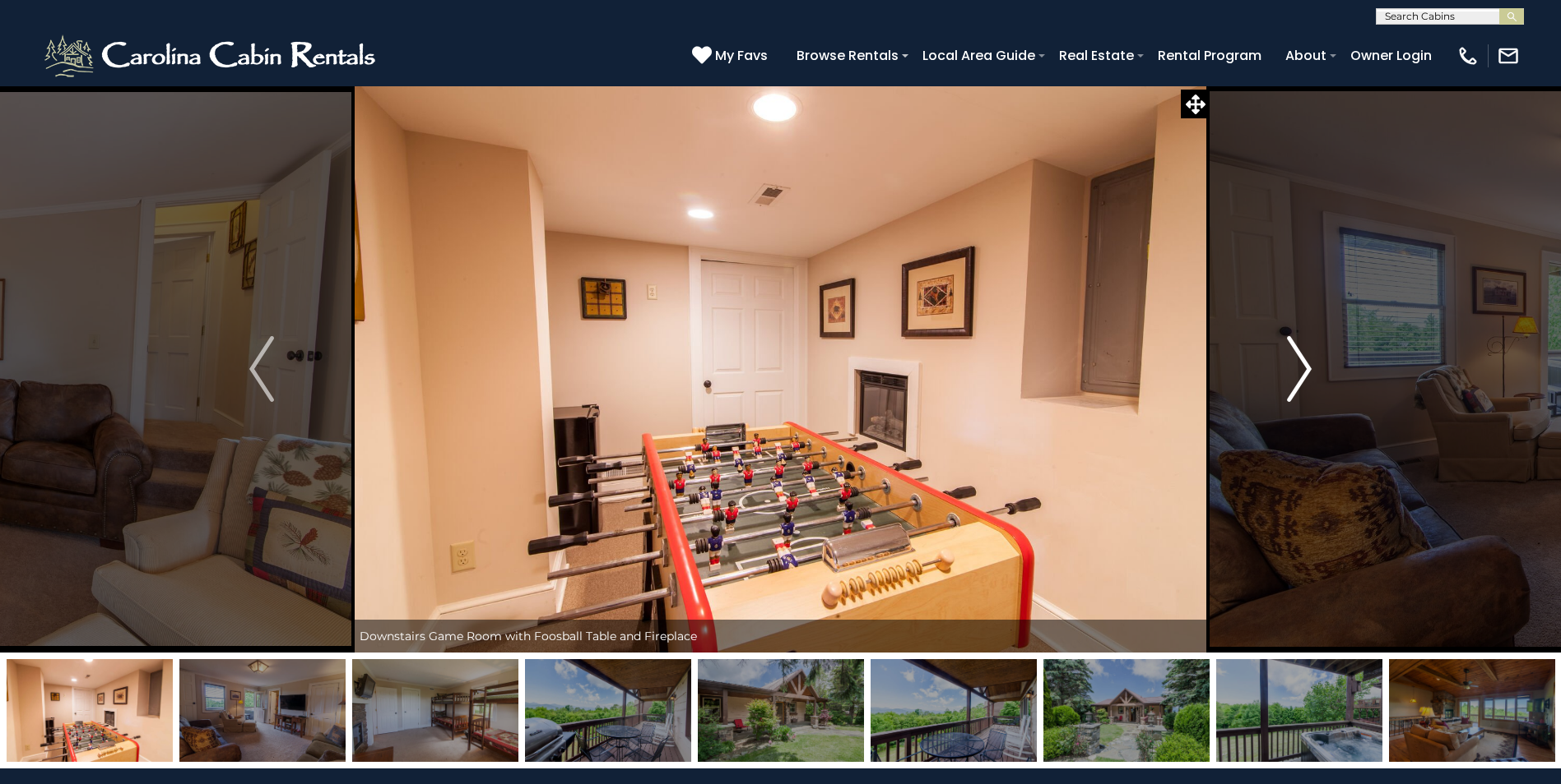
click at [1285, 386] on button "Next" at bounding box center [1300, 369] width 180 height 568
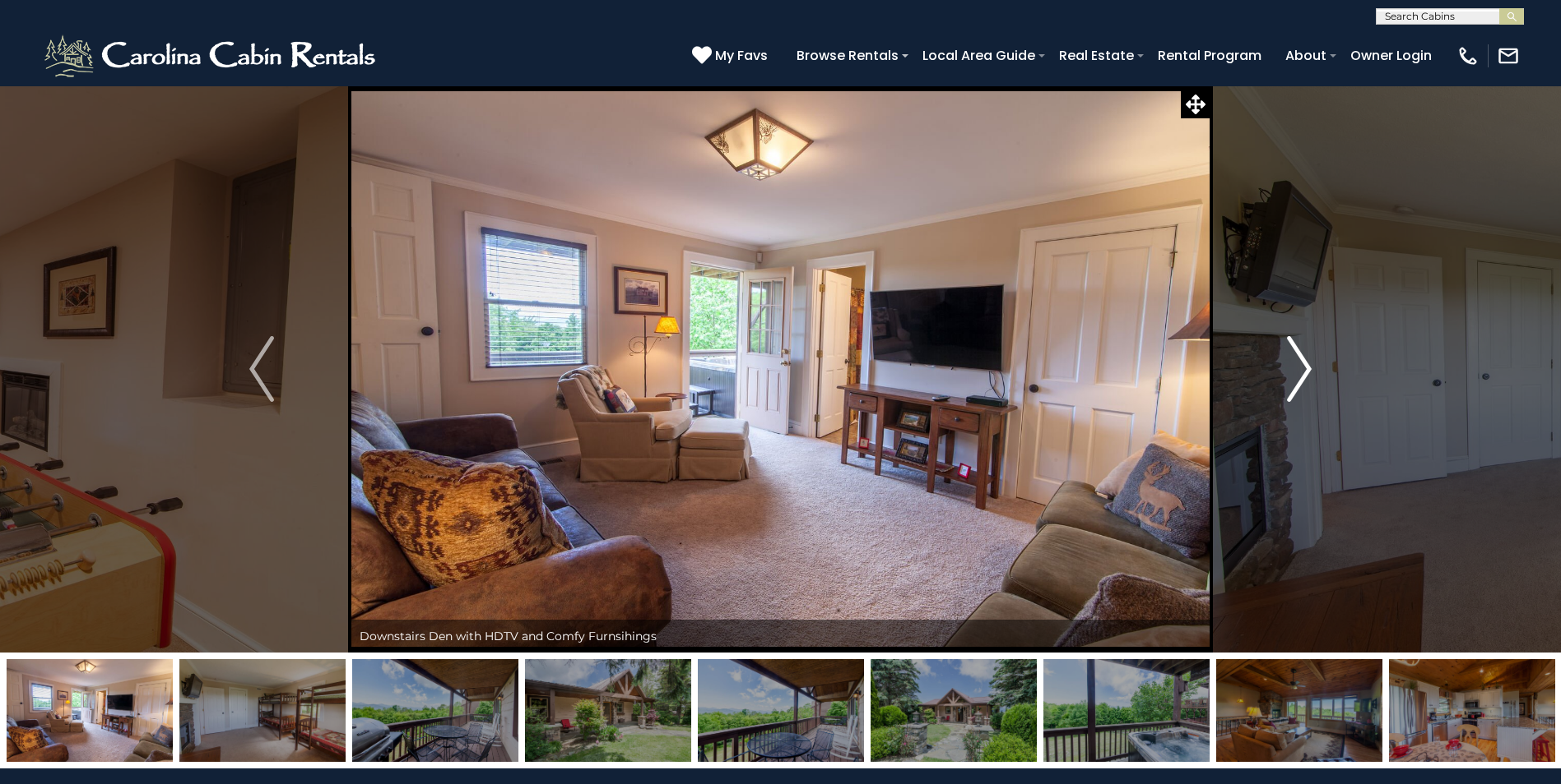
click at [1285, 386] on button "Next" at bounding box center [1300, 369] width 180 height 568
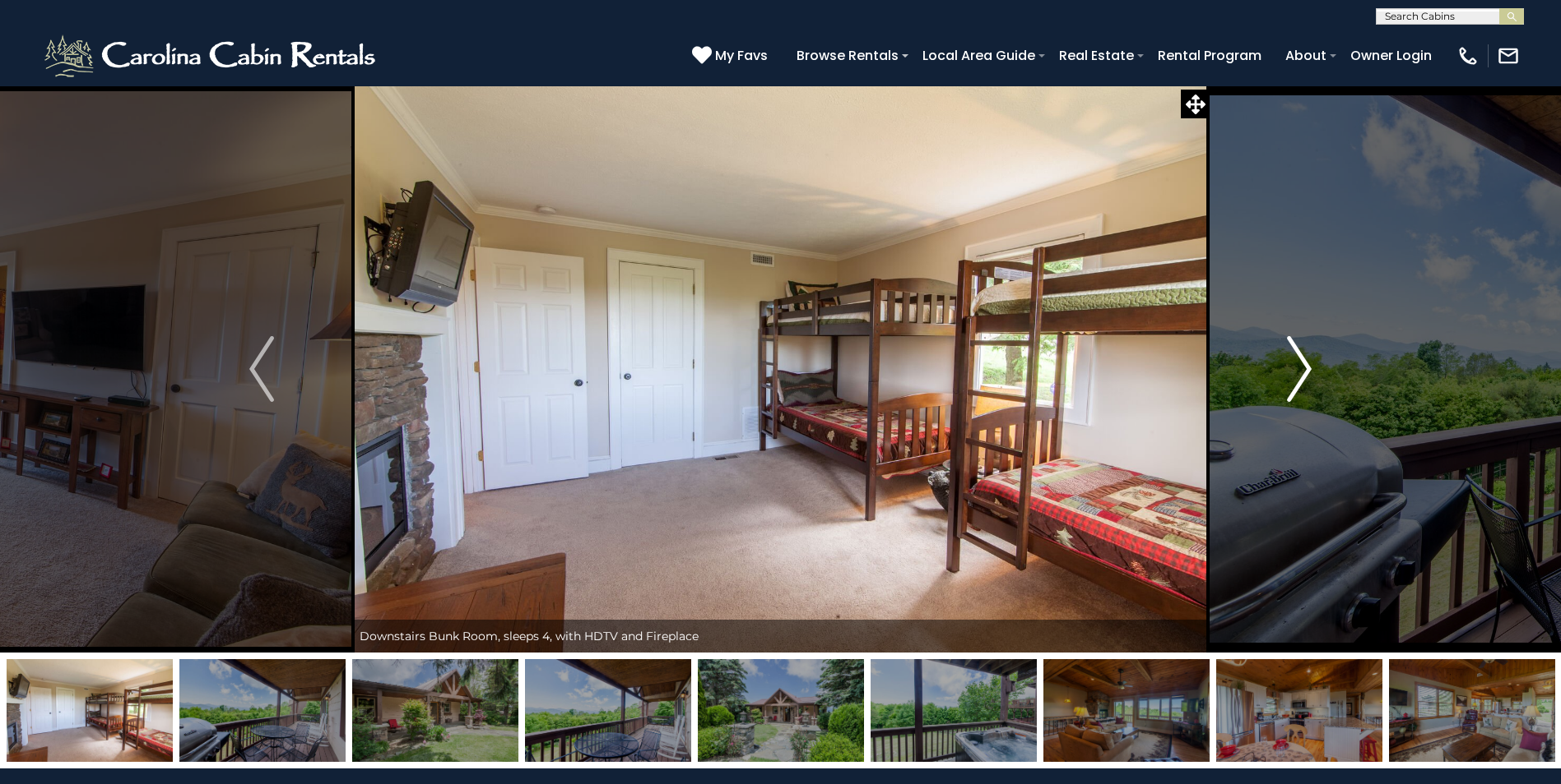
click at [1285, 386] on button "Next" at bounding box center [1300, 369] width 180 height 568
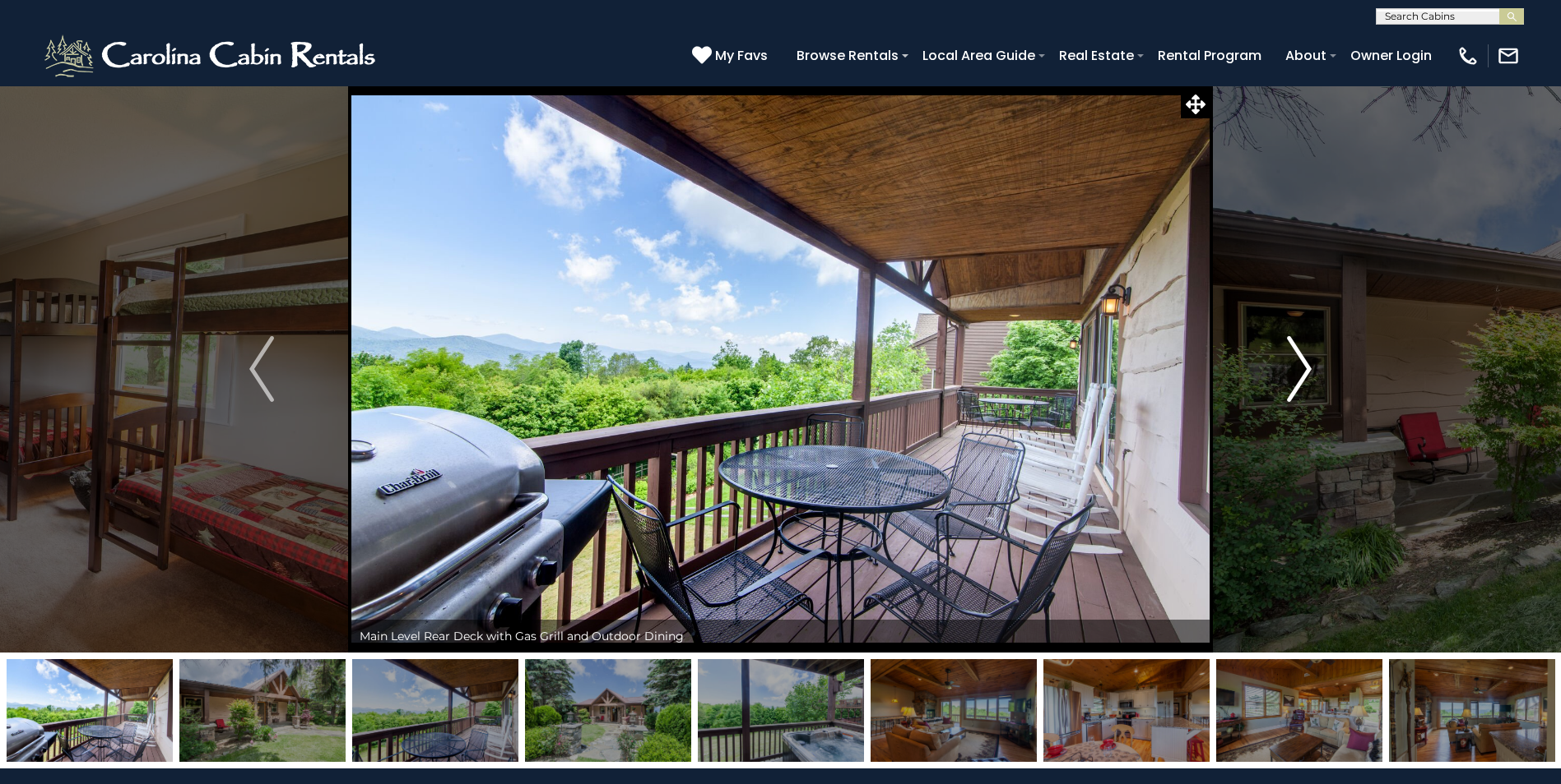
click at [1285, 386] on button "Next" at bounding box center [1300, 369] width 180 height 568
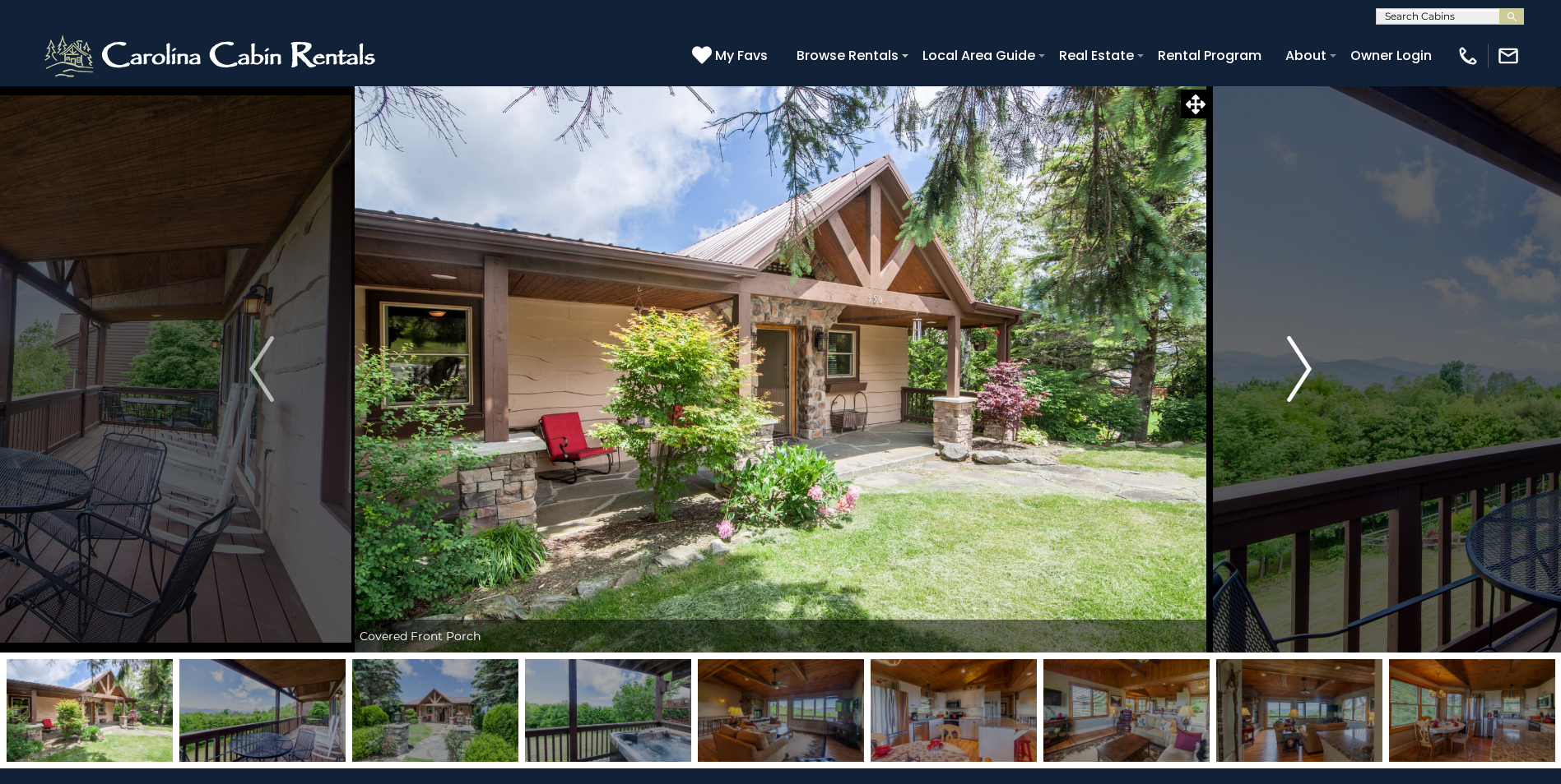
click at [1285, 386] on button "Next" at bounding box center [1300, 369] width 180 height 568
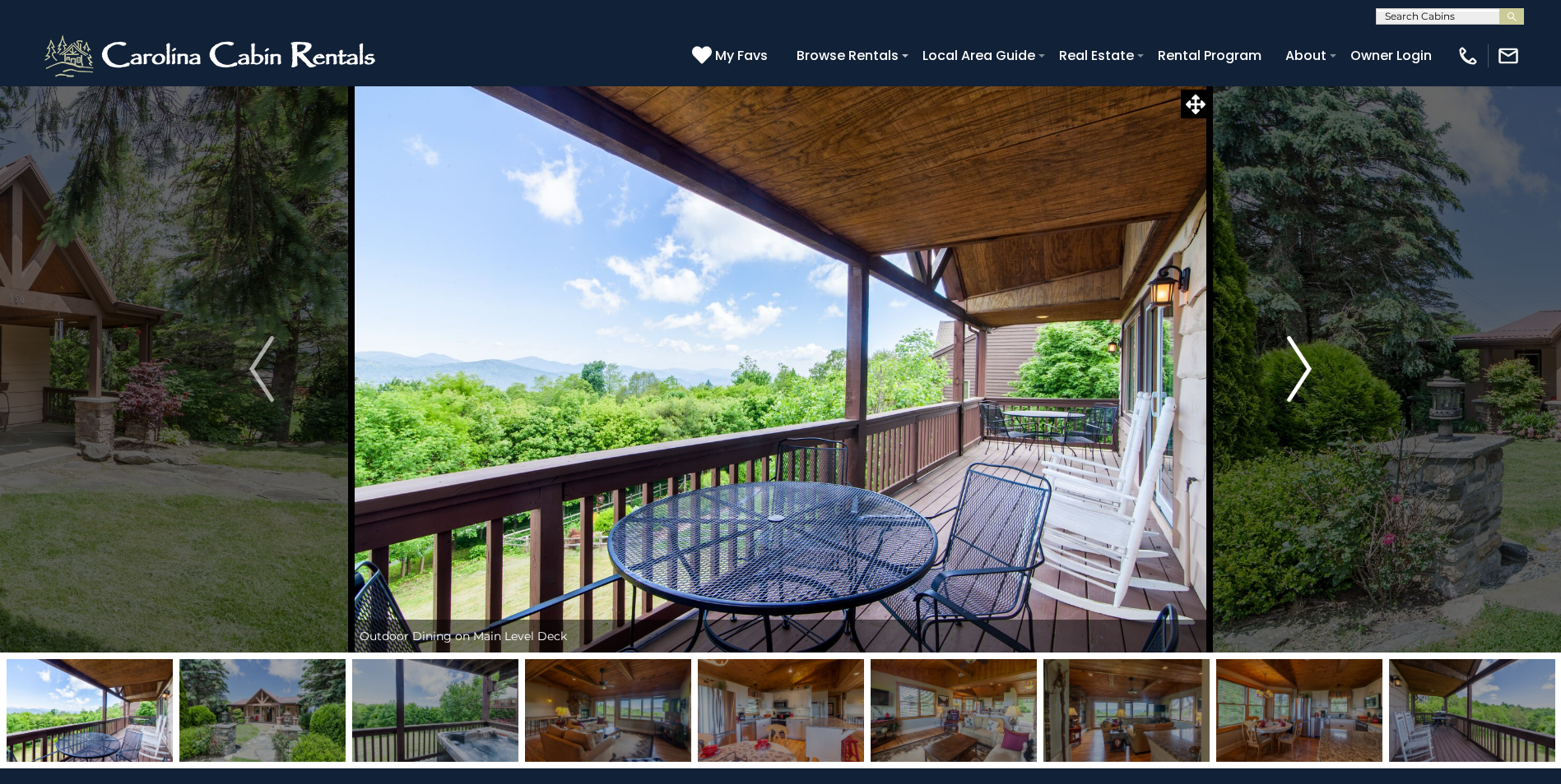
click at [1285, 386] on button "Next" at bounding box center [1300, 369] width 180 height 568
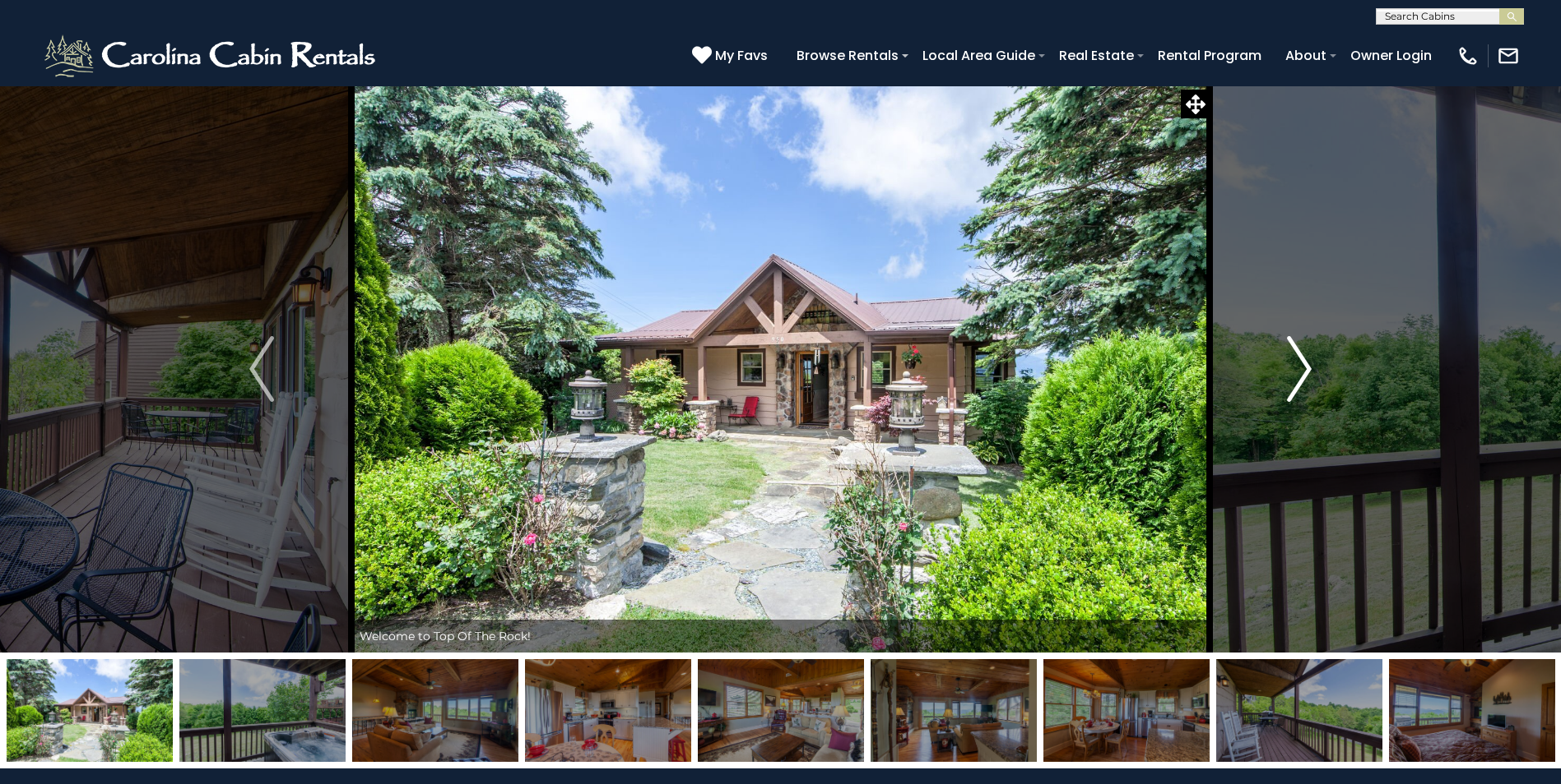
click at [1285, 386] on button "Next" at bounding box center [1300, 369] width 180 height 568
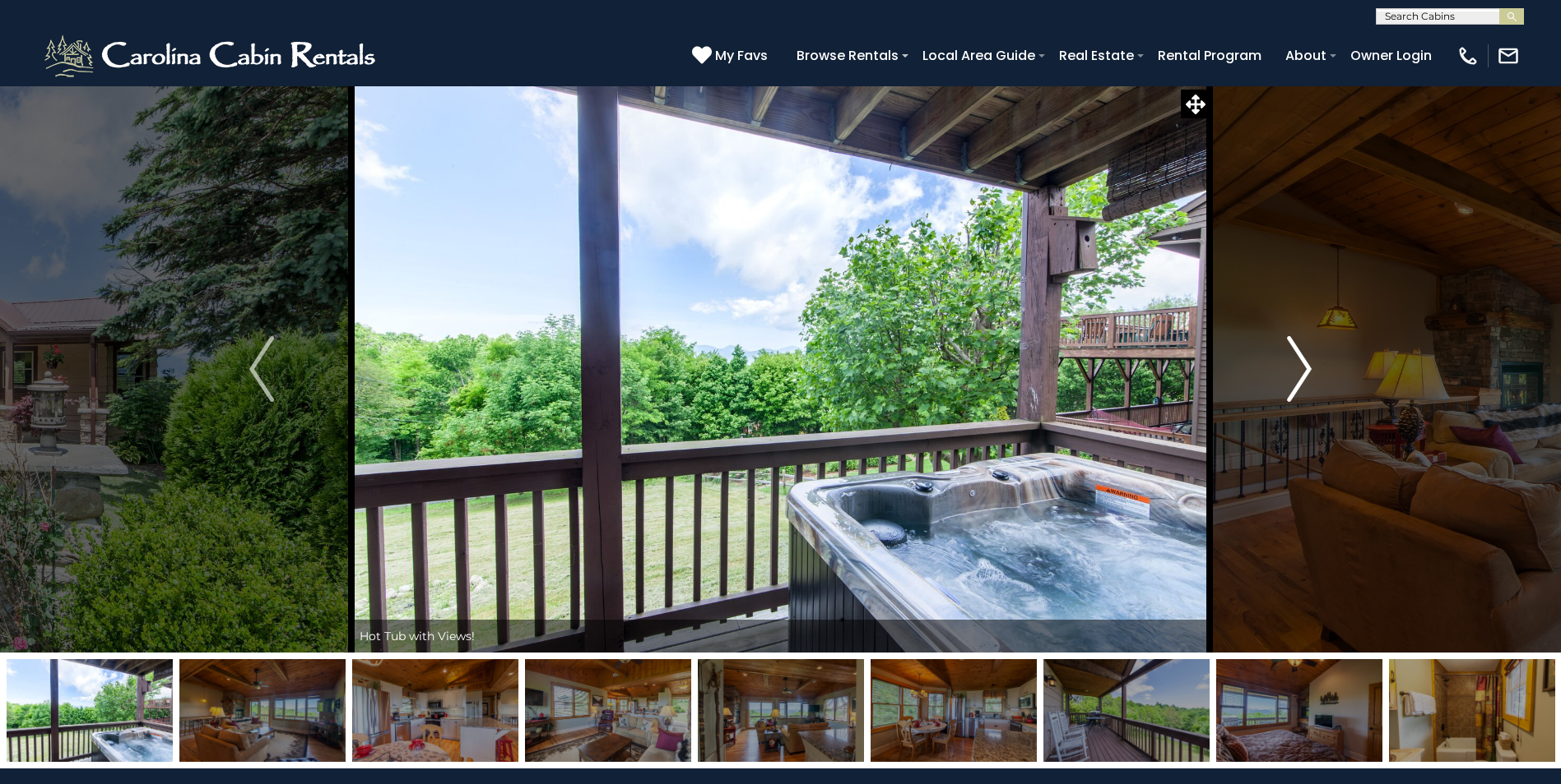
click at [1285, 386] on button "Next" at bounding box center [1300, 369] width 180 height 568
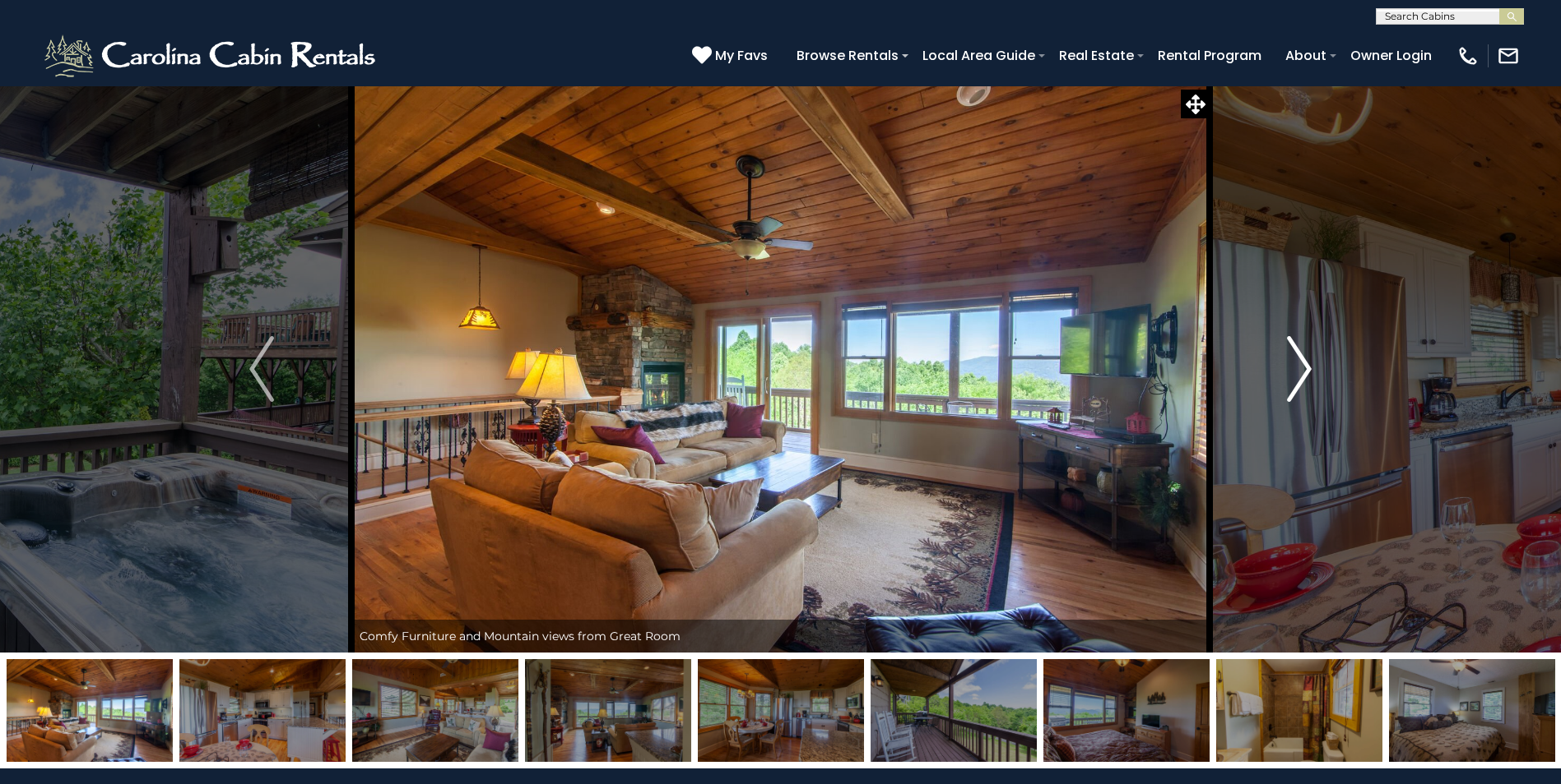
click at [1285, 386] on button "Next" at bounding box center [1300, 369] width 180 height 568
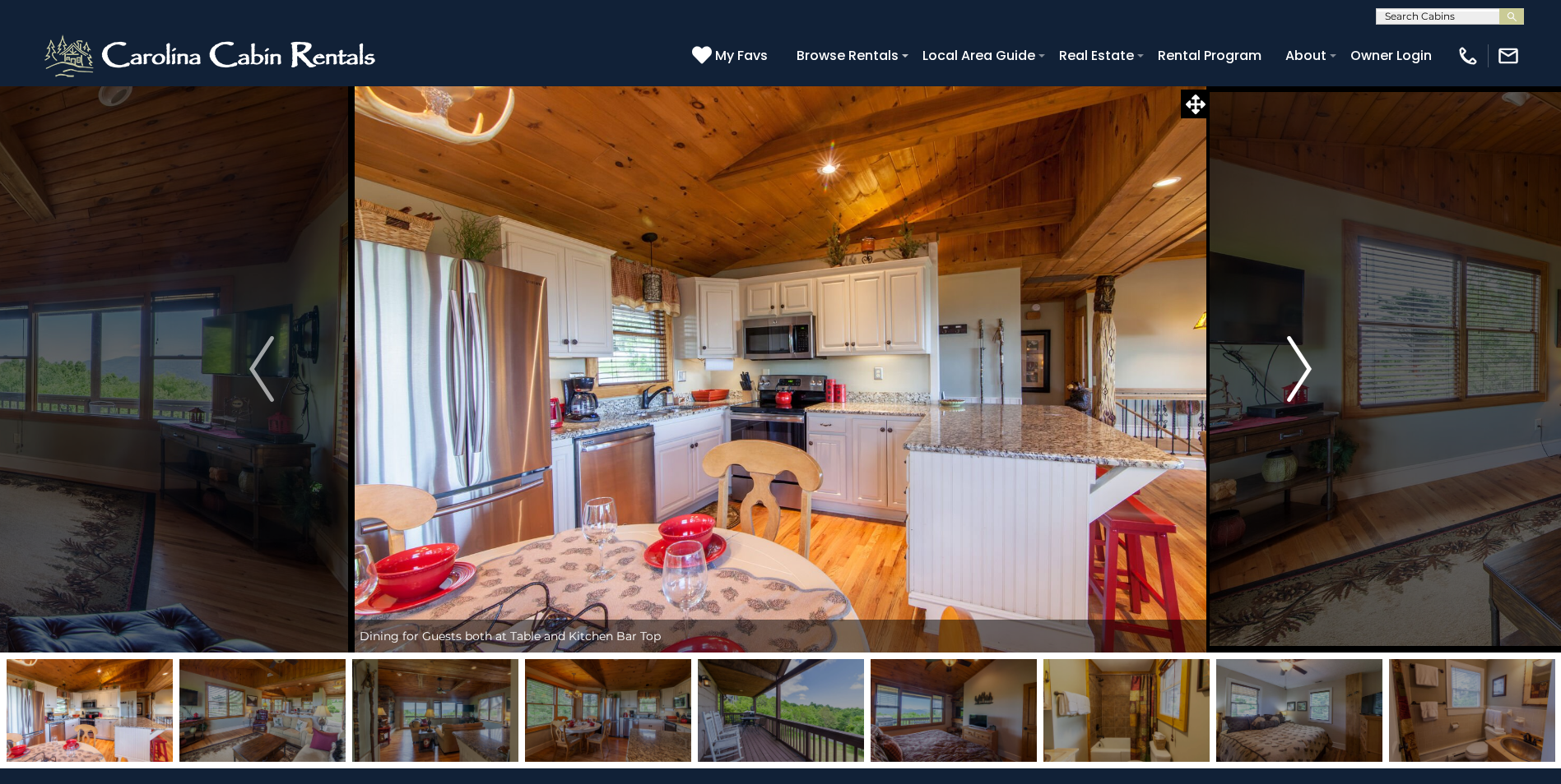
click at [1285, 386] on button "Next" at bounding box center [1300, 369] width 180 height 568
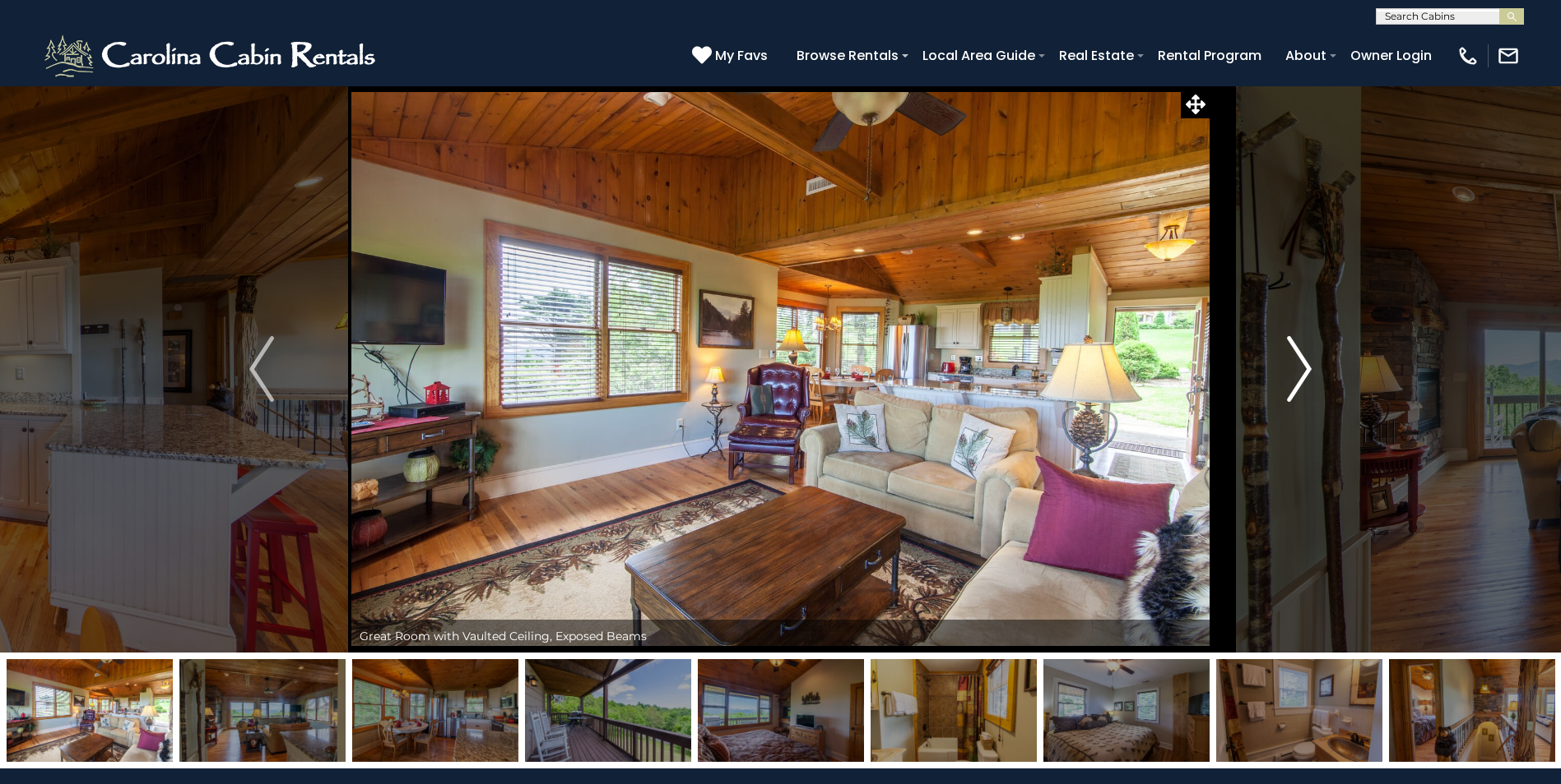
click at [1285, 386] on button "Next" at bounding box center [1300, 369] width 180 height 568
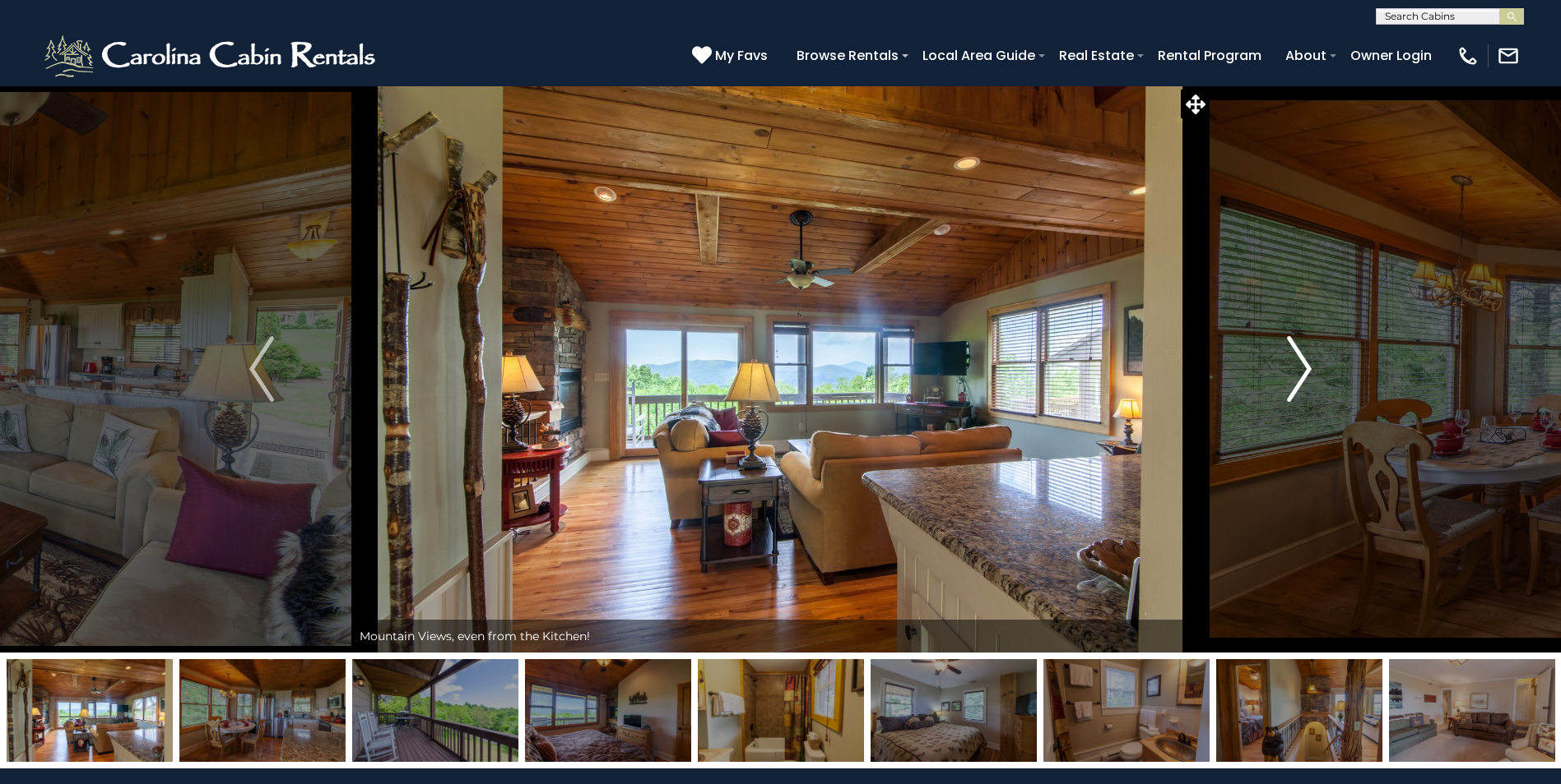
click at [1285, 386] on button "Next" at bounding box center [1300, 369] width 180 height 568
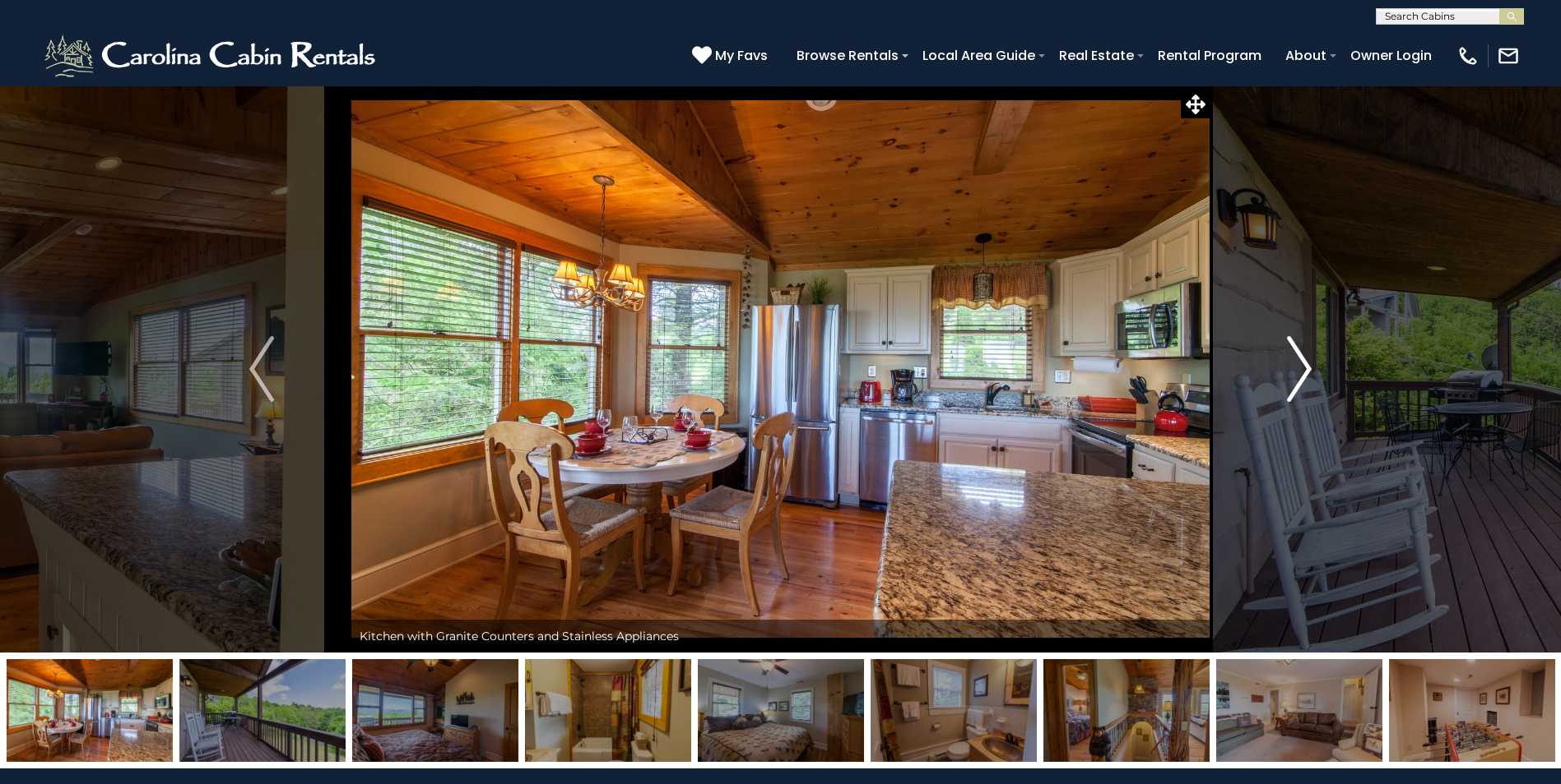
click at [1285, 386] on button "Next" at bounding box center [1300, 369] width 180 height 568
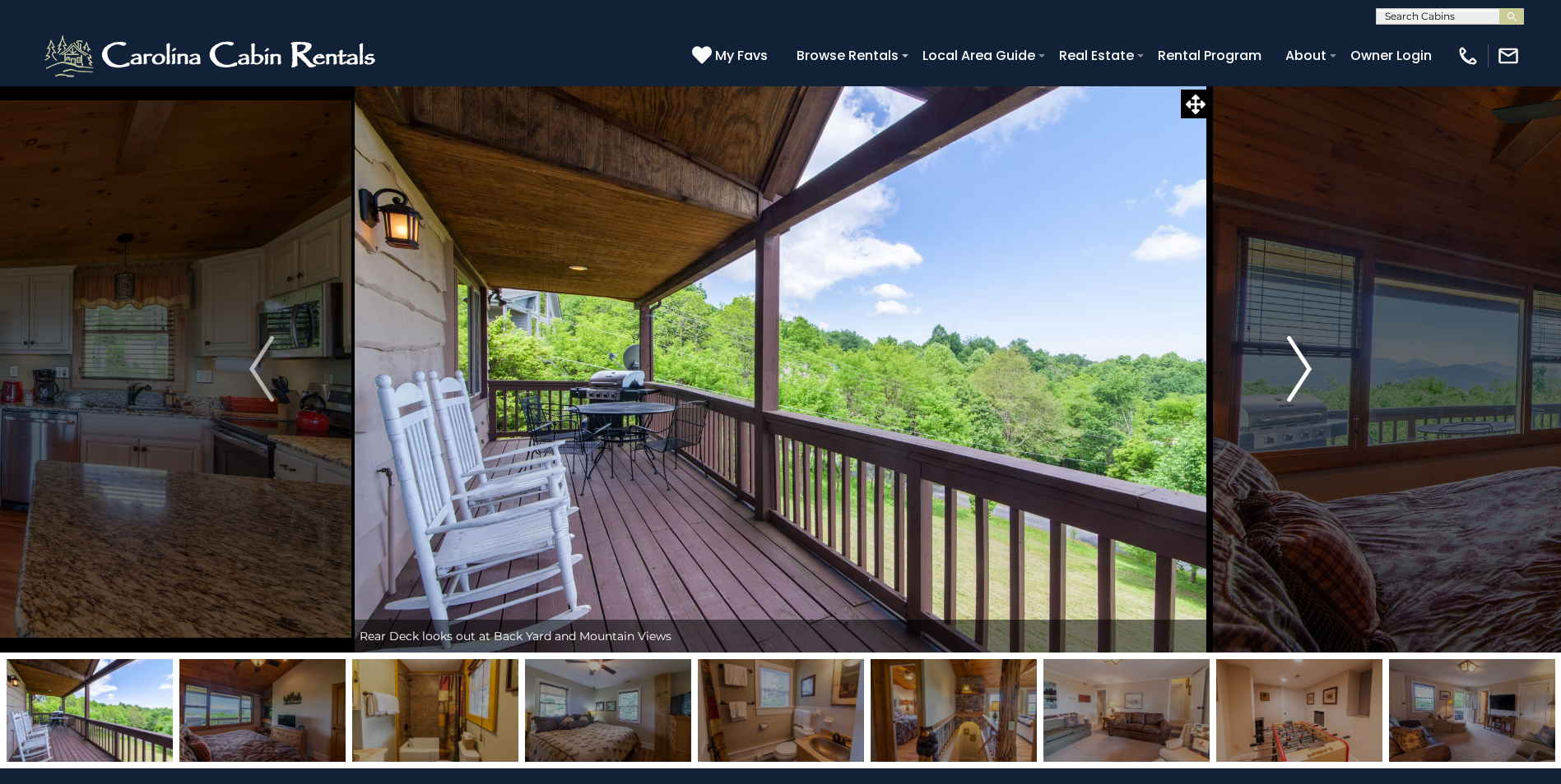
click at [1285, 386] on button "Next" at bounding box center [1300, 369] width 180 height 568
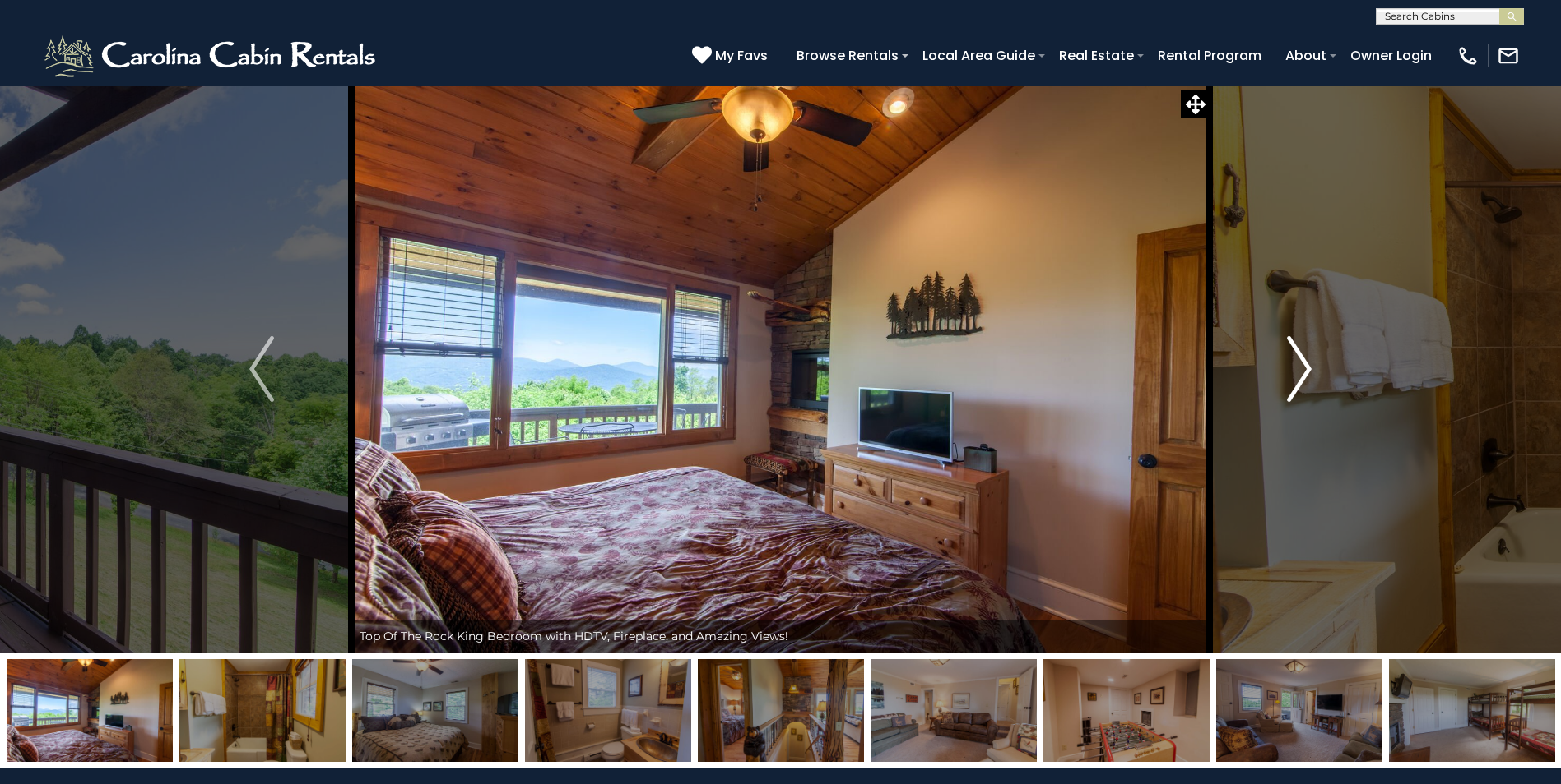
click at [1285, 386] on button "Next" at bounding box center [1300, 369] width 180 height 568
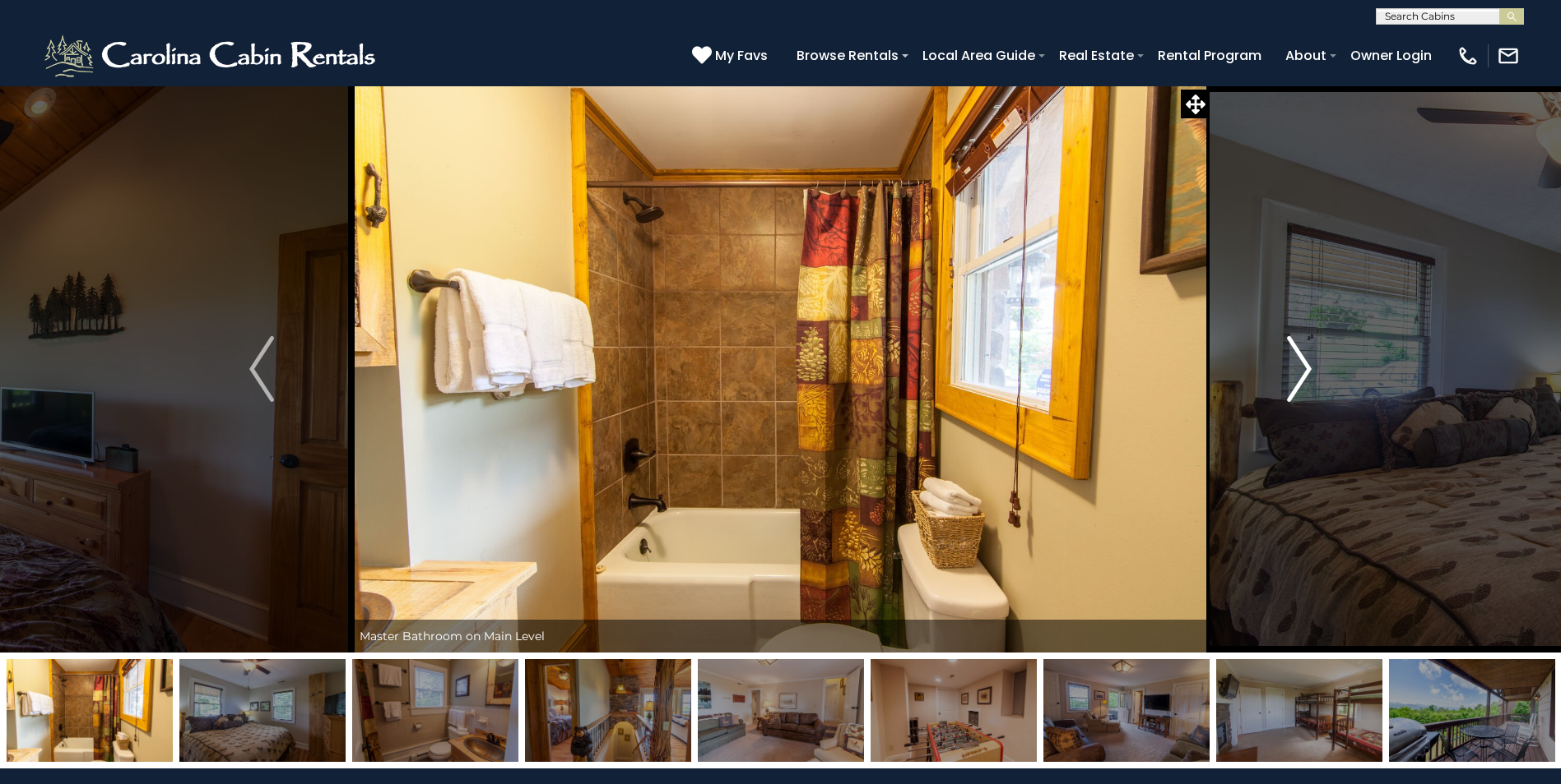
click at [1285, 386] on button "Next" at bounding box center [1300, 369] width 180 height 568
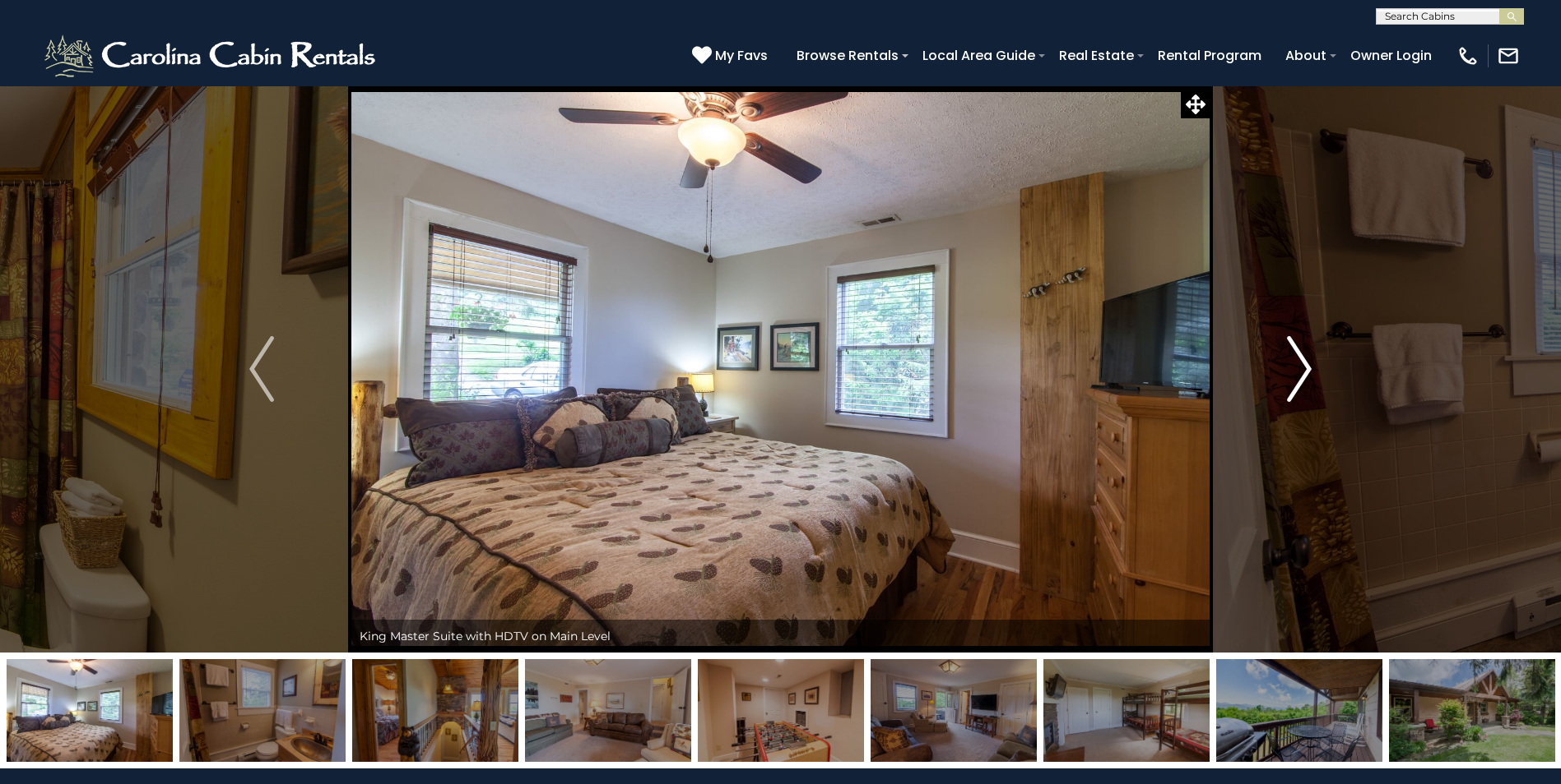
click at [1285, 386] on button "Next" at bounding box center [1300, 369] width 180 height 568
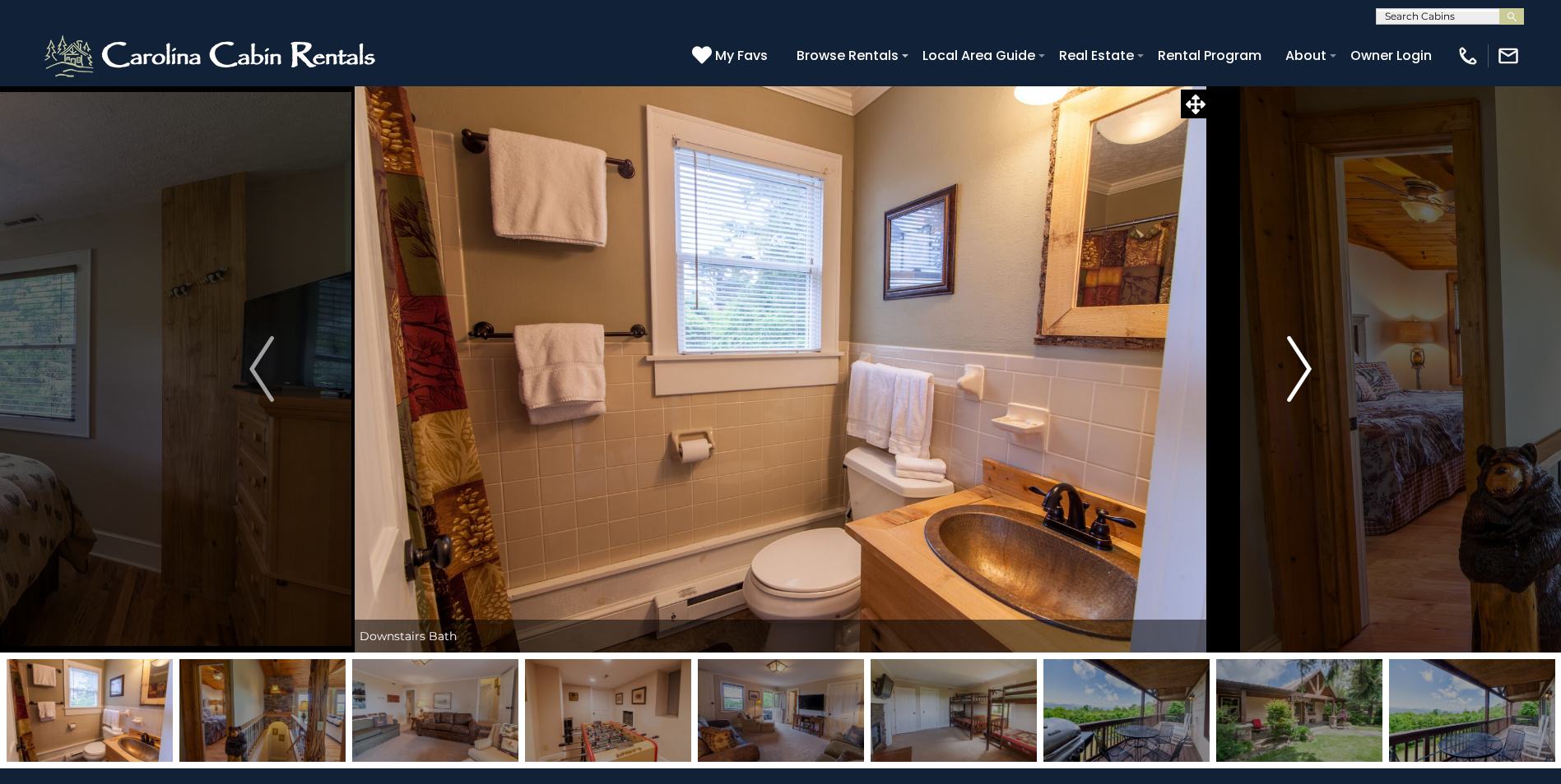
click at [1285, 386] on button "Next" at bounding box center [1300, 369] width 180 height 568
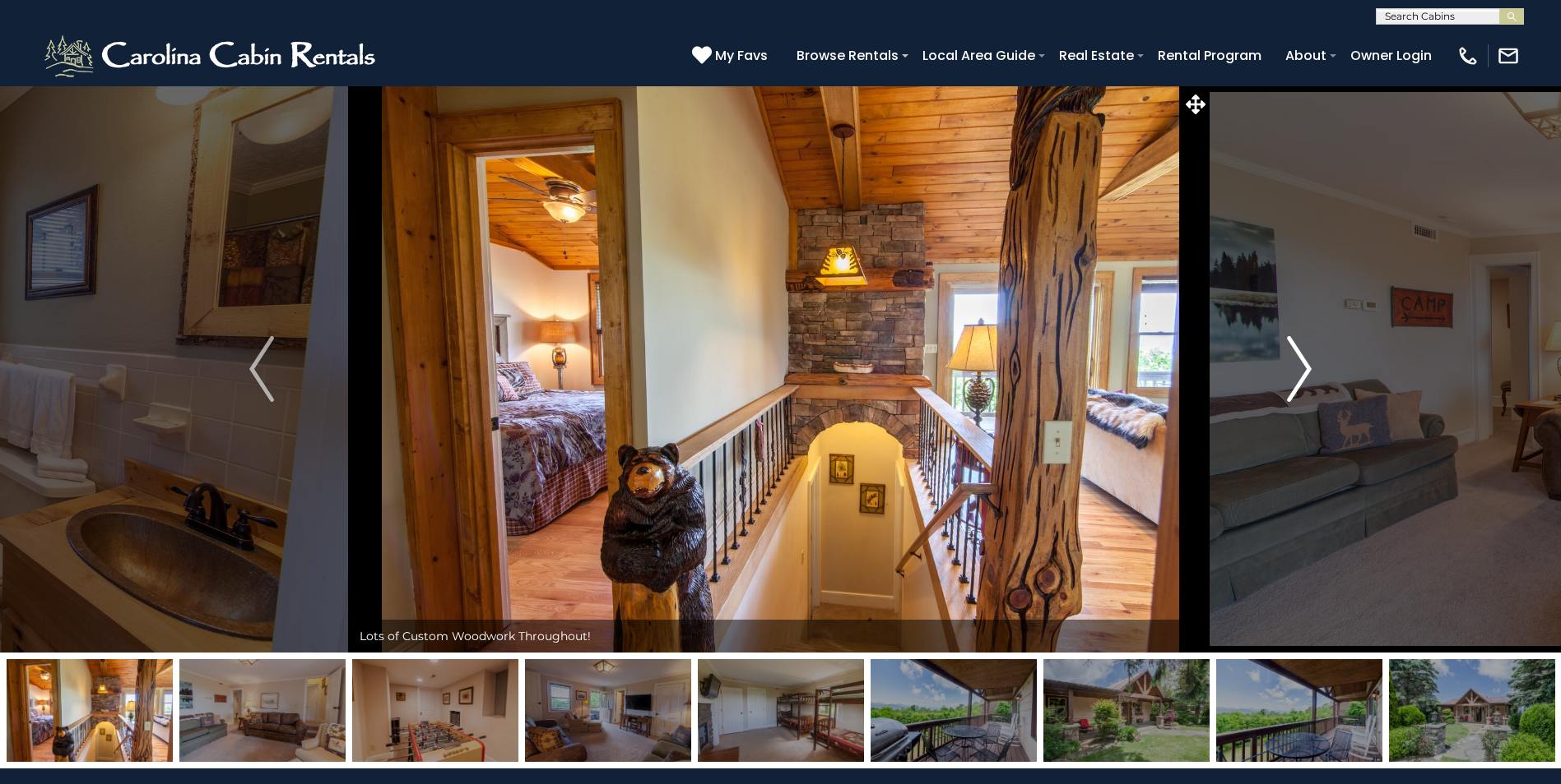
click at [1281, 370] on button "Next" at bounding box center [1300, 369] width 180 height 568
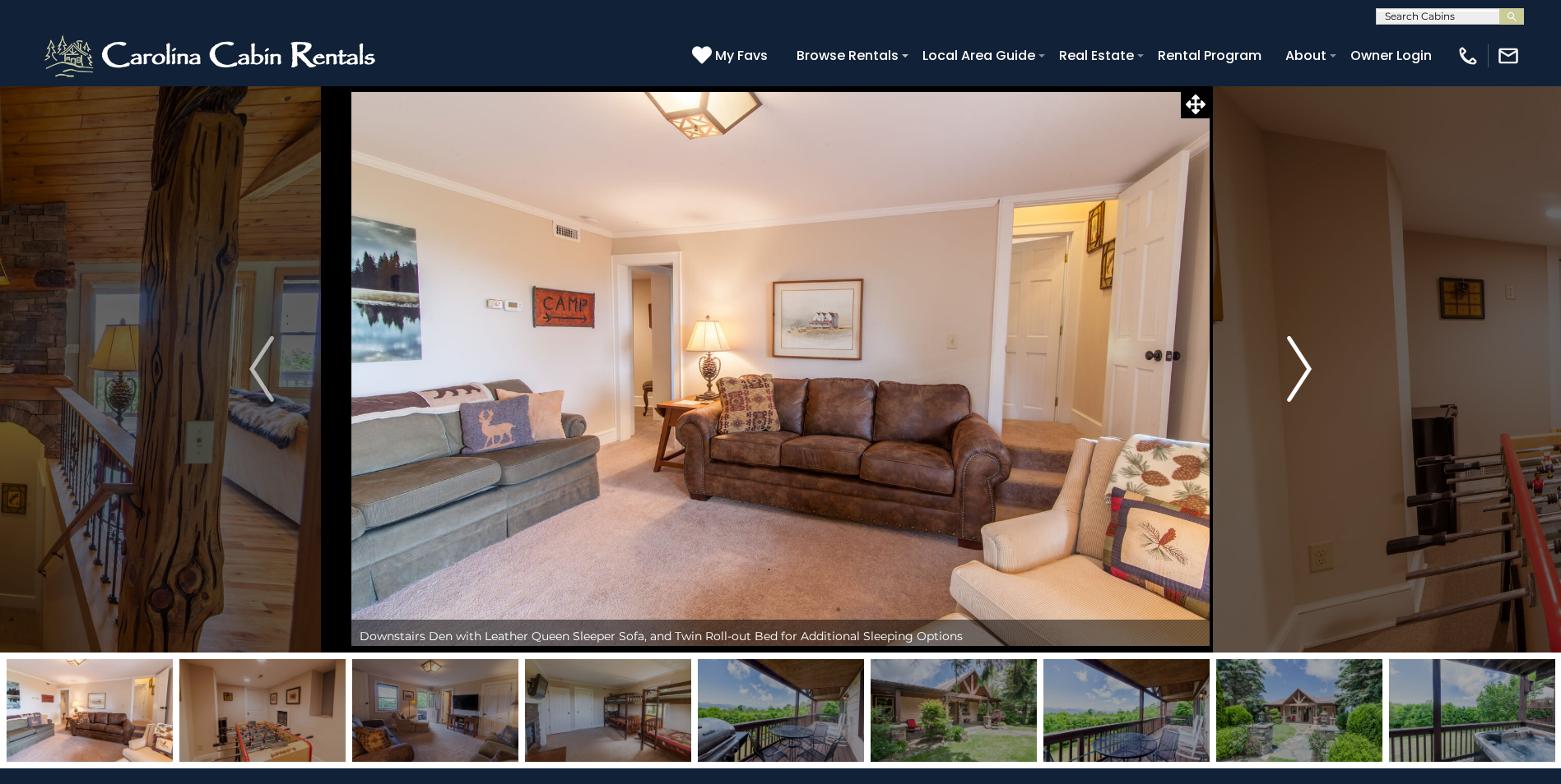
click at [1281, 370] on button "Next" at bounding box center [1300, 369] width 180 height 568
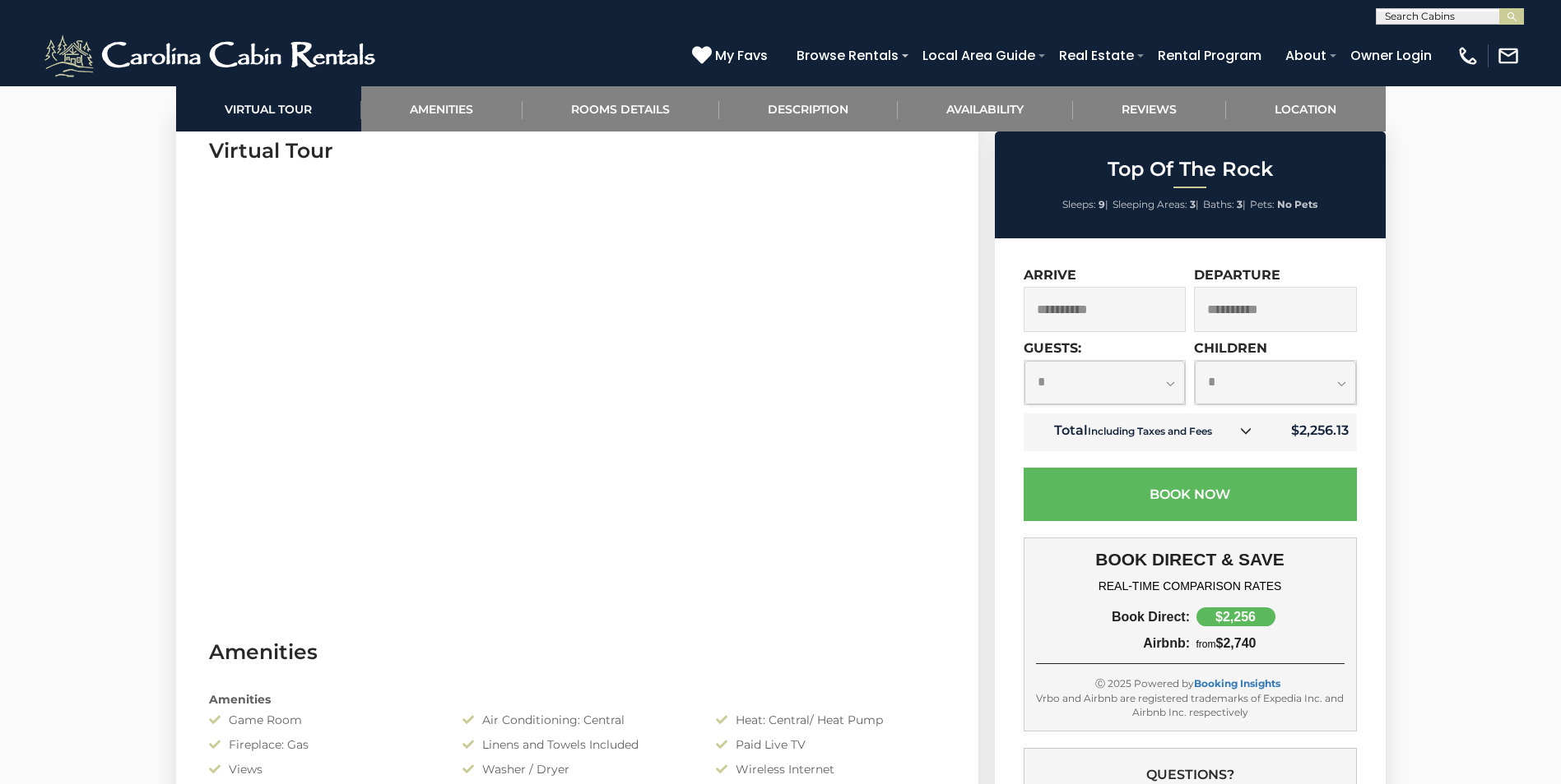
scroll to position [905, 0]
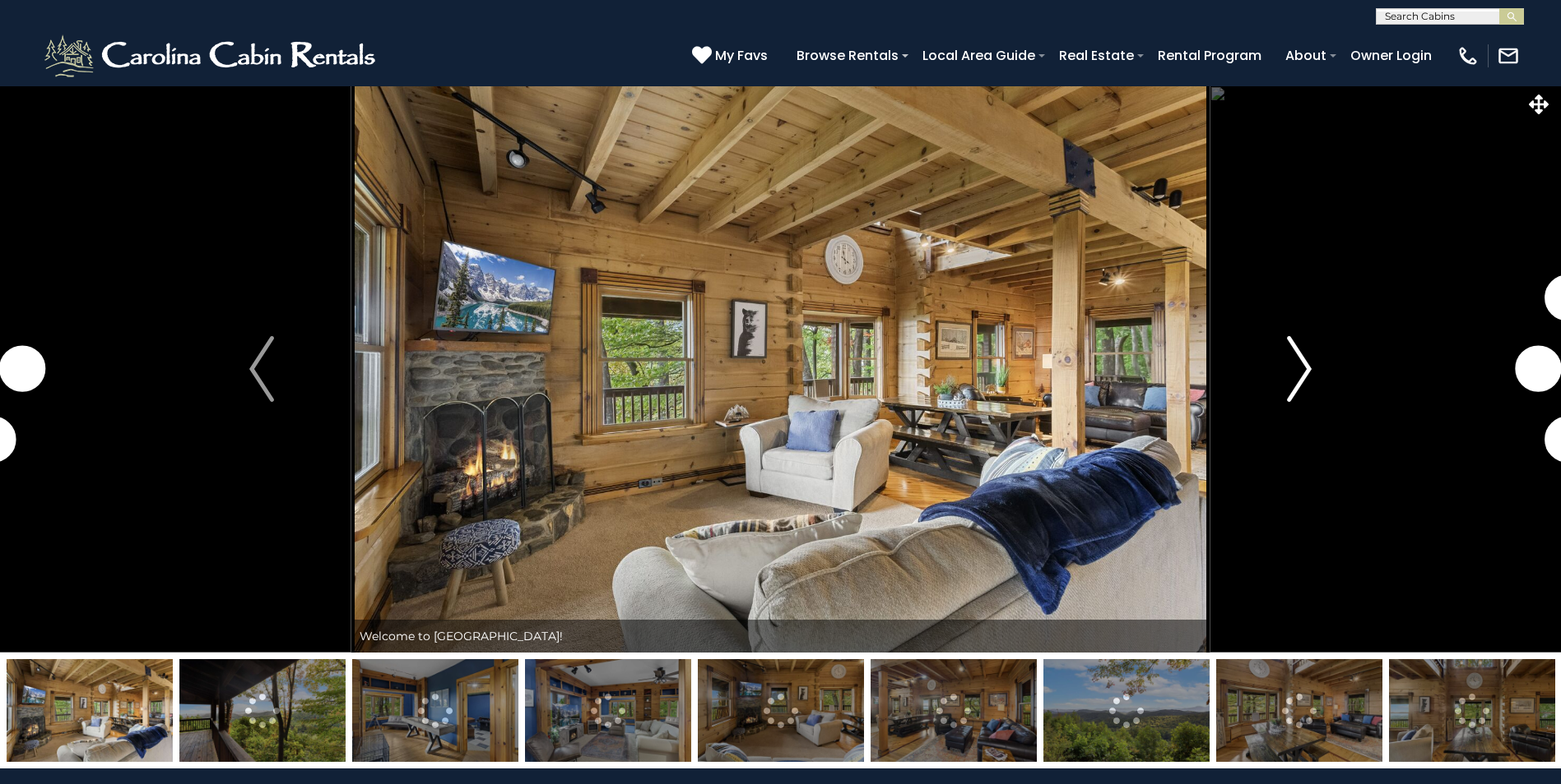
click at [1299, 363] on img "Next" at bounding box center [1299, 369] width 25 height 66
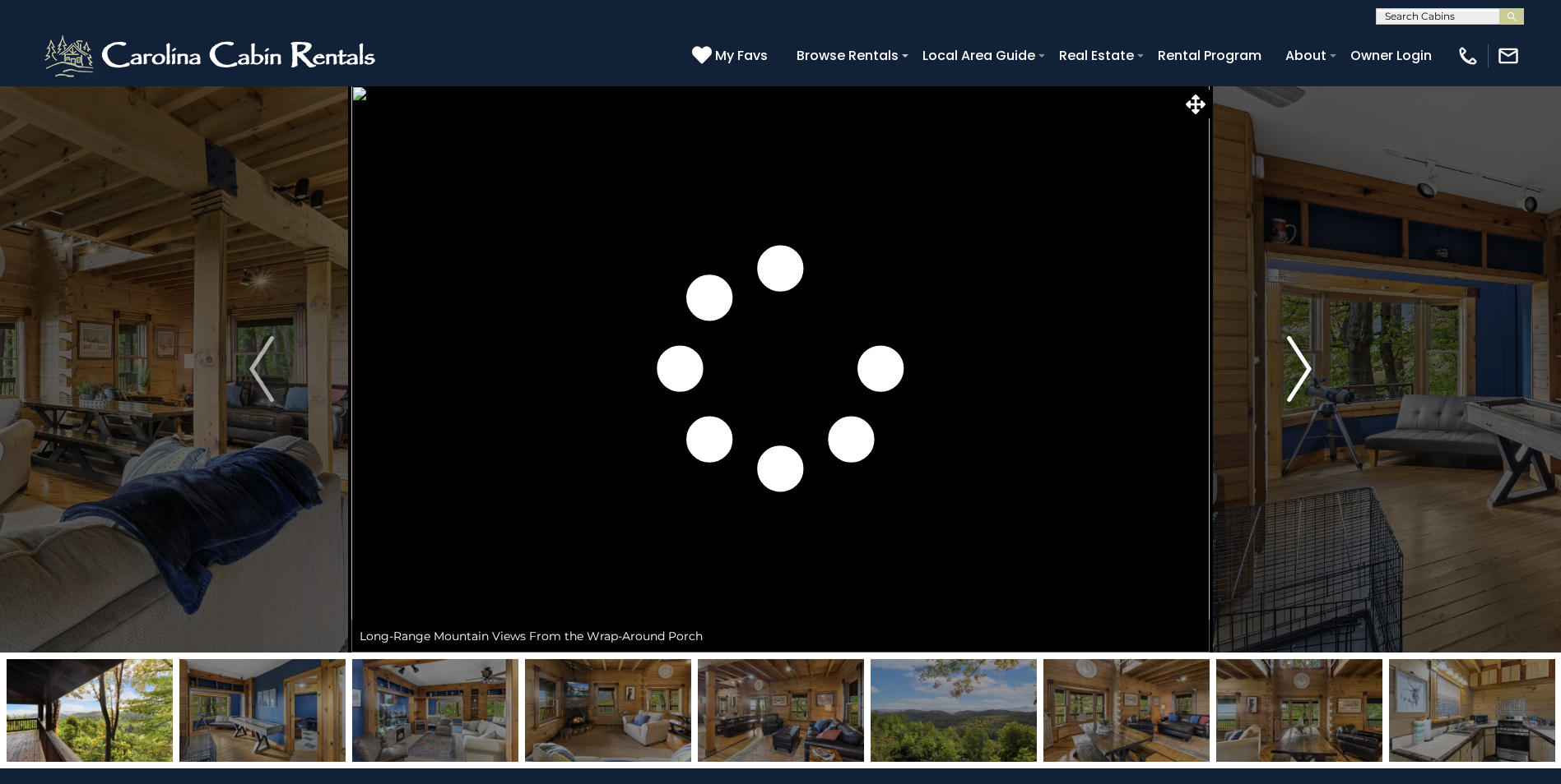
click at [1299, 363] on img "Next" at bounding box center [1299, 369] width 25 height 66
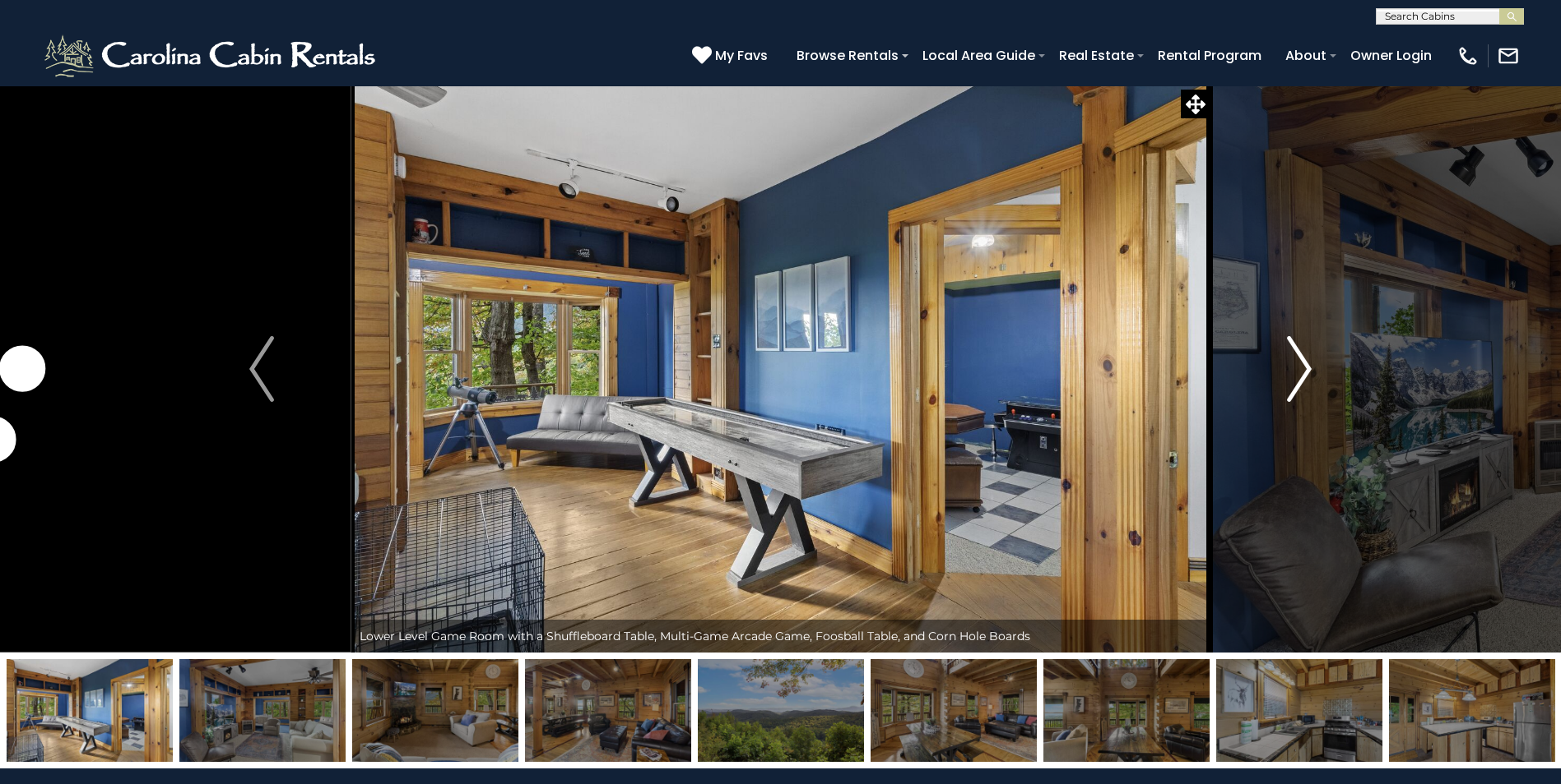
click at [1299, 363] on img "Next" at bounding box center [1299, 369] width 25 height 66
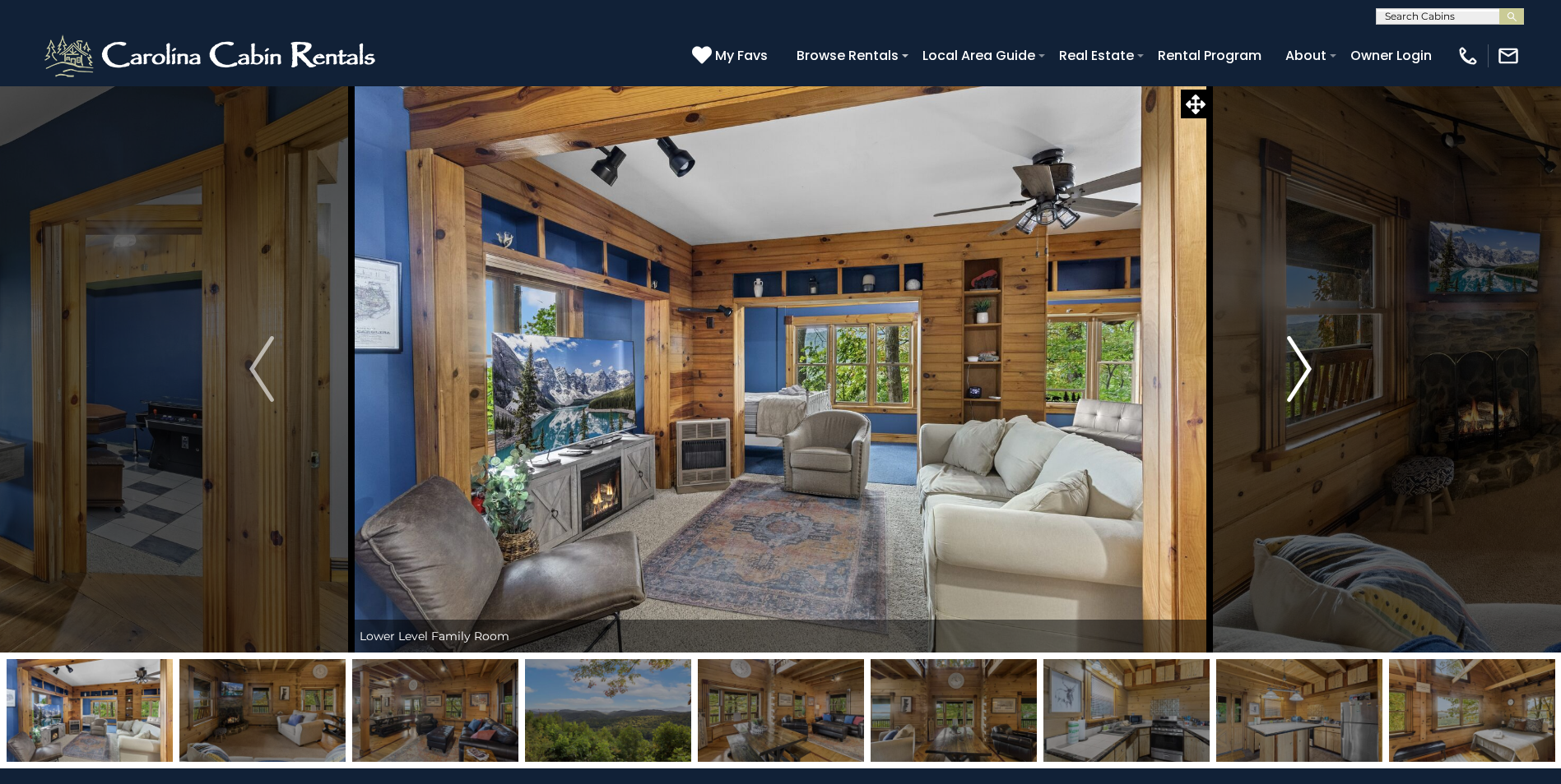
click at [1299, 363] on img "Next" at bounding box center [1299, 369] width 25 height 66
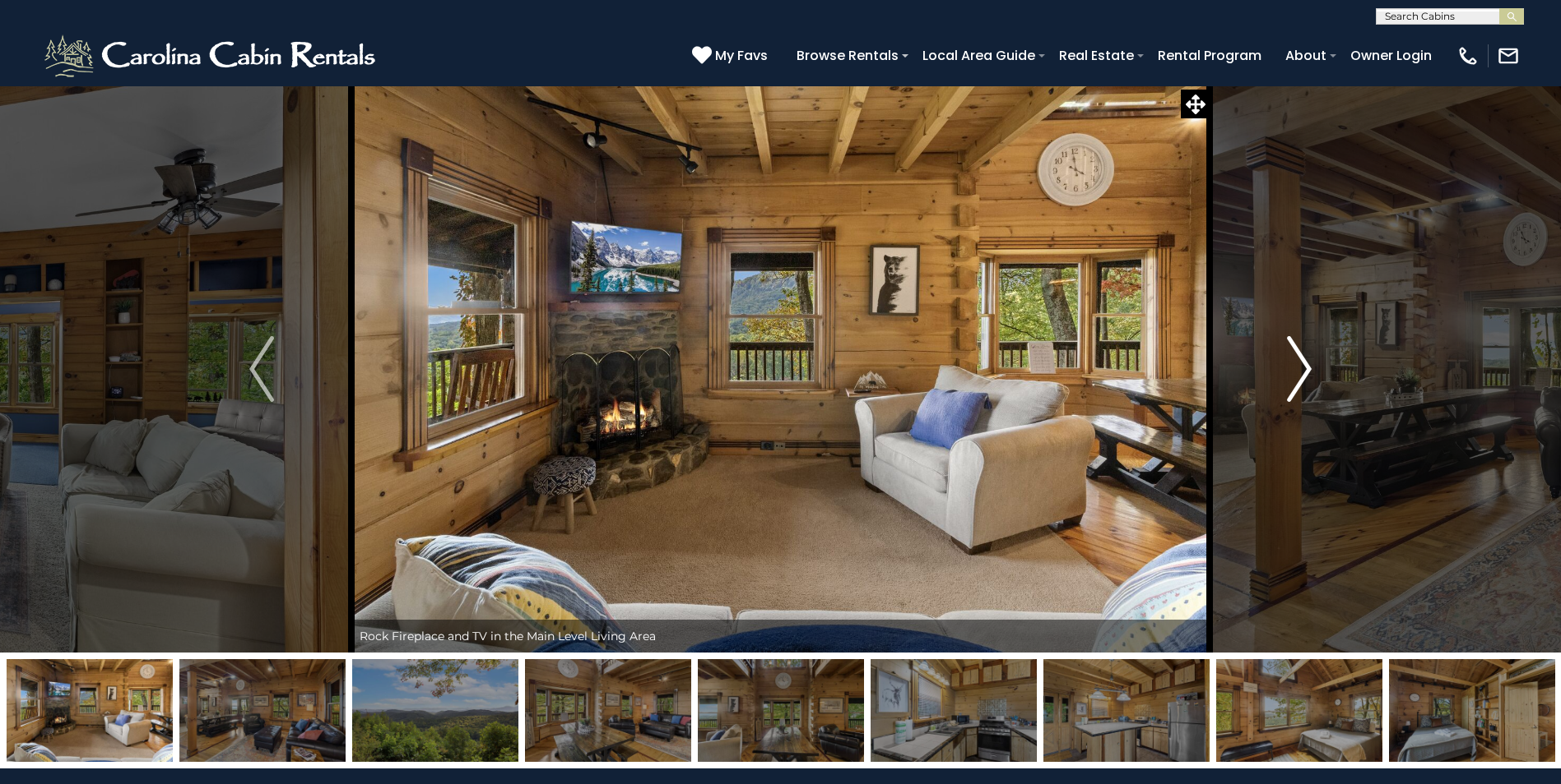
click at [1299, 363] on img "Next" at bounding box center [1299, 369] width 25 height 66
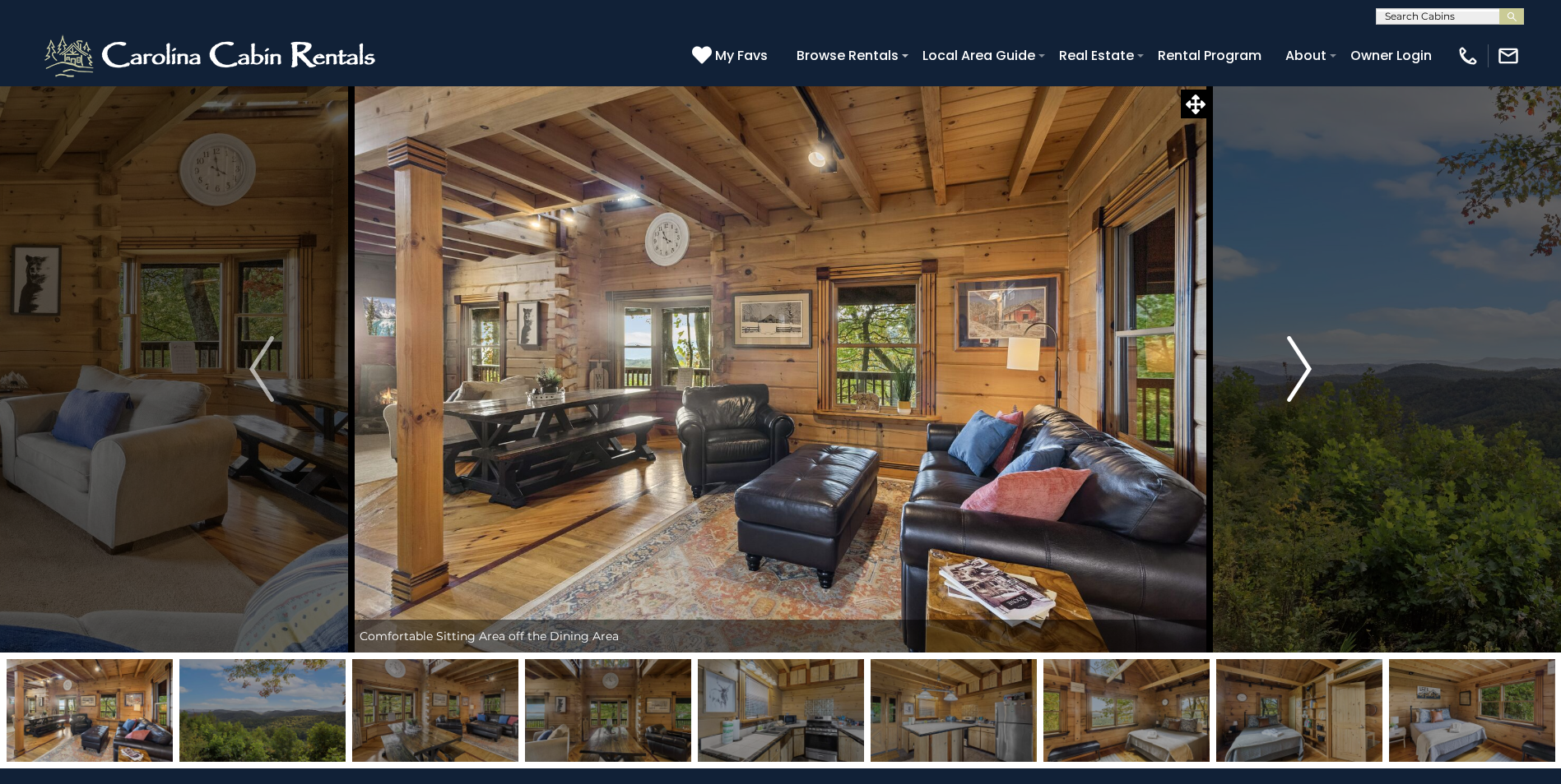
click at [1299, 363] on img "Next" at bounding box center [1299, 369] width 25 height 66
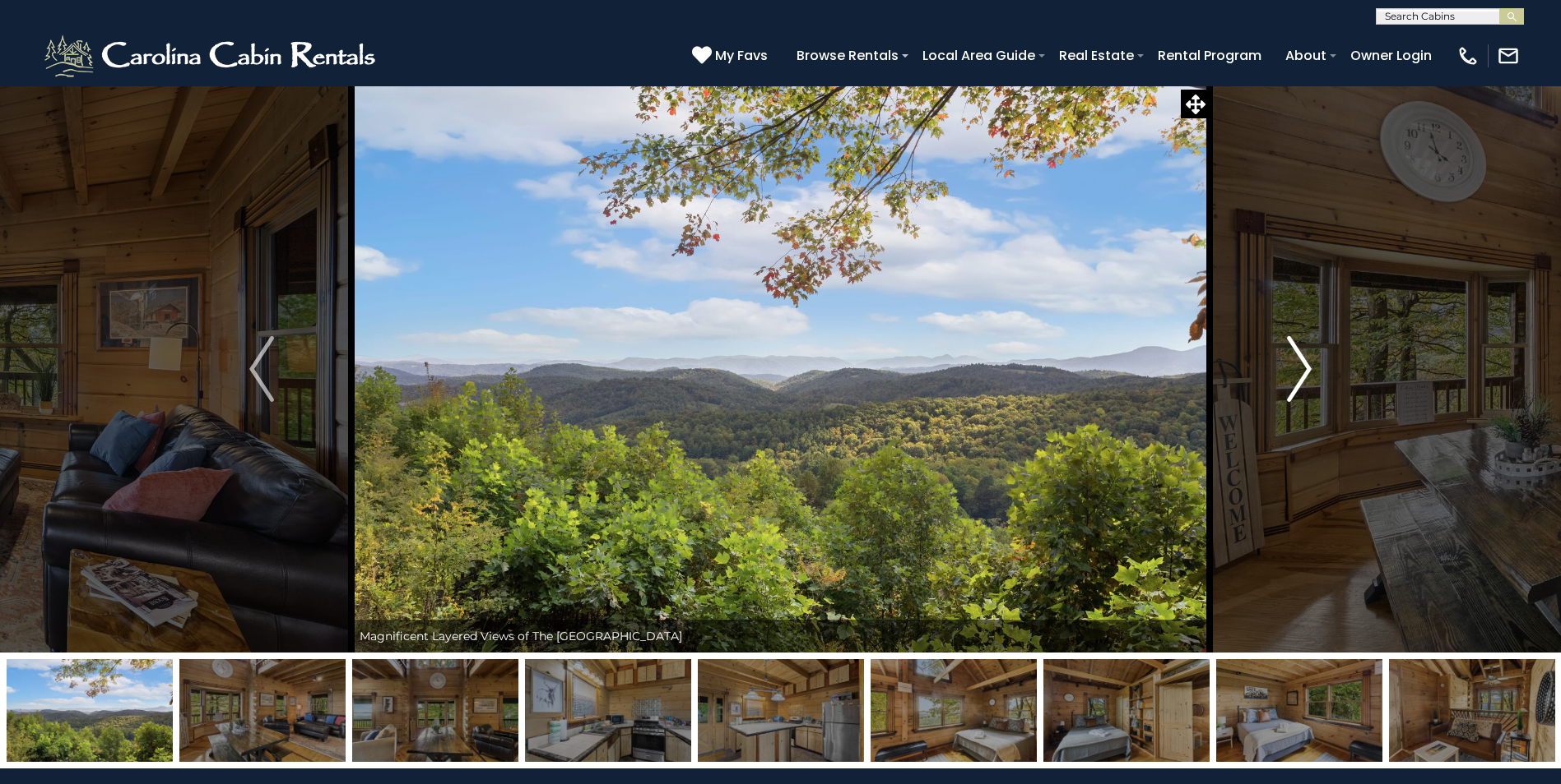
click at [1299, 363] on img "Next" at bounding box center [1299, 369] width 25 height 66
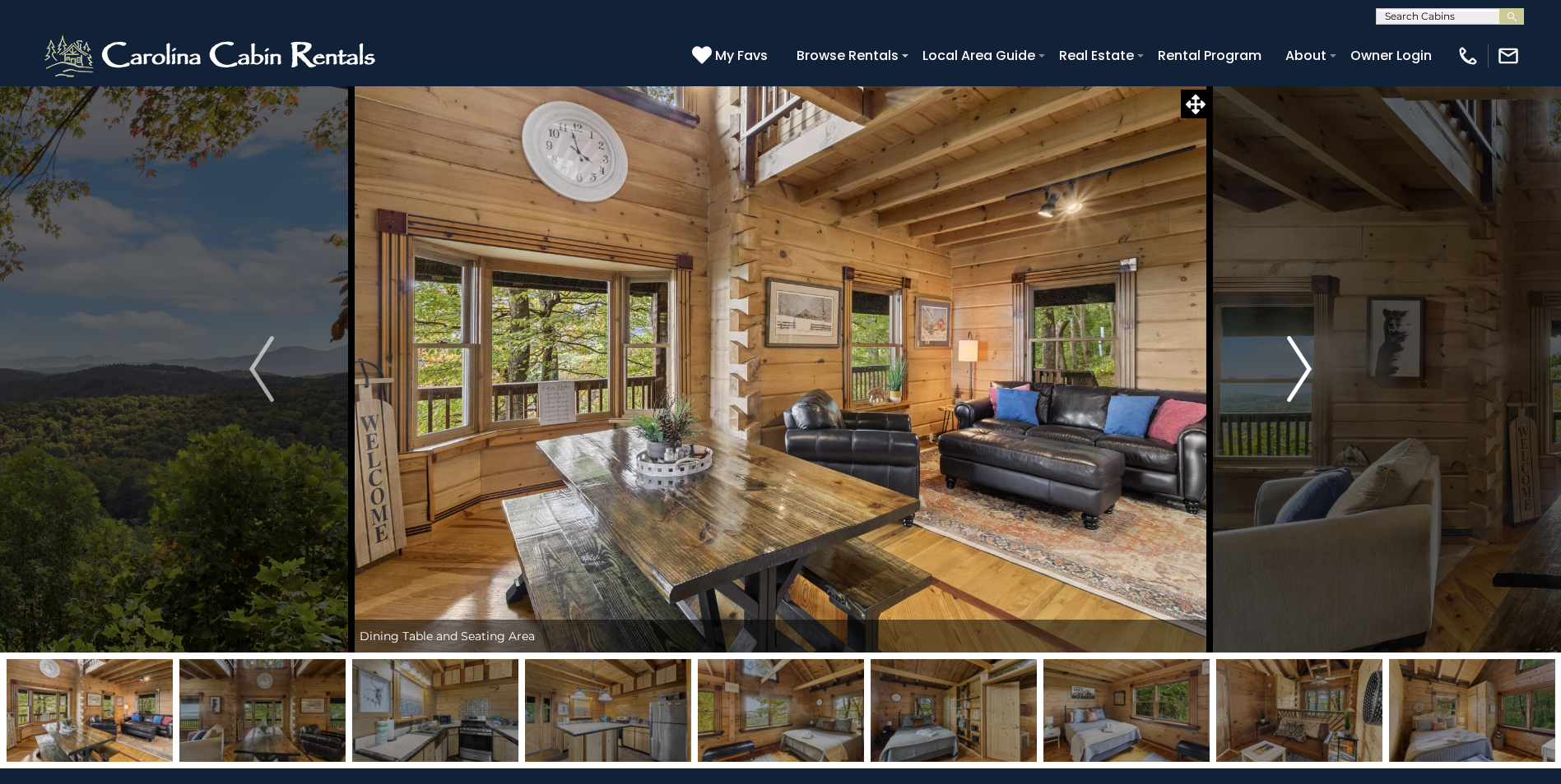
click at [1299, 363] on img "Next" at bounding box center [1299, 369] width 25 height 66
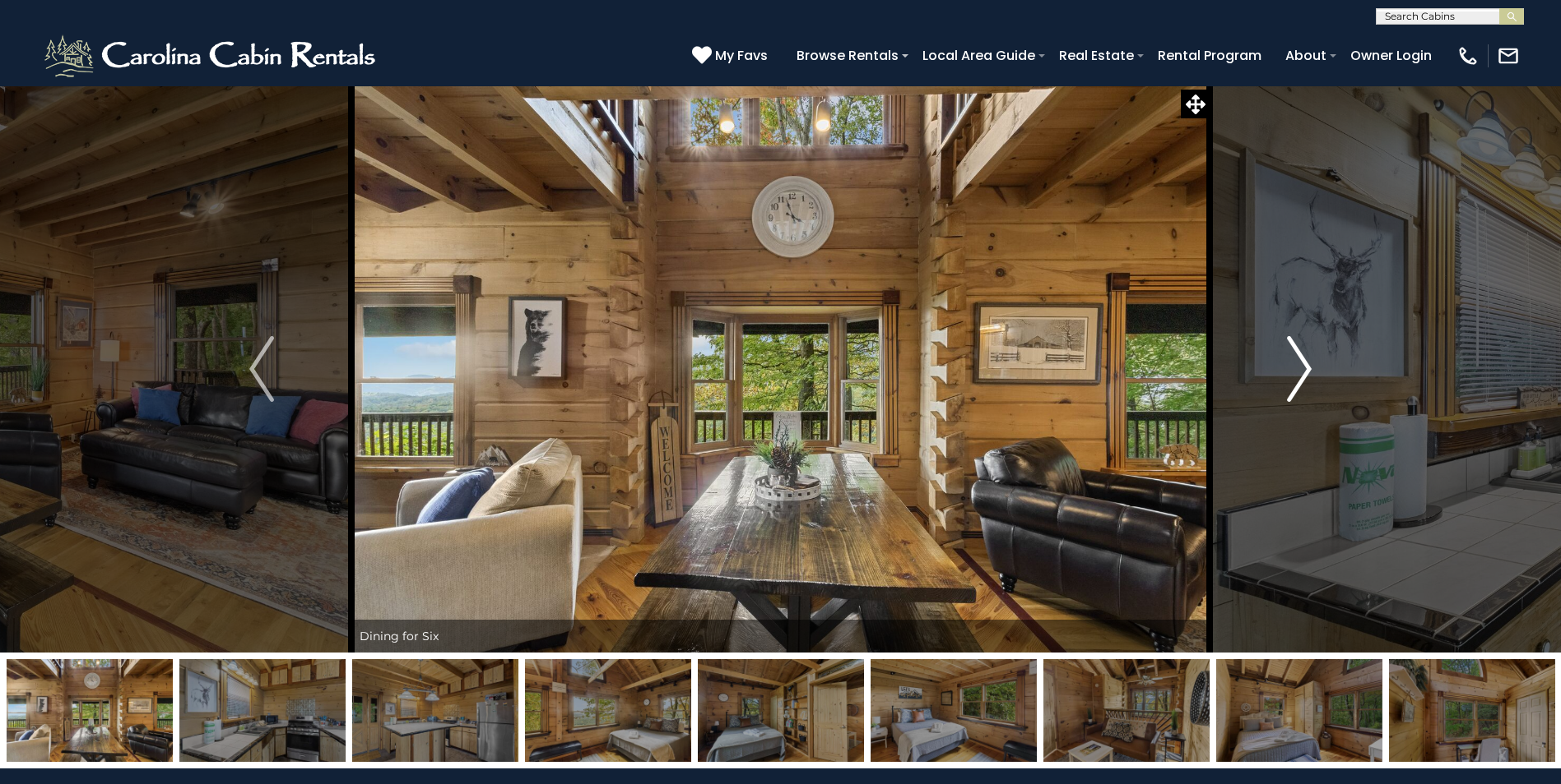
click at [1299, 363] on img "Next" at bounding box center [1299, 369] width 25 height 66
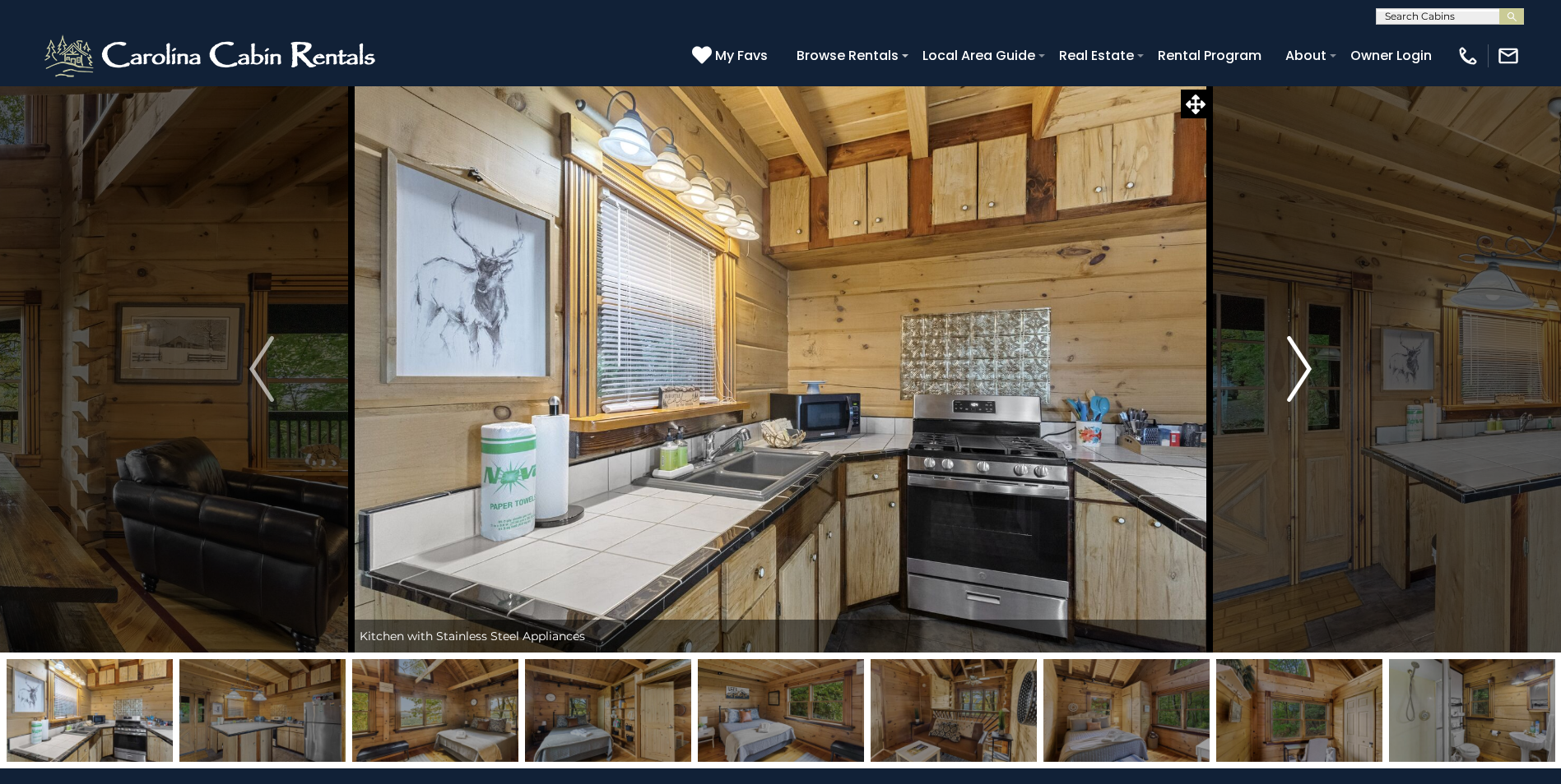
click at [1299, 363] on img "Next" at bounding box center [1299, 369] width 25 height 66
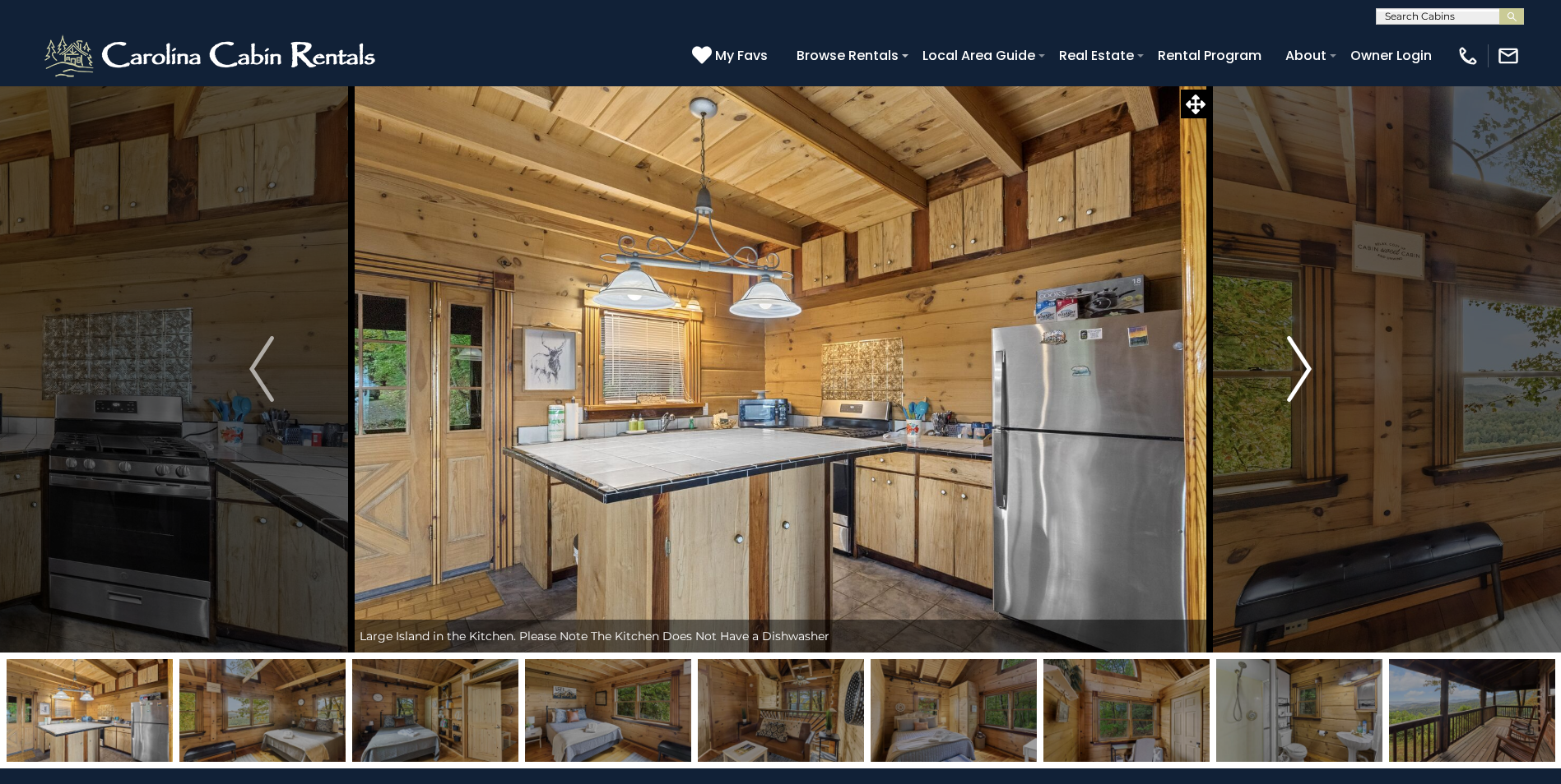
click at [1299, 363] on img "Next" at bounding box center [1299, 369] width 25 height 66
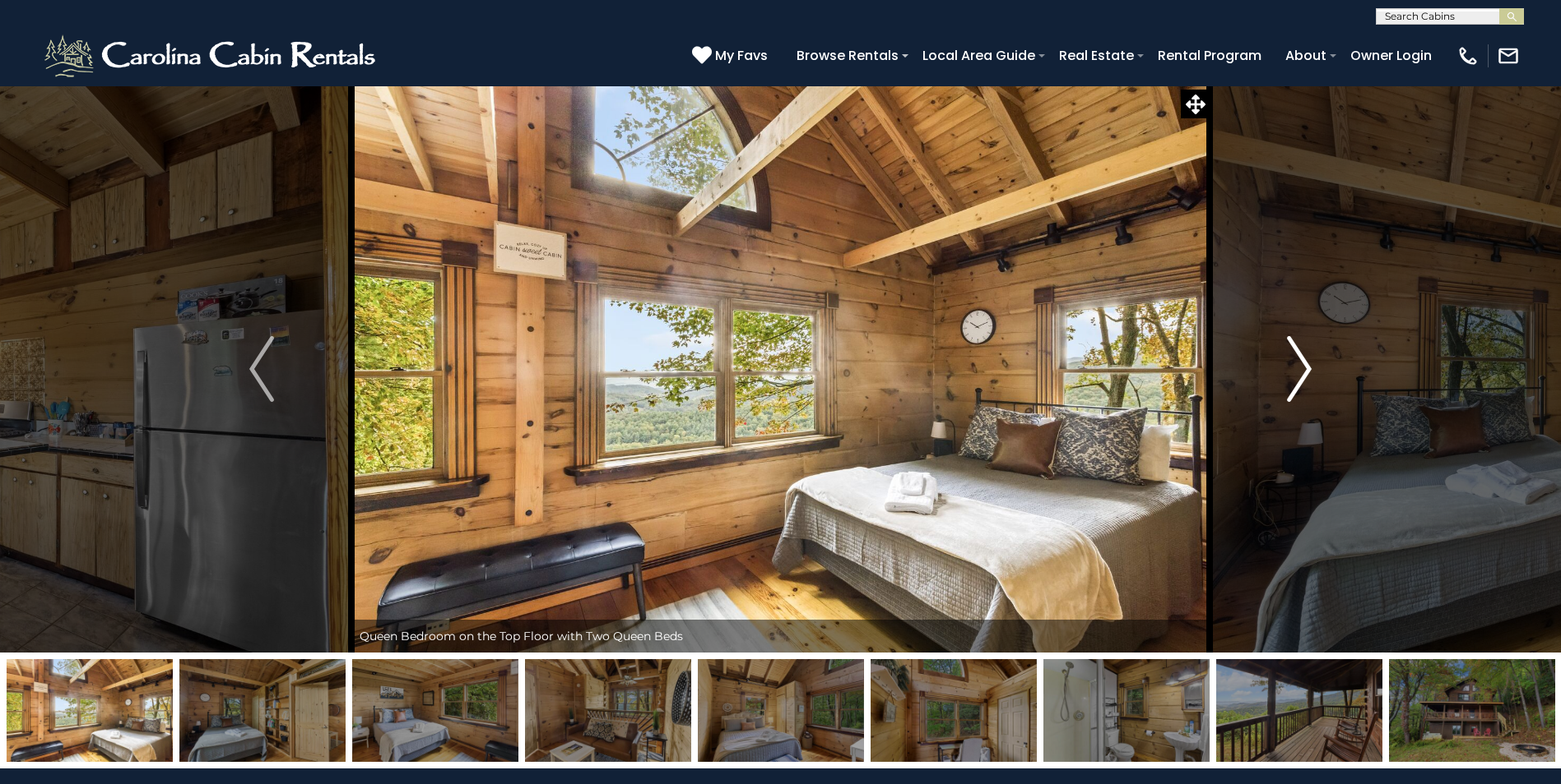
click at [1299, 363] on img "Next" at bounding box center [1299, 369] width 25 height 66
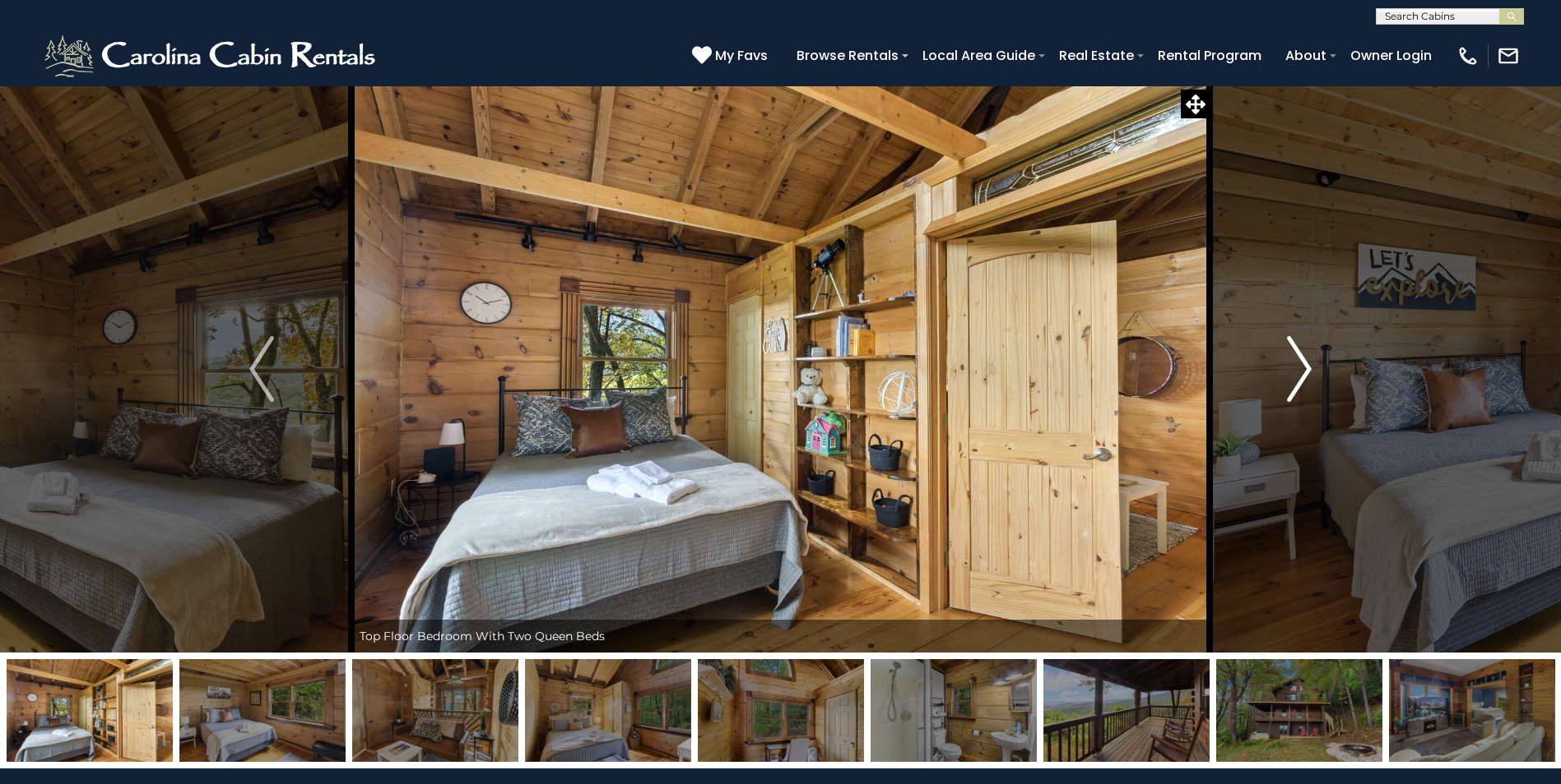
click at [1299, 363] on img "Next" at bounding box center [1299, 369] width 25 height 66
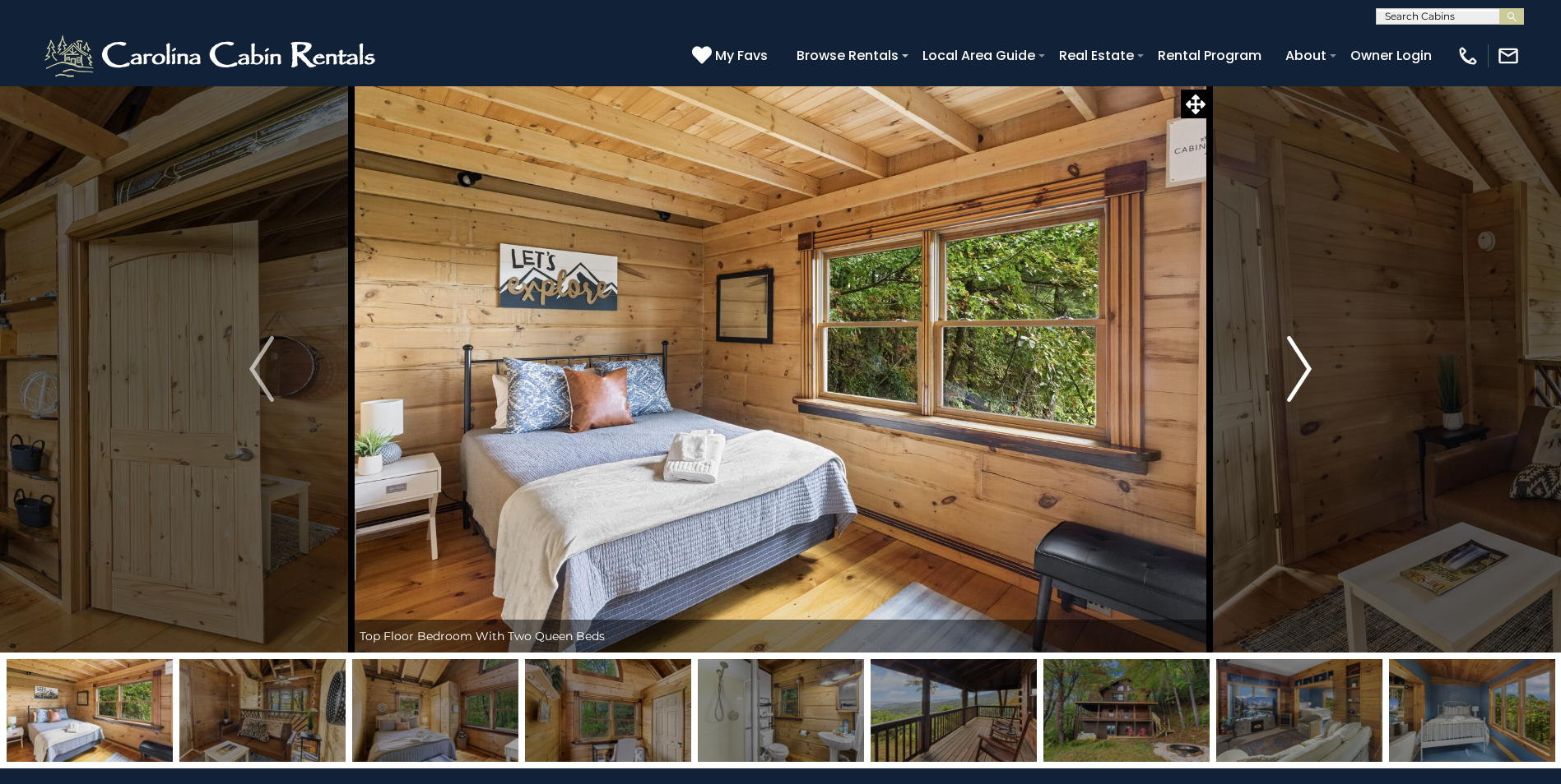
click at [1299, 363] on img "Next" at bounding box center [1299, 369] width 25 height 66
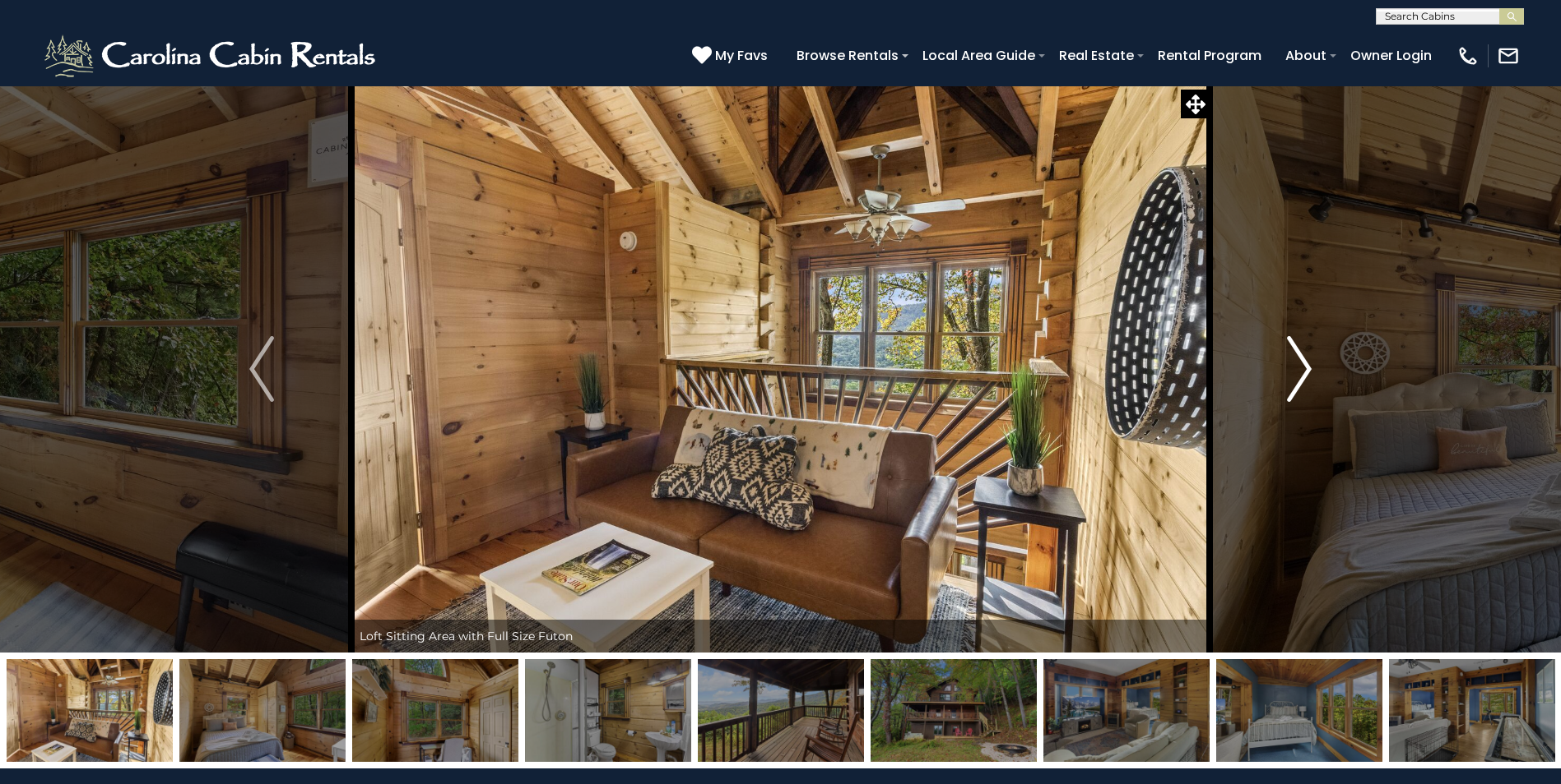
click at [1299, 363] on img "Next" at bounding box center [1299, 369] width 25 height 66
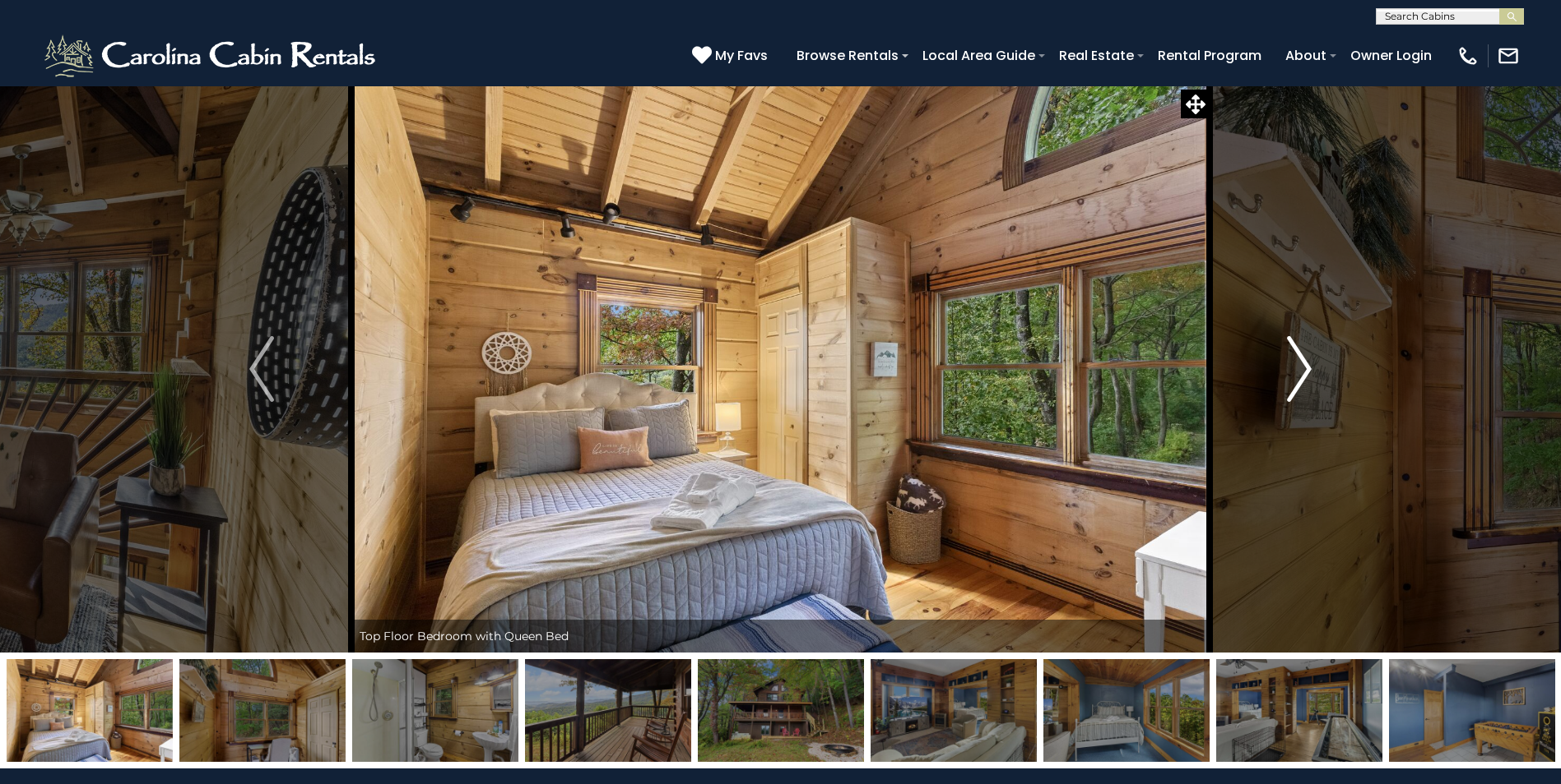
click at [1299, 363] on img "Next" at bounding box center [1299, 369] width 25 height 66
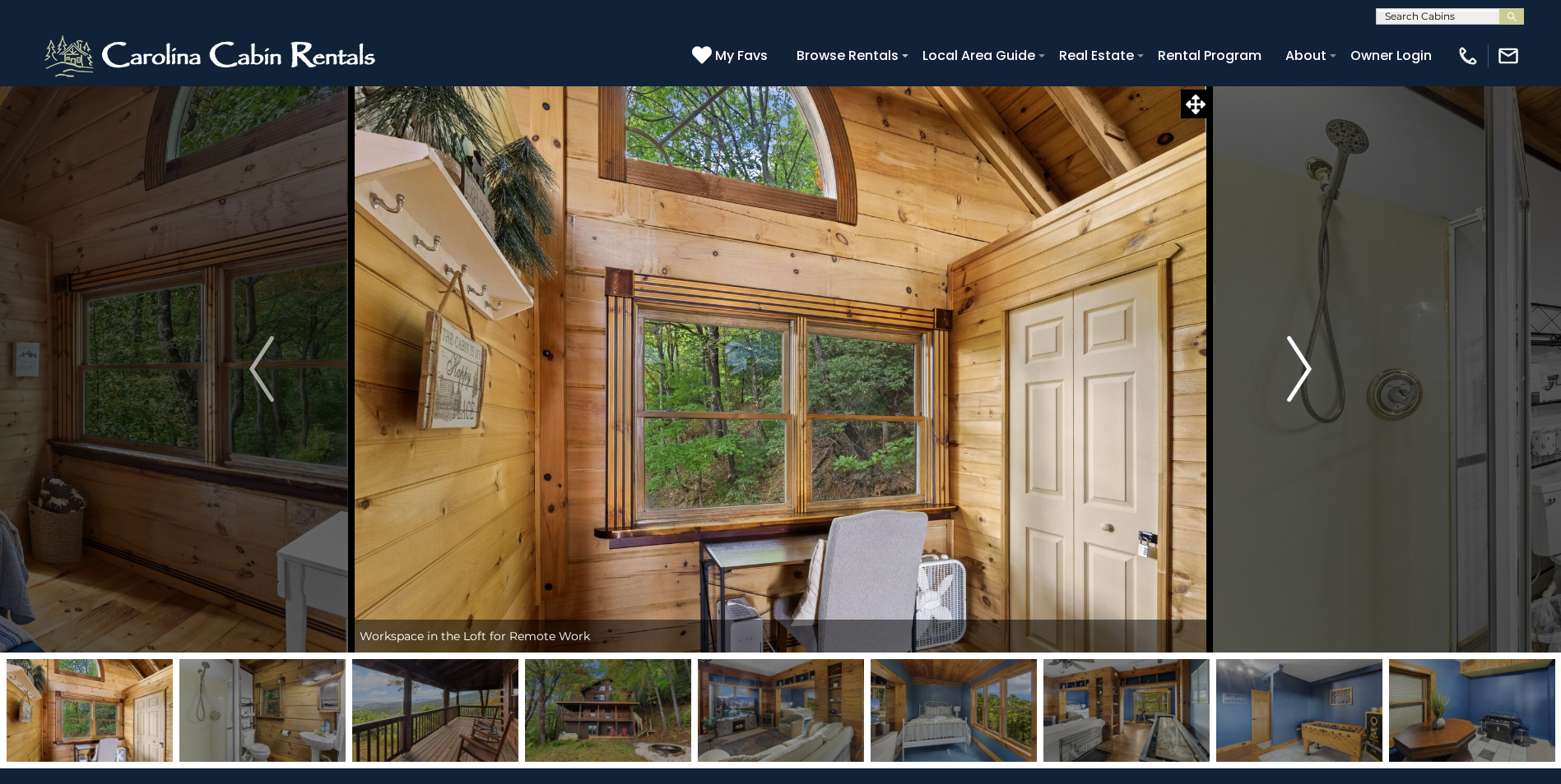
click at [1299, 363] on img "Next" at bounding box center [1299, 369] width 25 height 66
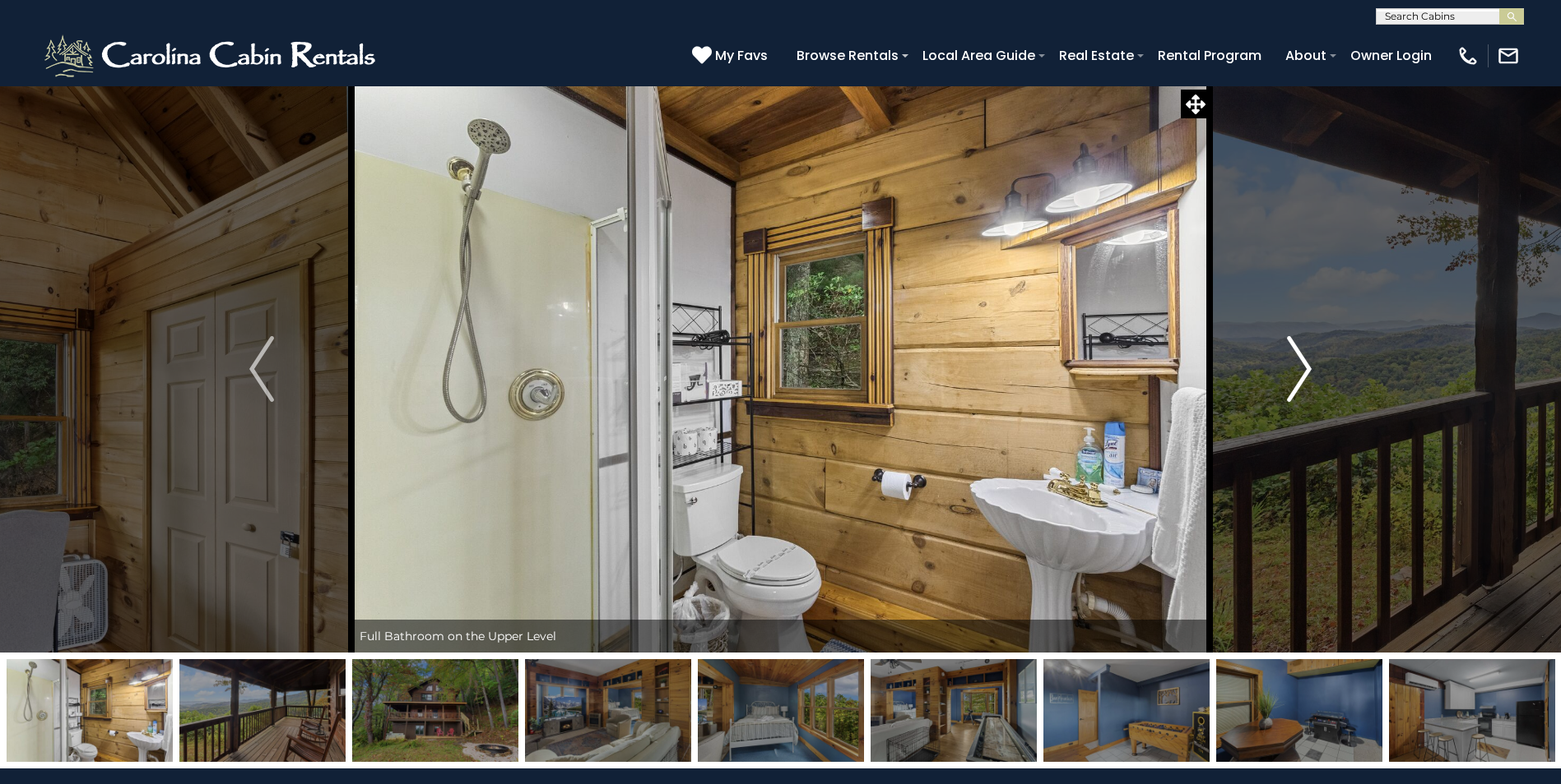
click at [1299, 363] on img "Next" at bounding box center [1299, 369] width 25 height 66
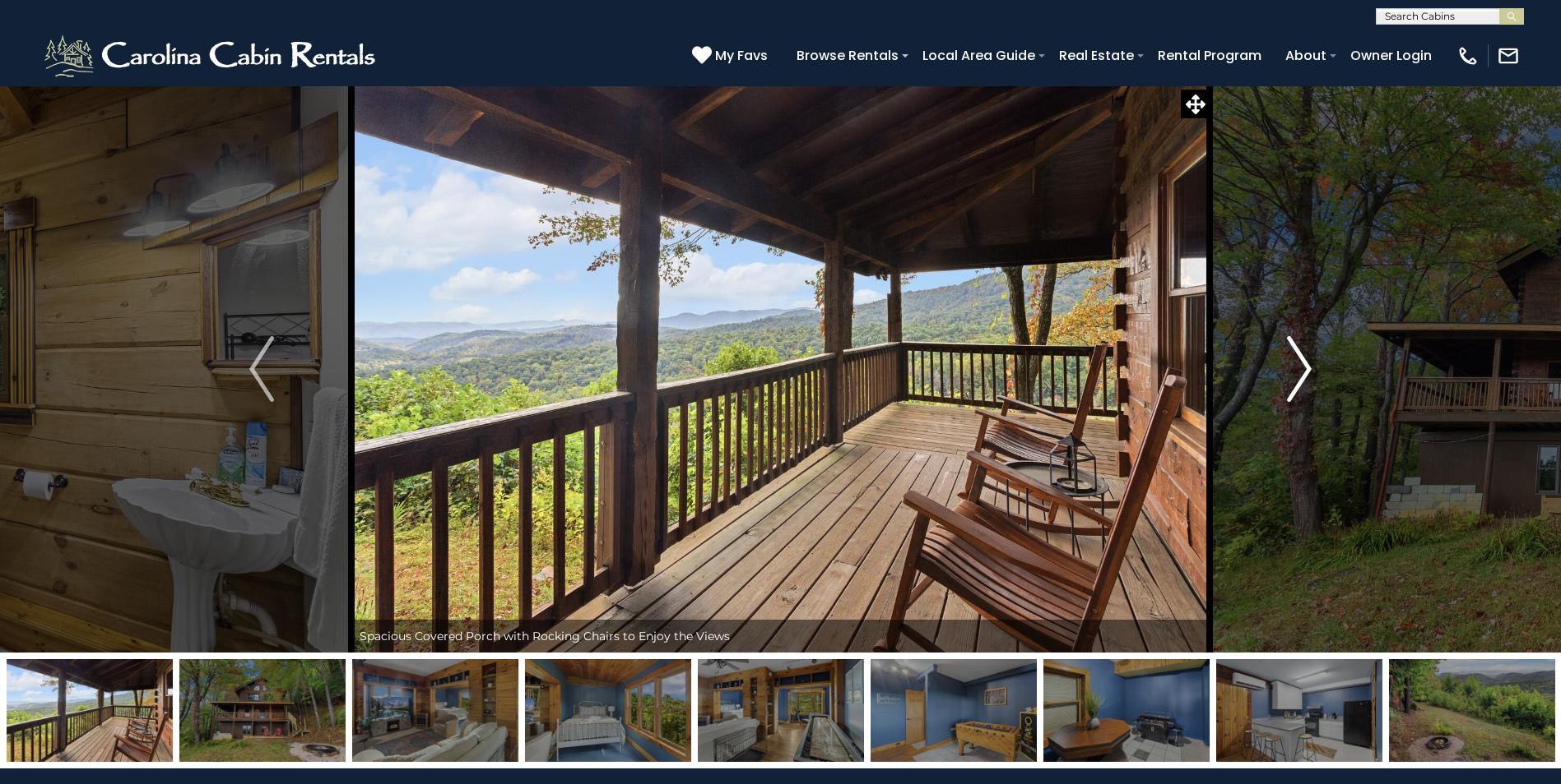
click at [1299, 363] on img "Next" at bounding box center [1299, 369] width 25 height 66
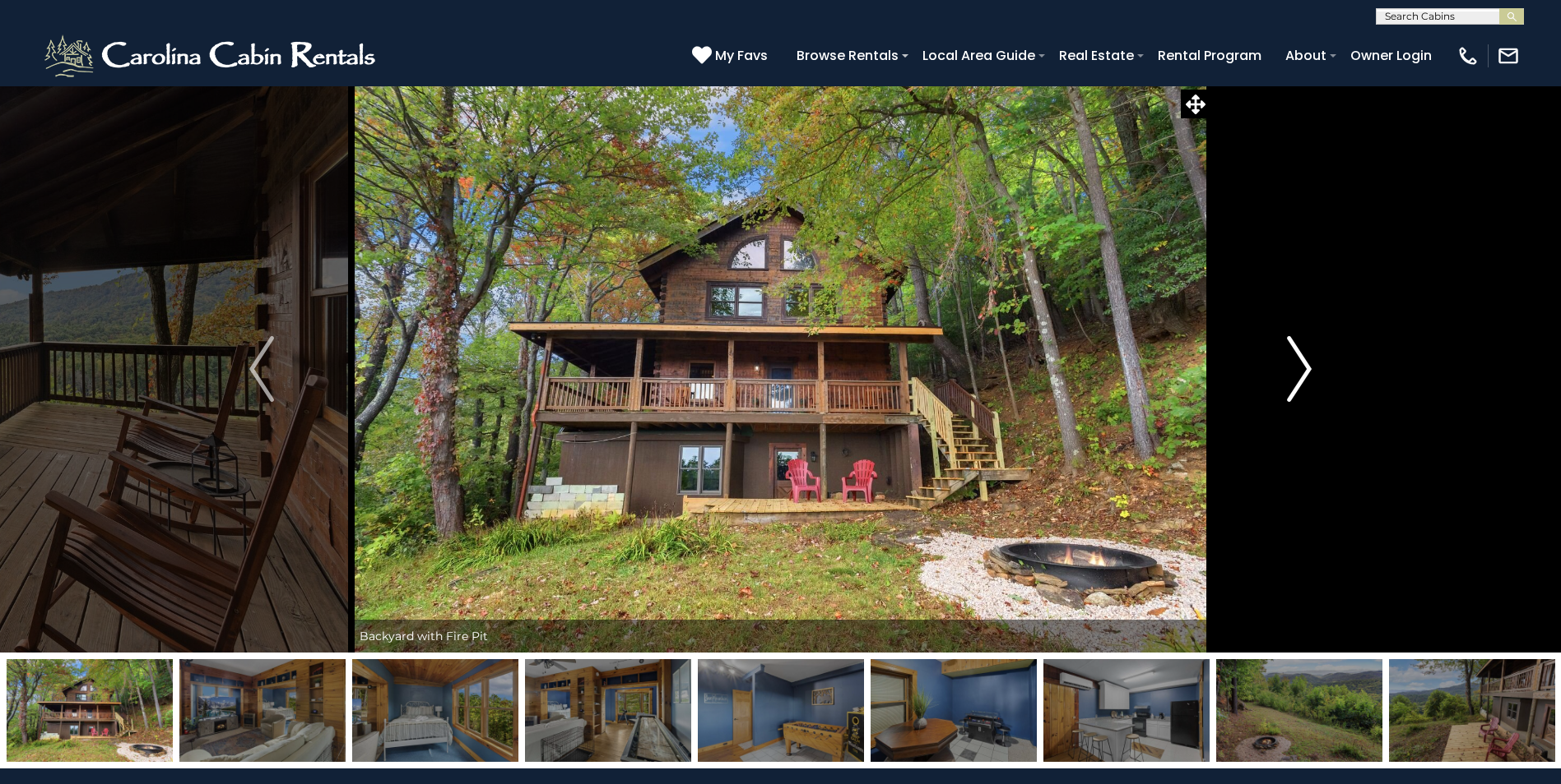
click at [1299, 363] on img "Next" at bounding box center [1299, 369] width 25 height 66
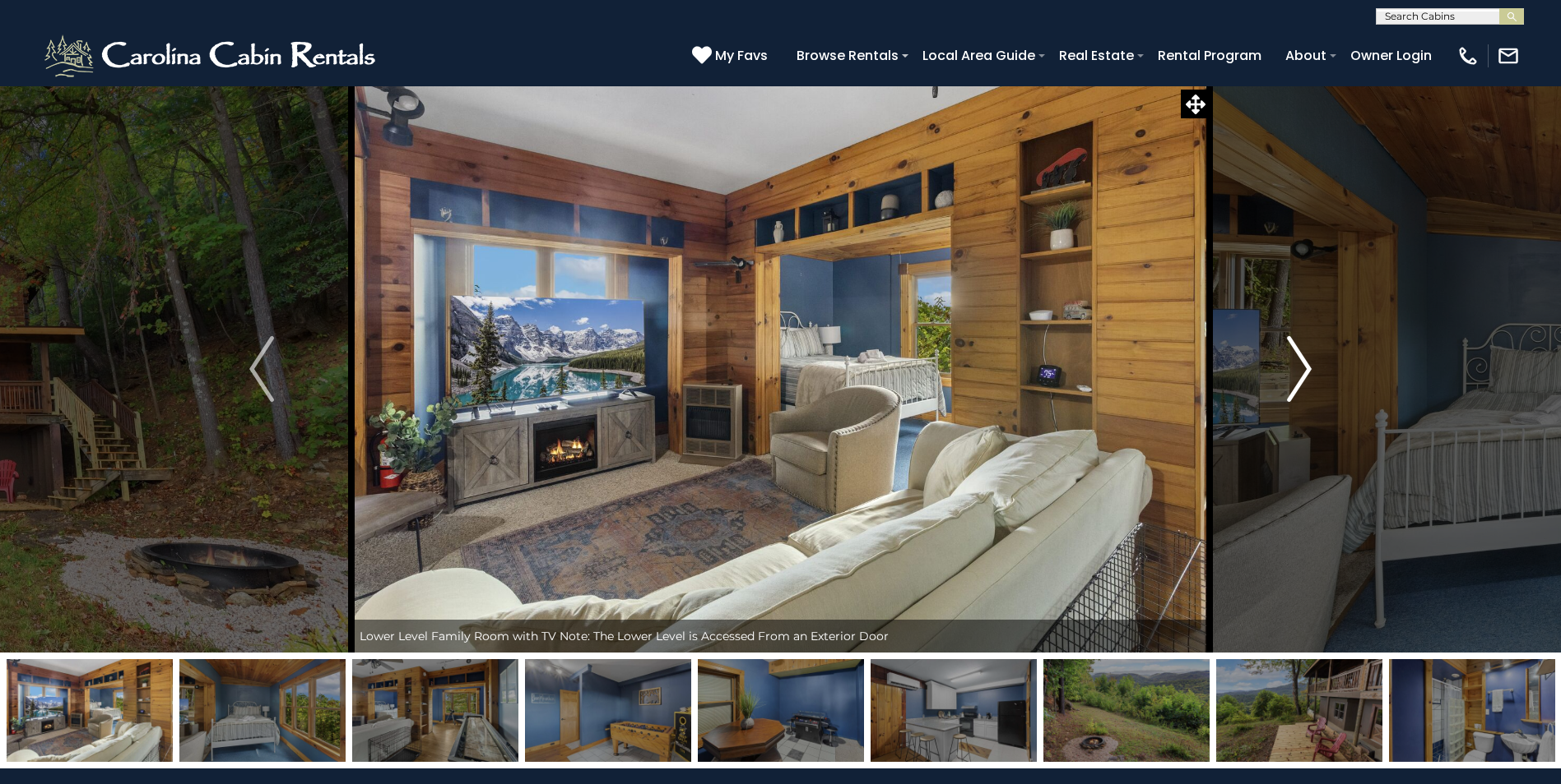
click at [1299, 363] on img "Next" at bounding box center [1299, 369] width 25 height 66
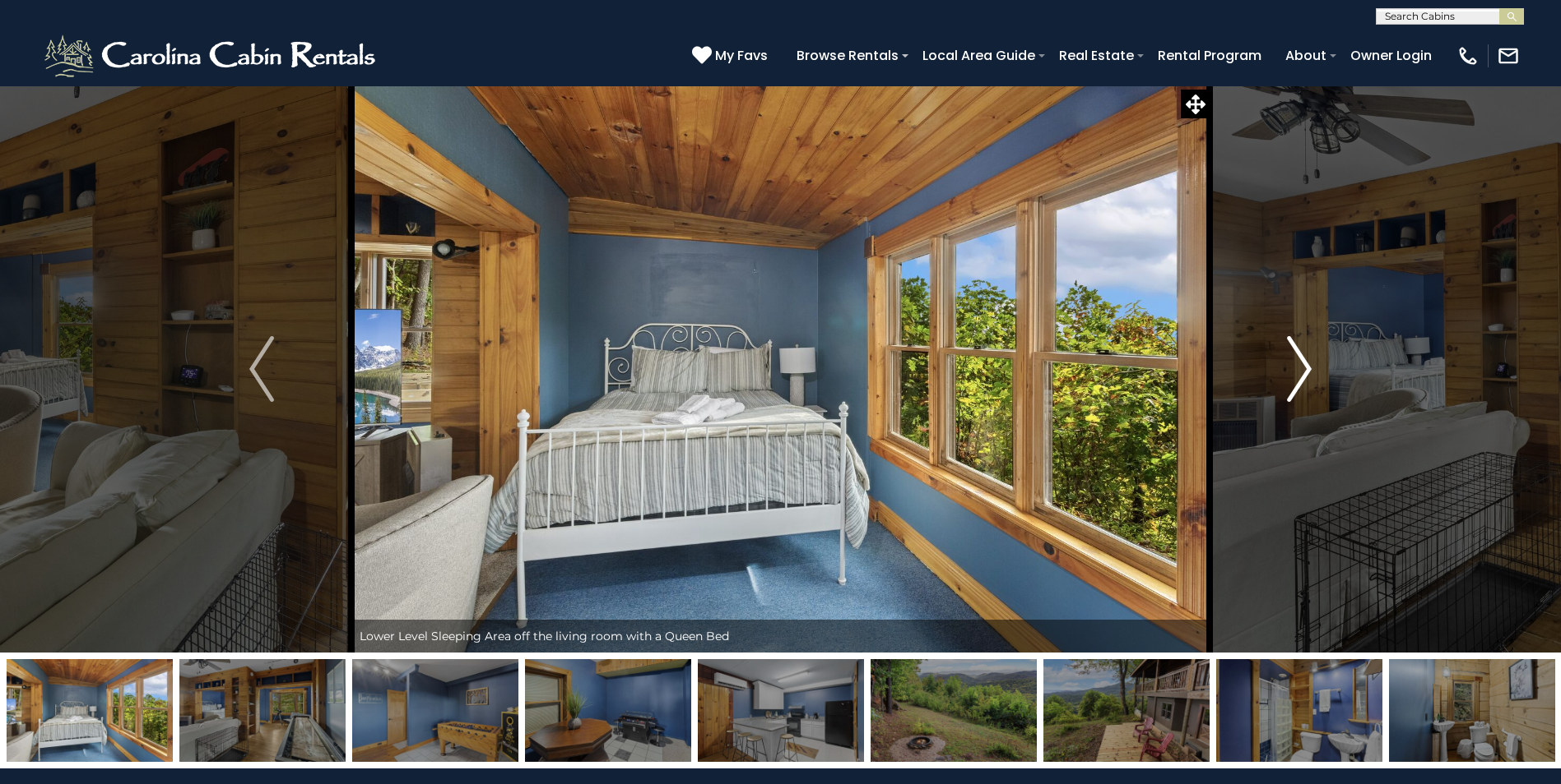
click at [1299, 363] on img "Next" at bounding box center [1299, 369] width 25 height 66
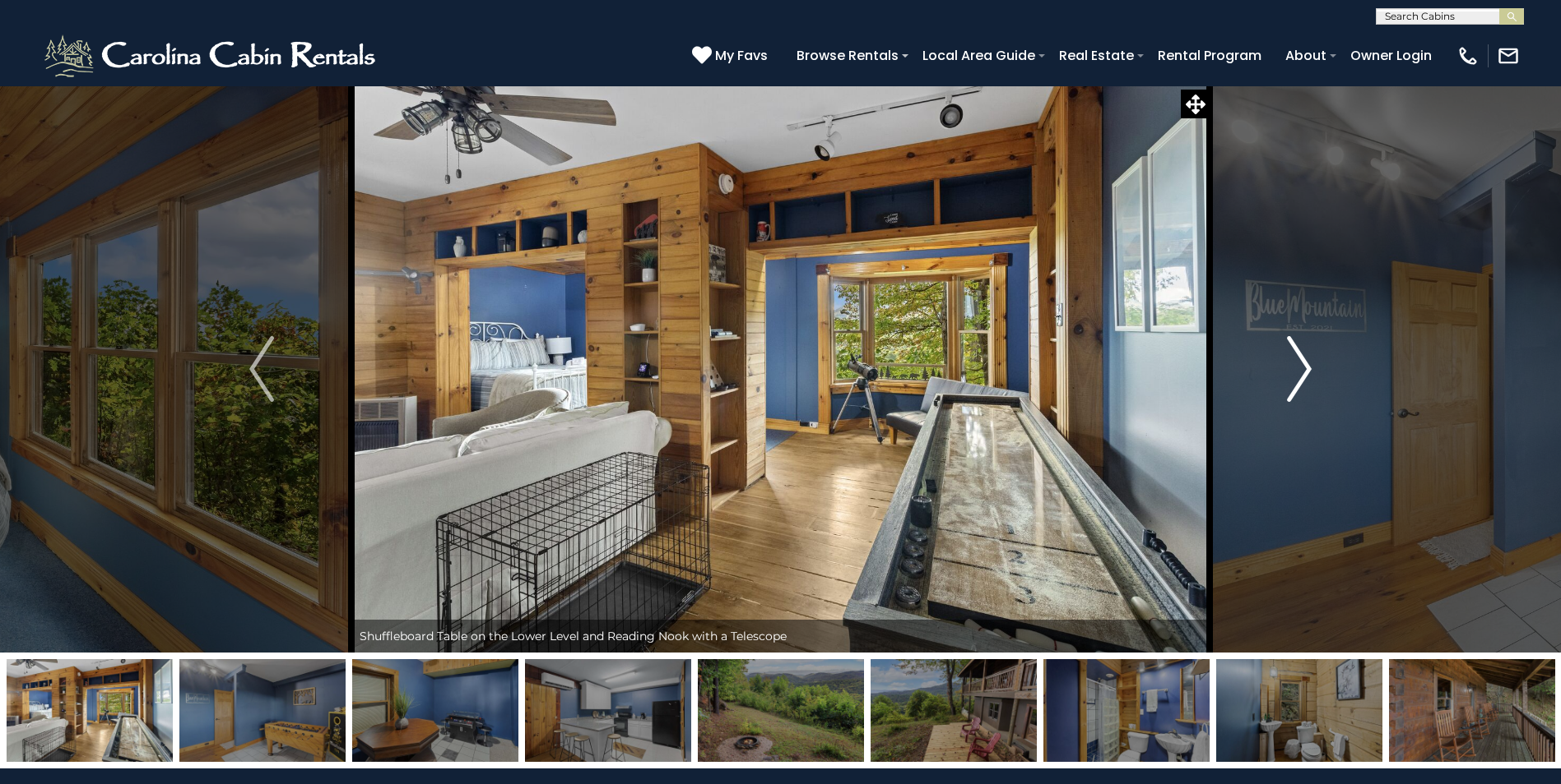
click at [1299, 363] on img "Next" at bounding box center [1299, 369] width 25 height 66
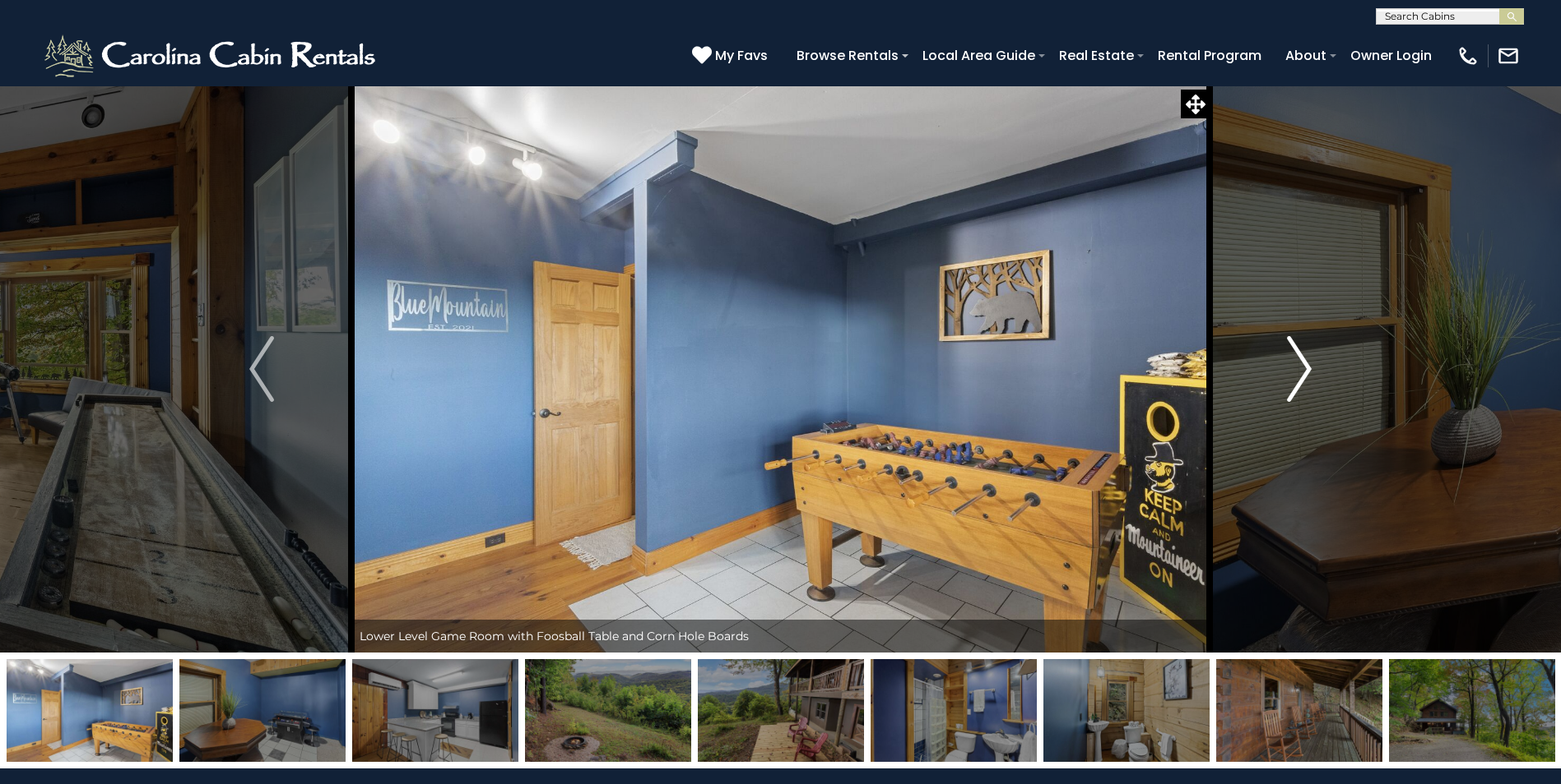
click at [1299, 363] on img "Next" at bounding box center [1299, 369] width 25 height 66
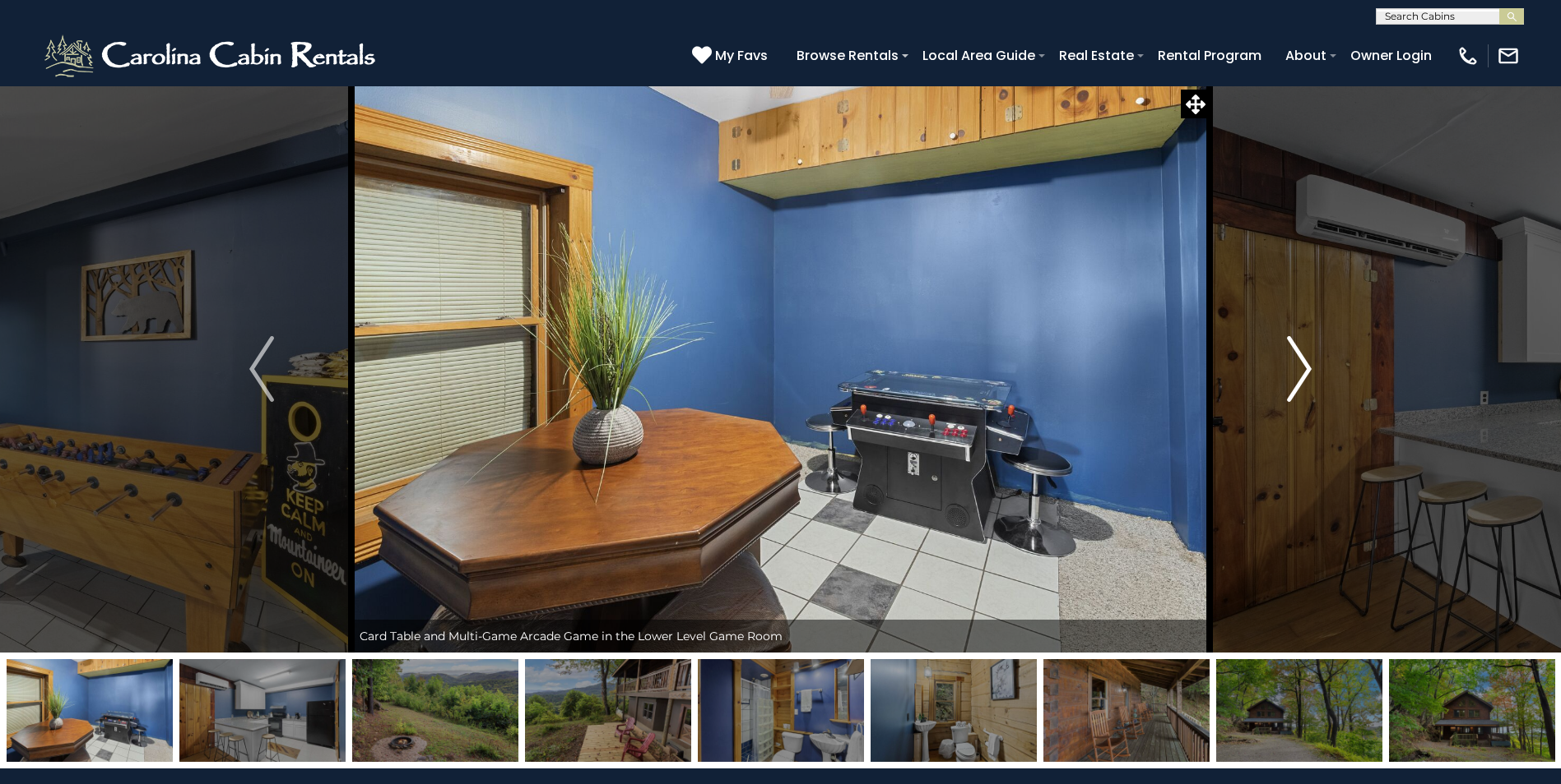
click at [1299, 363] on img "Next" at bounding box center [1299, 369] width 25 height 66
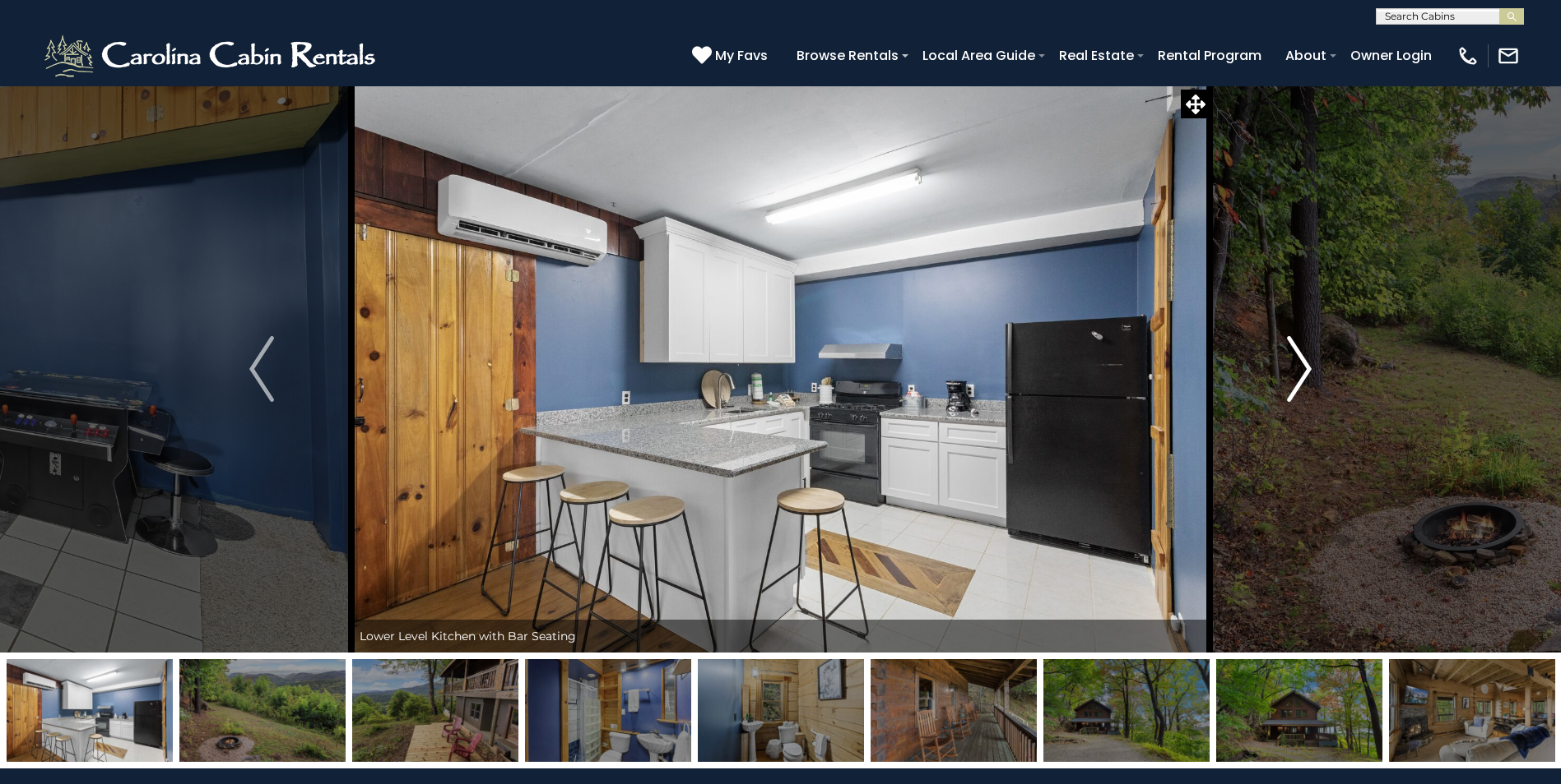
click at [1299, 363] on img "Next" at bounding box center [1299, 369] width 25 height 66
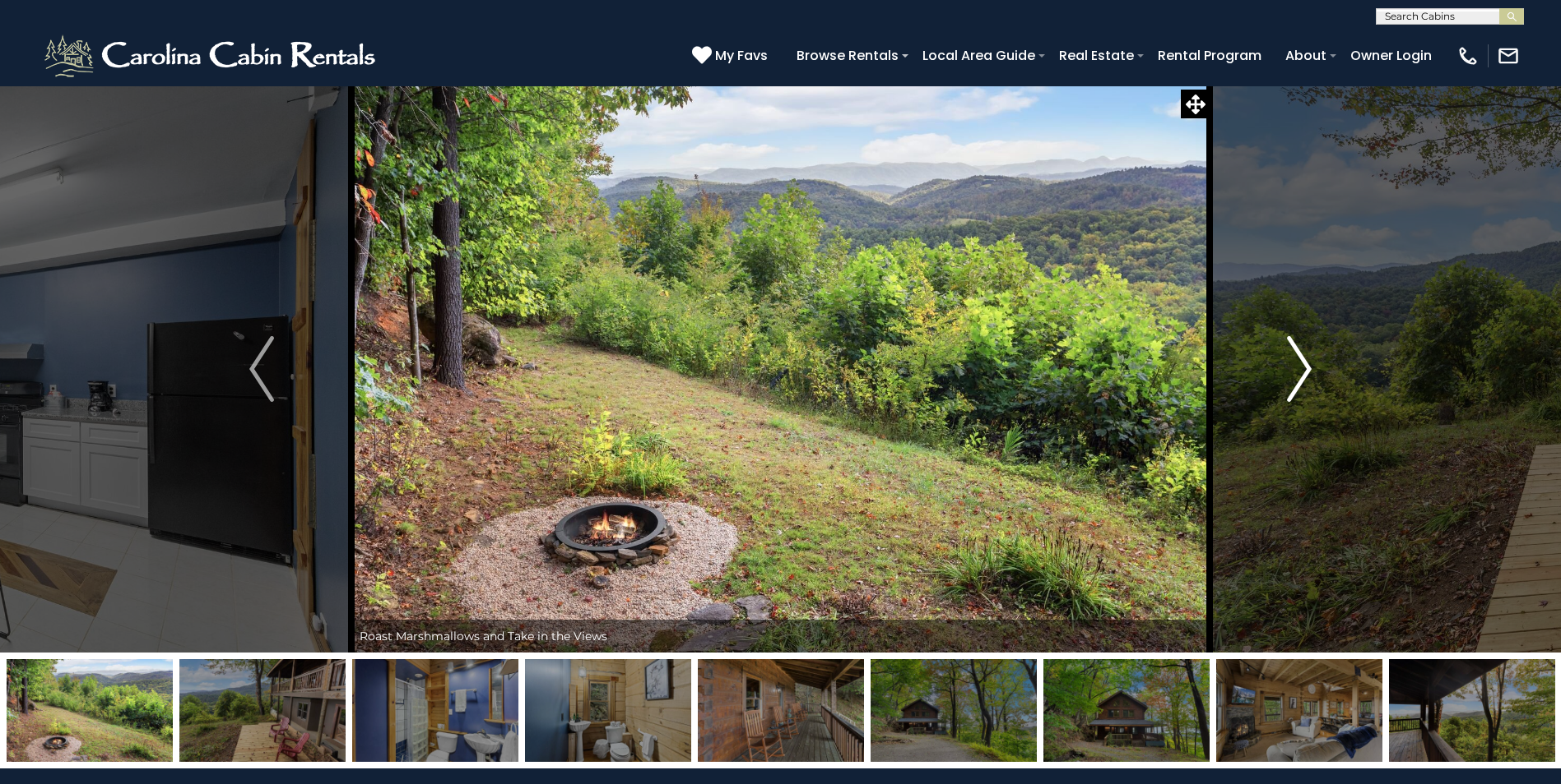
click at [1299, 363] on img "Next" at bounding box center [1299, 369] width 25 height 66
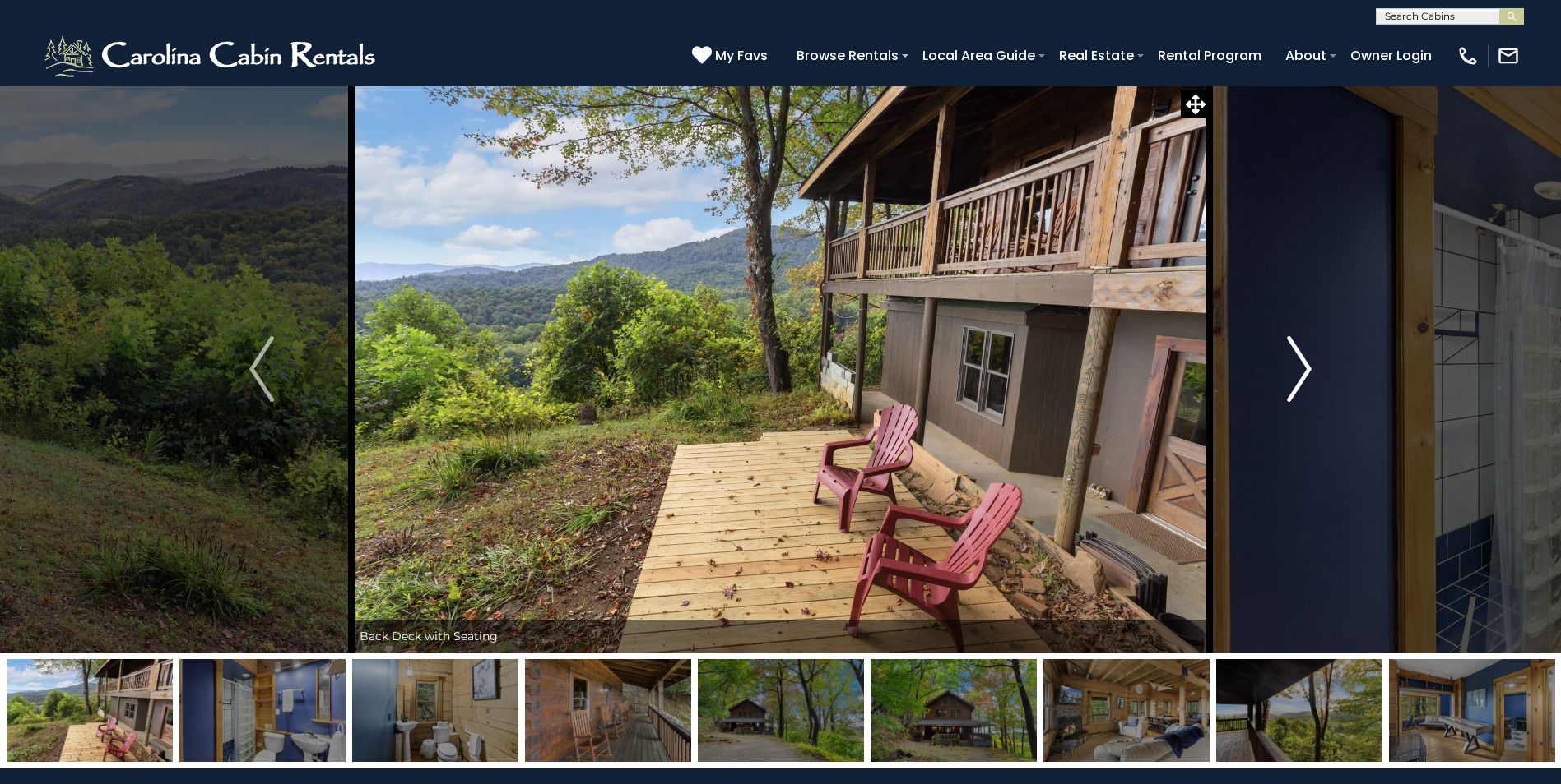
click at [1299, 363] on img "Next" at bounding box center [1299, 369] width 25 height 66
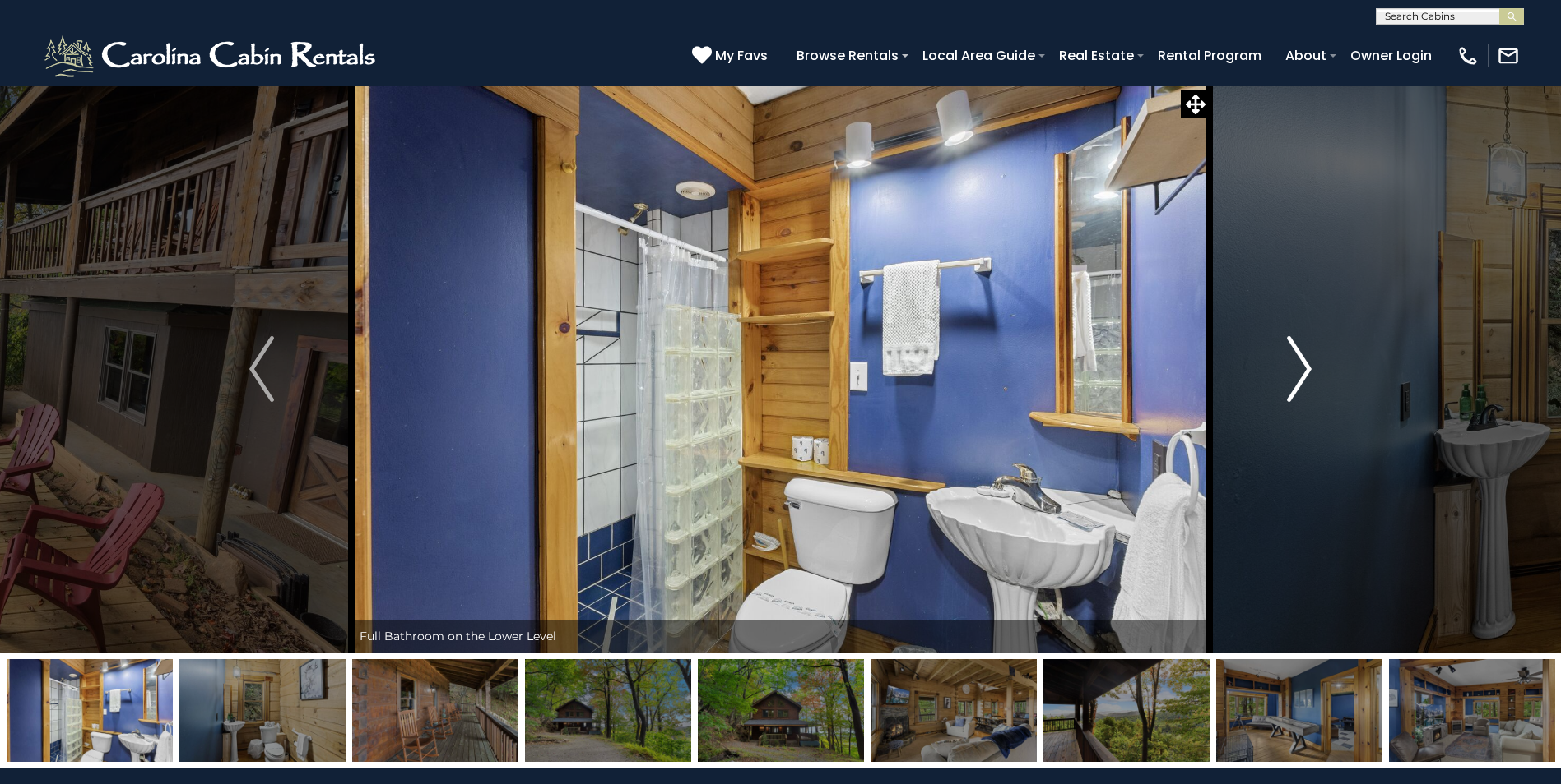
click at [1298, 367] on img "Next" at bounding box center [1299, 369] width 25 height 66
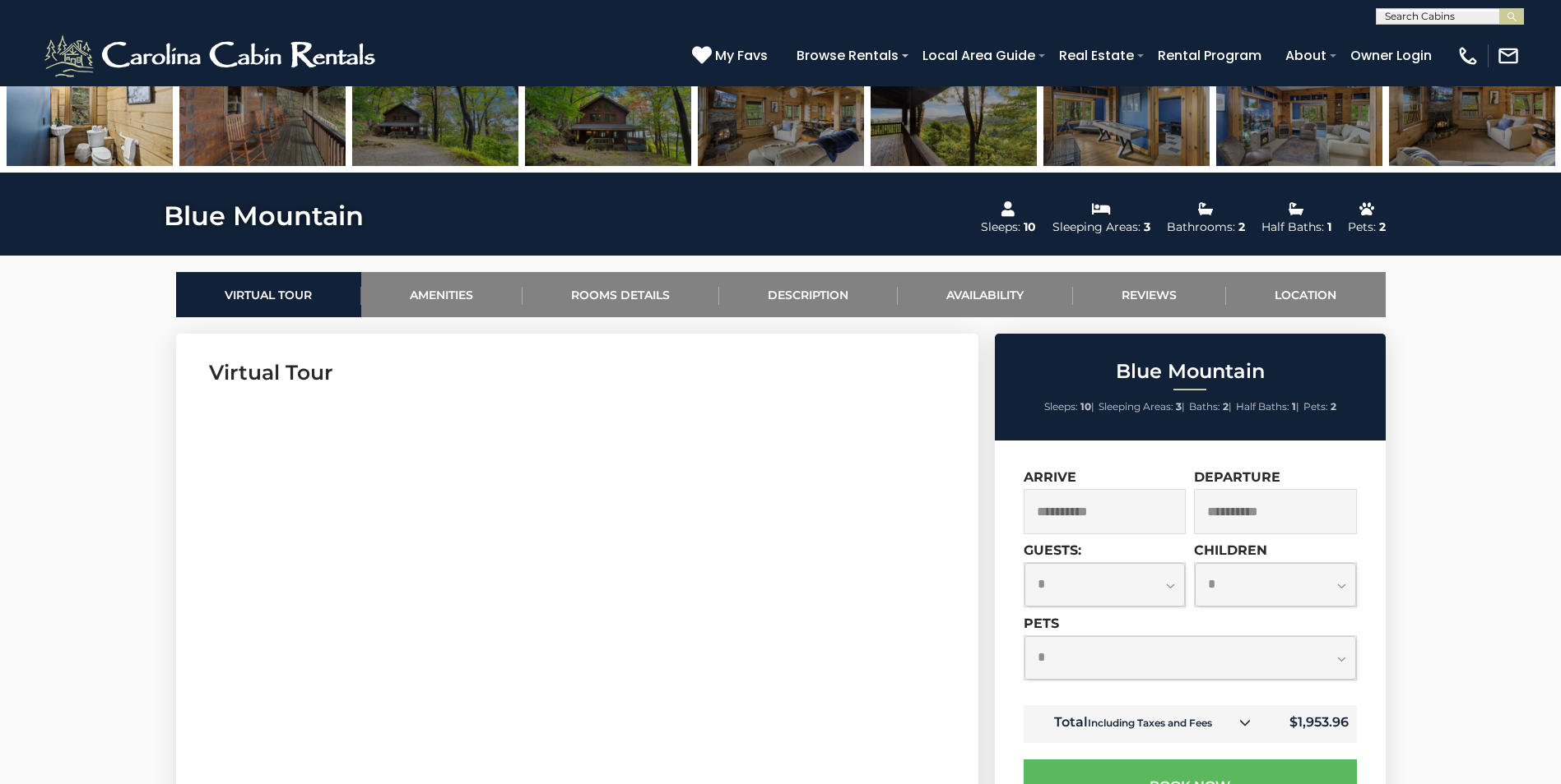
scroll to position [740, 0]
